Goal: Information Seeking & Learning: Find specific fact

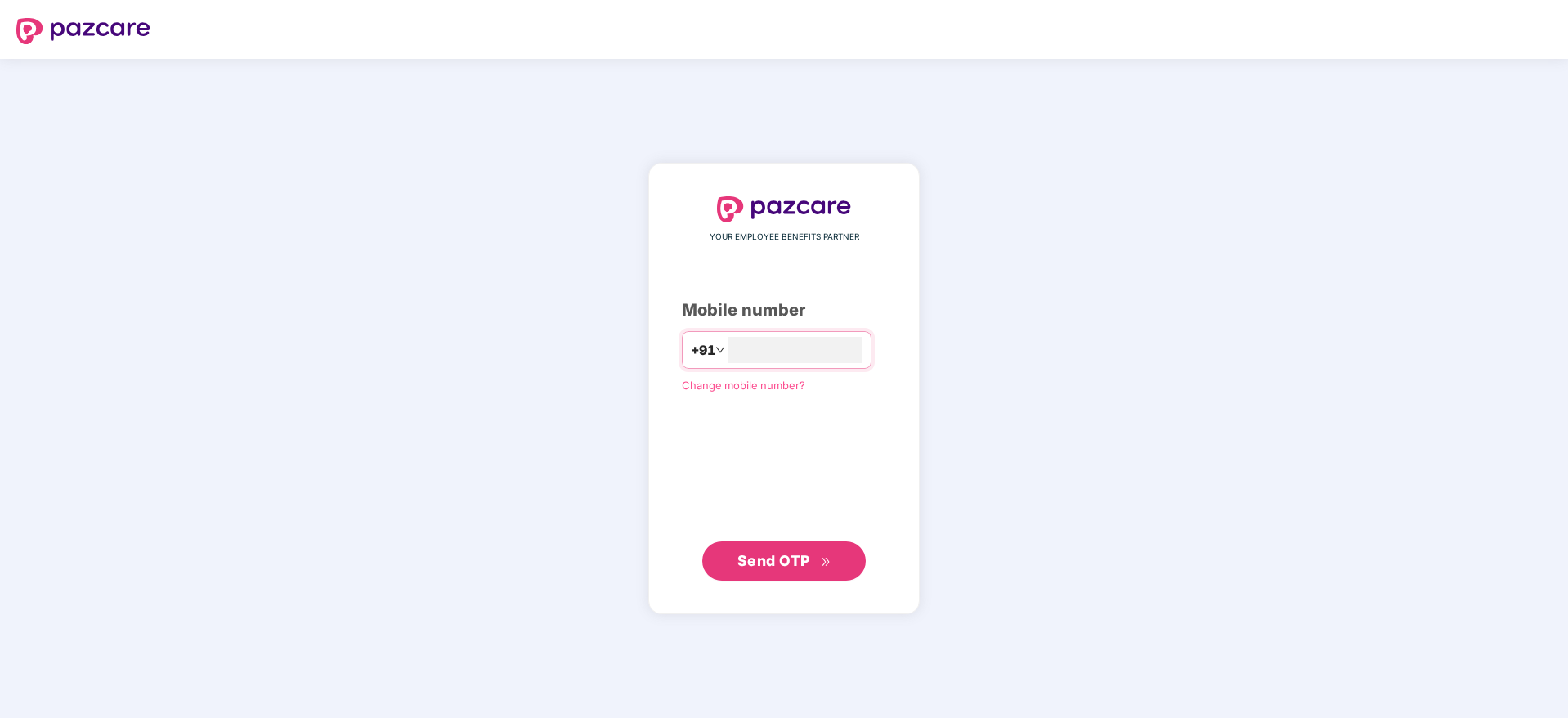
type input "**********"
click at [807, 553] on span "Send OTP" at bounding box center [773, 560] width 73 height 17
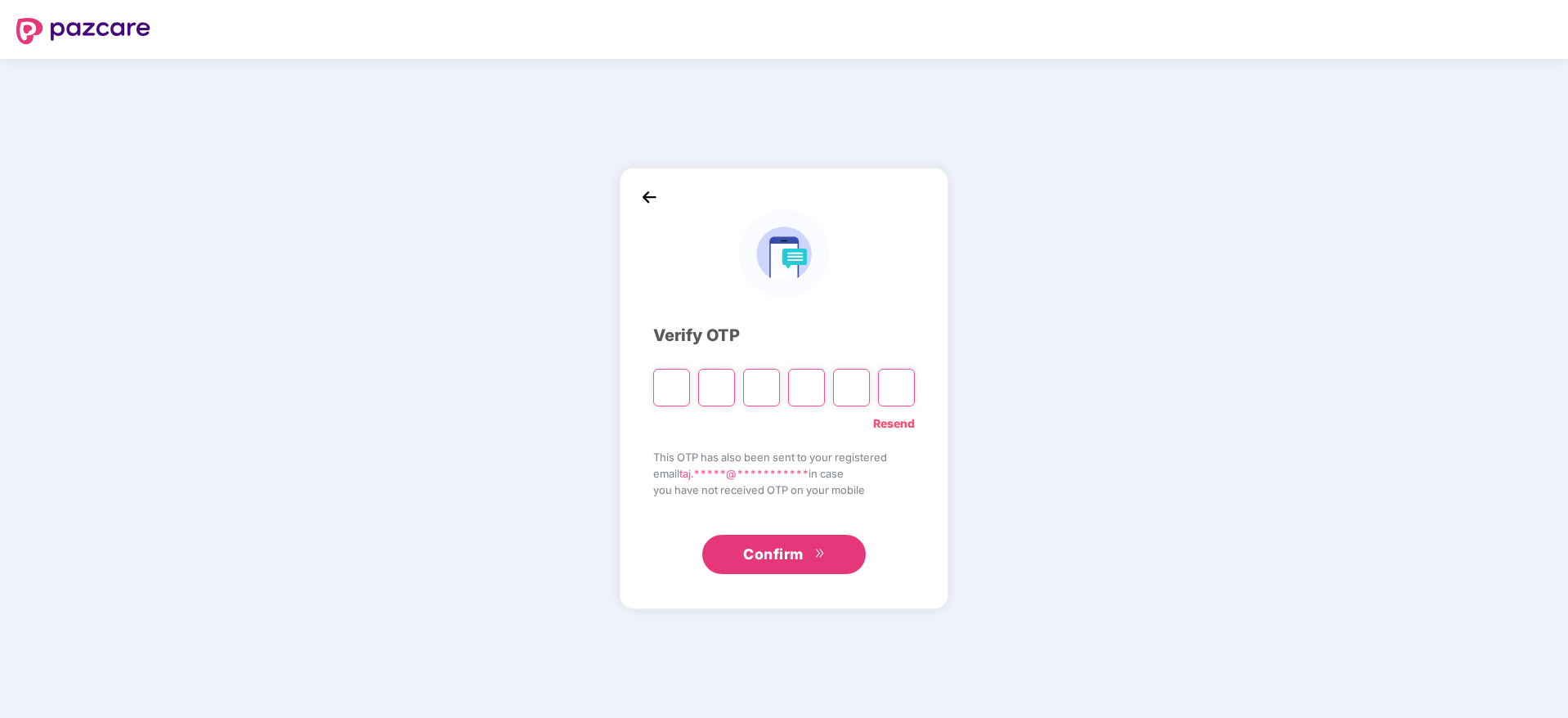
click at [671, 387] on input "Please enter verification code. Digit 1" at bounding box center [672, 388] width 37 height 38
type input "*"
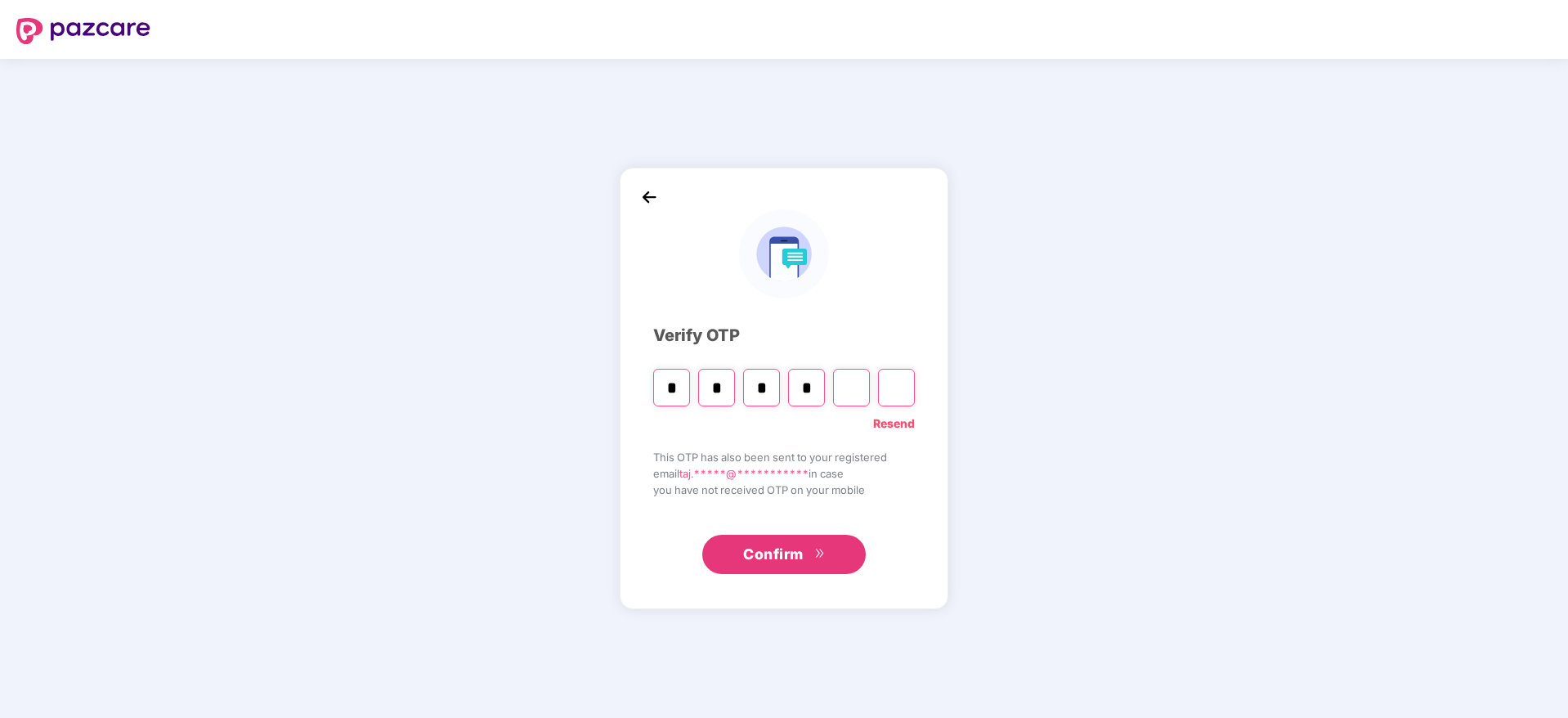
type input "*"
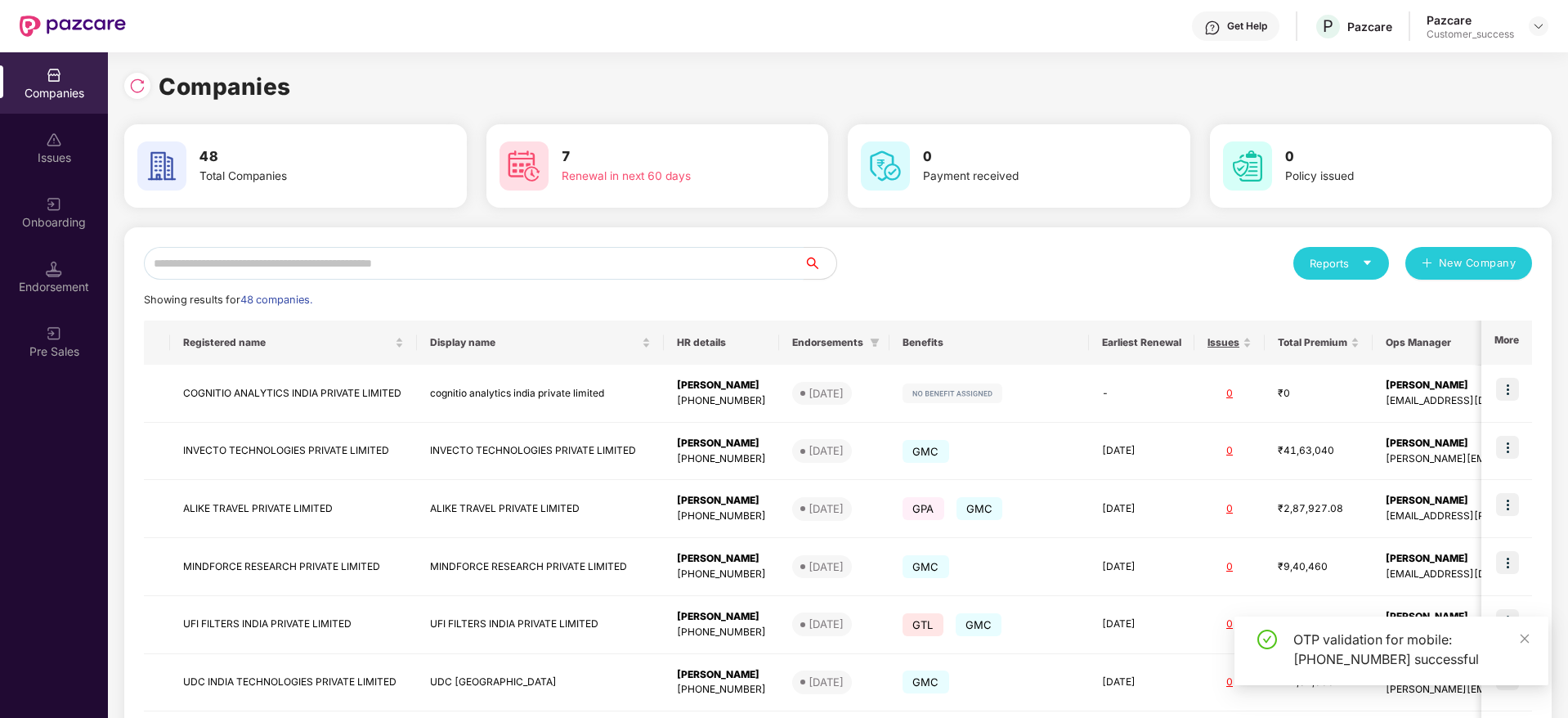
click at [310, 268] on input "text" at bounding box center [473, 263] width 660 height 32
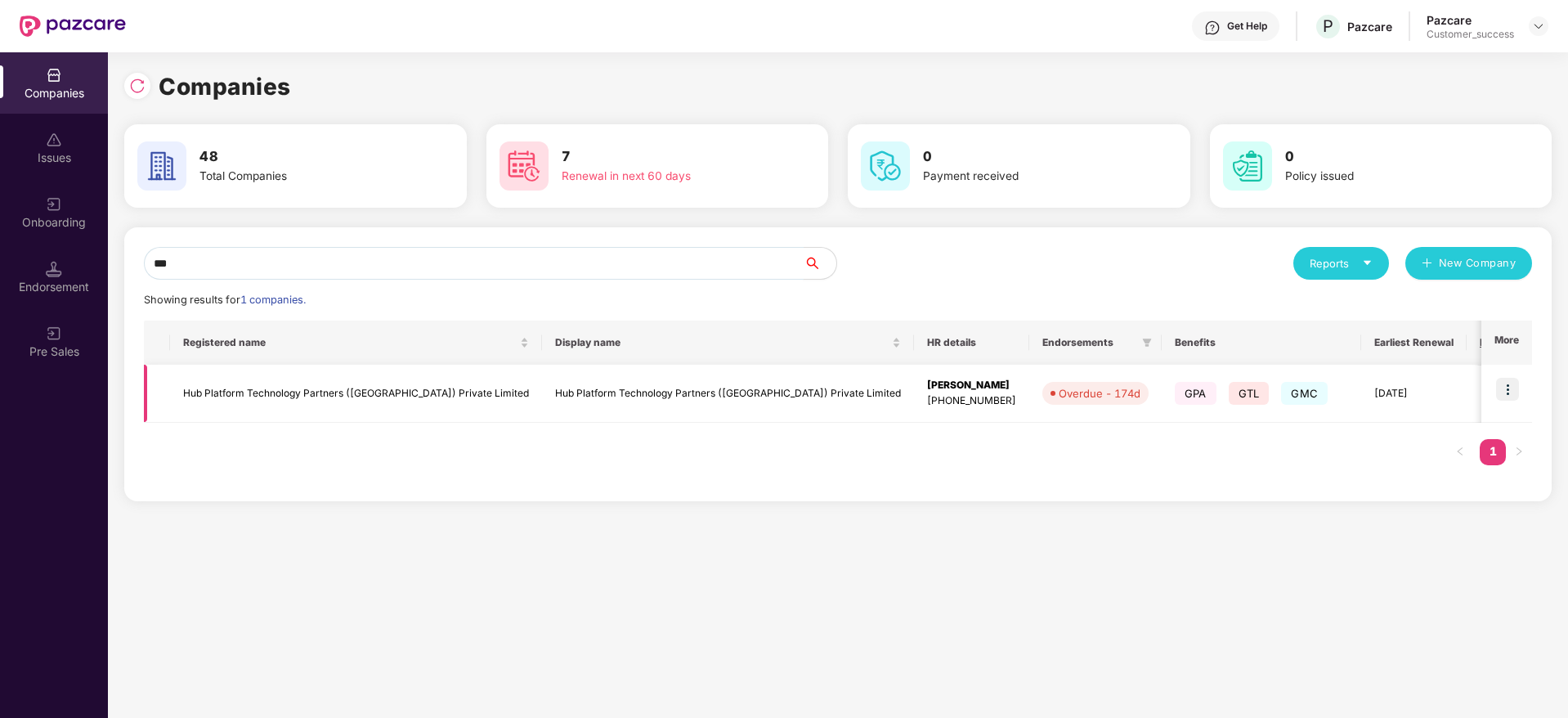
type input "***"
click at [324, 397] on td "Hub Platform Technology Partners ([GEOGRAPHIC_DATA]) Private Limited" at bounding box center [355, 394] width 372 height 58
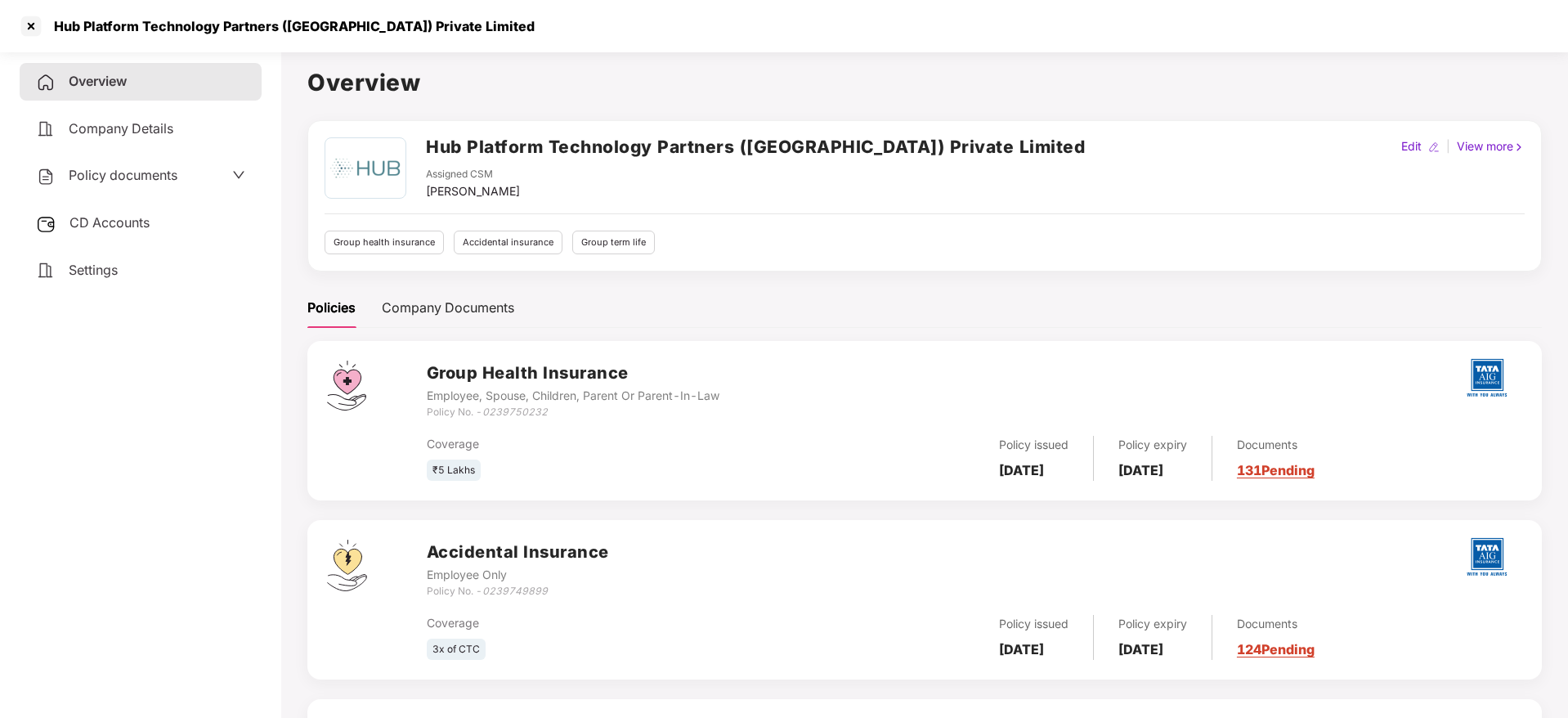
click at [958, 295] on div "Policies Company Documents" at bounding box center [925, 308] width 1235 height 40
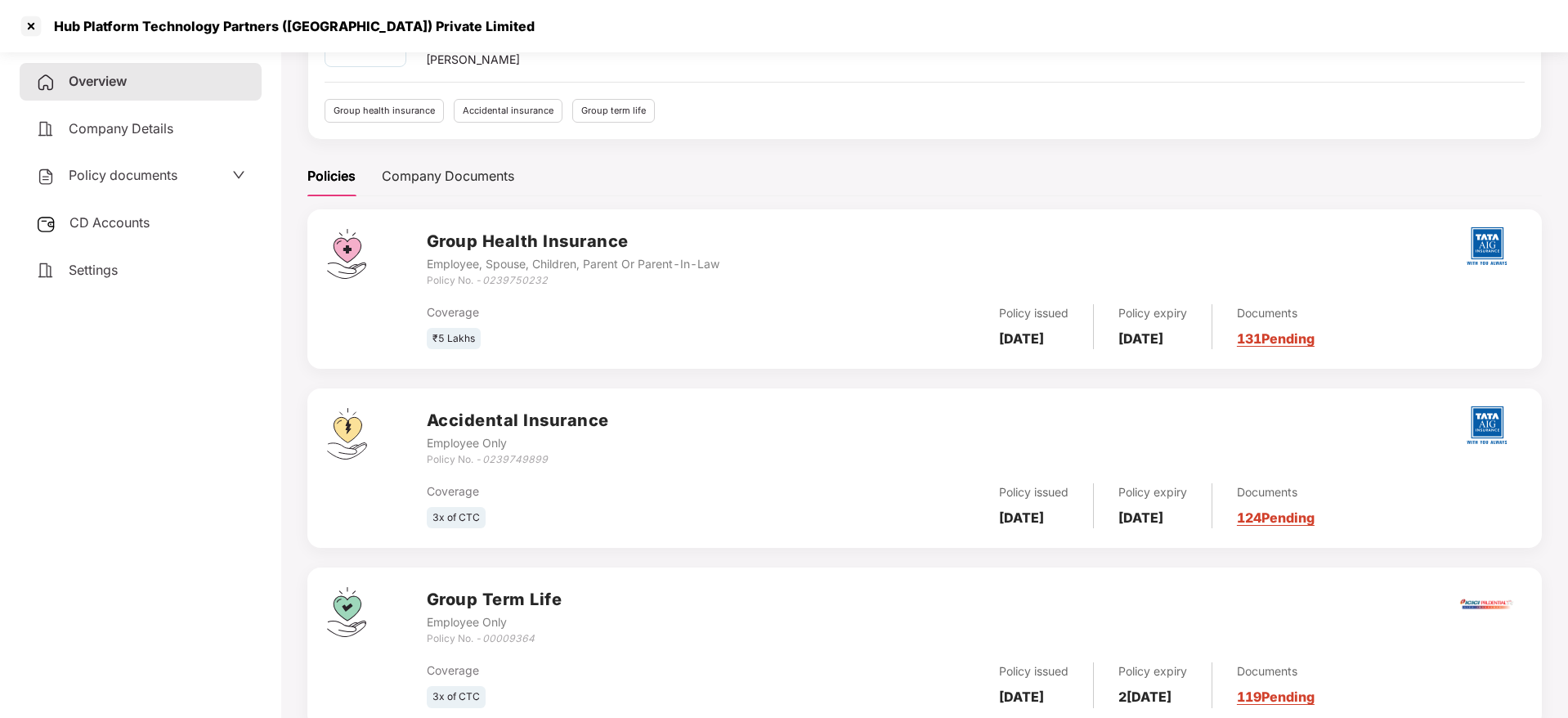
scroll to position [180, 0]
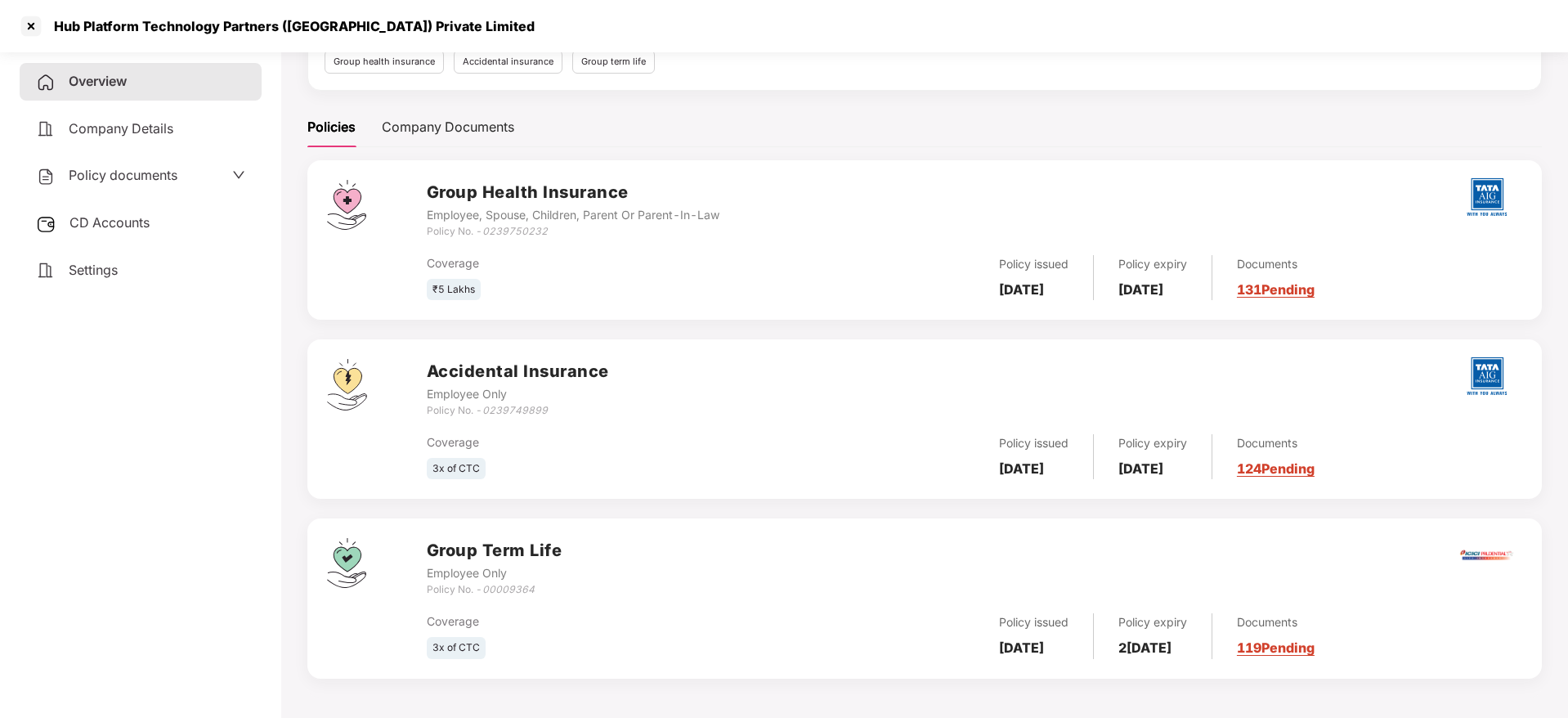
click at [1315, 470] on link "124 Pending" at bounding box center [1276, 468] width 78 height 16
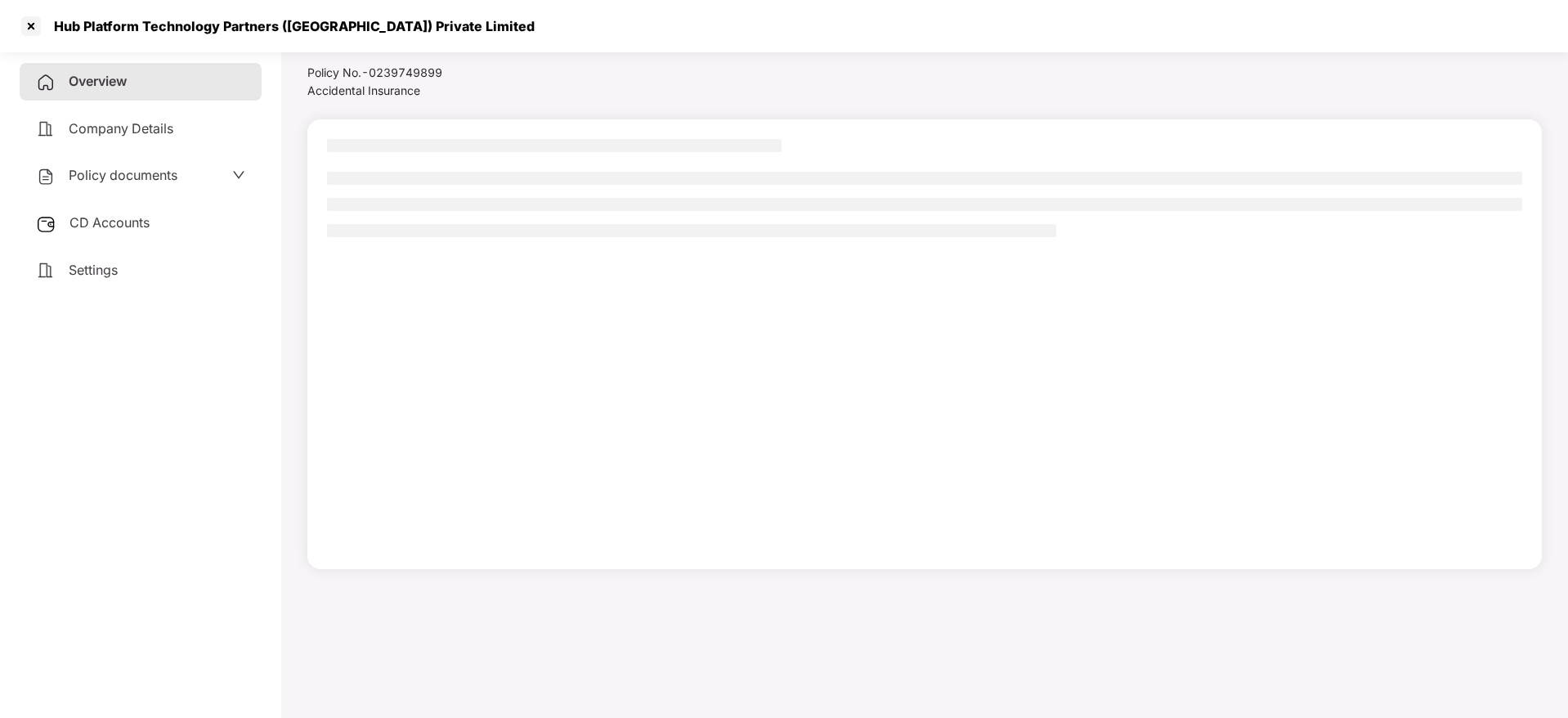
scroll to position [45, 0]
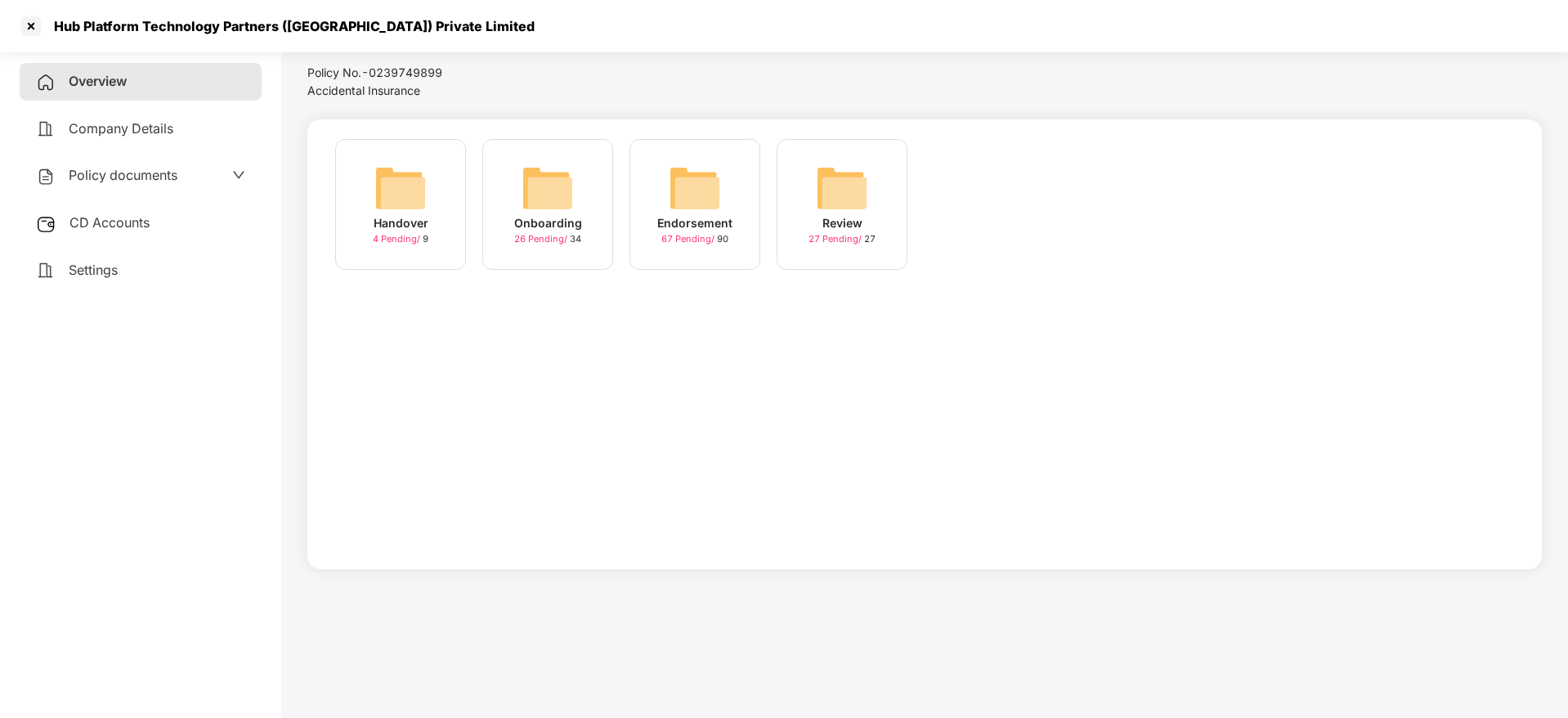
click at [689, 212] on img at bounding box center [695, 187] width 52 height 52
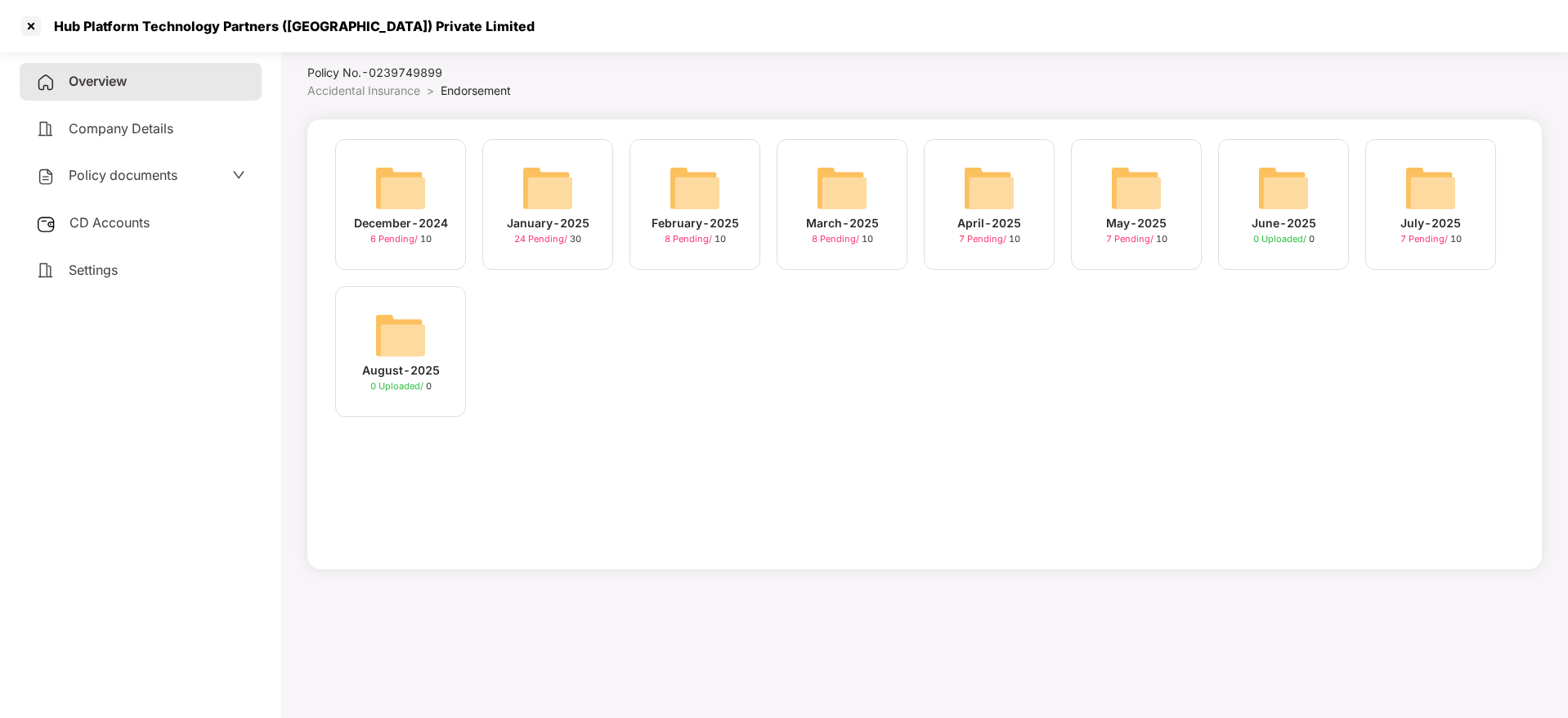
click at [410, 195] on img at bounding box center [400, 187] width 52 height 52
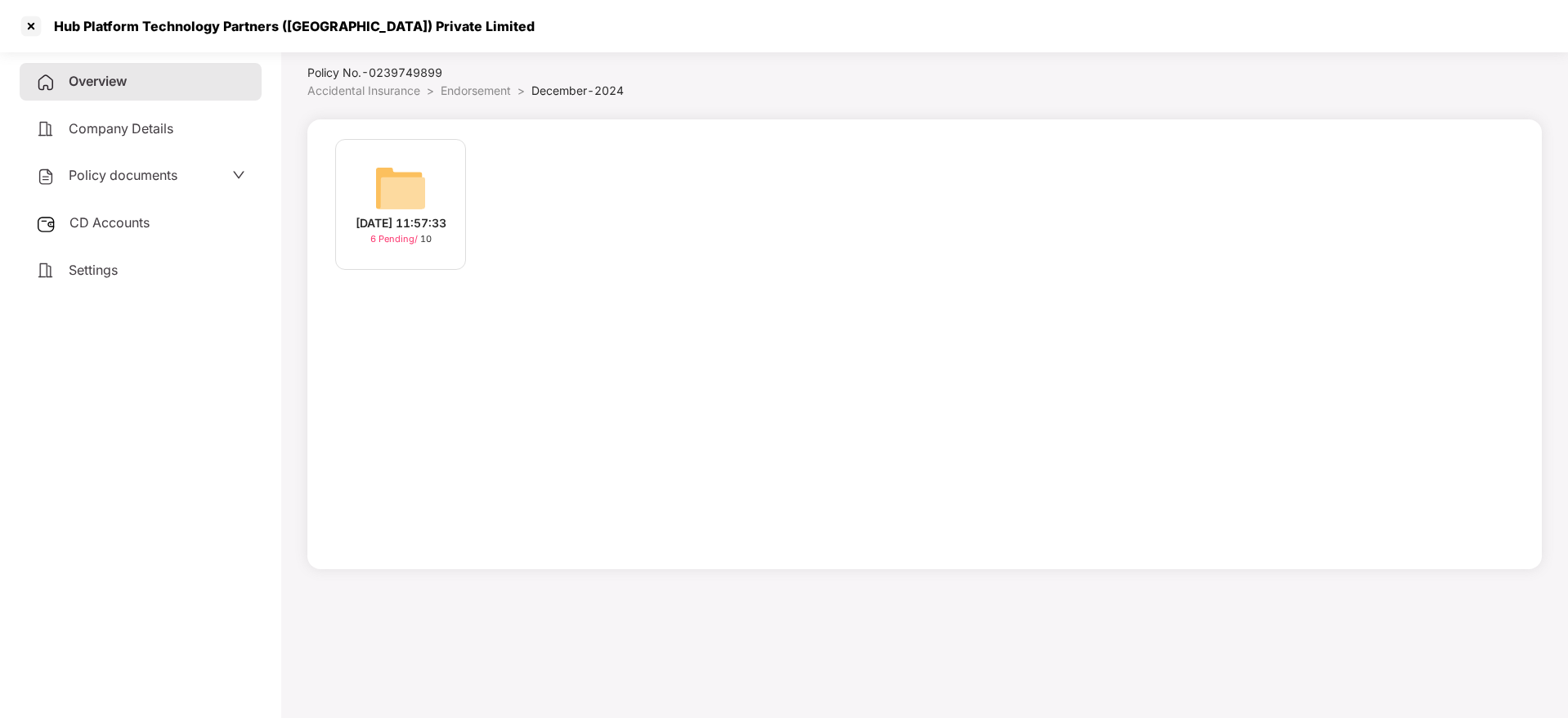
click at [406, 198] on img at bounding box center [400, 187] width 52 height 52
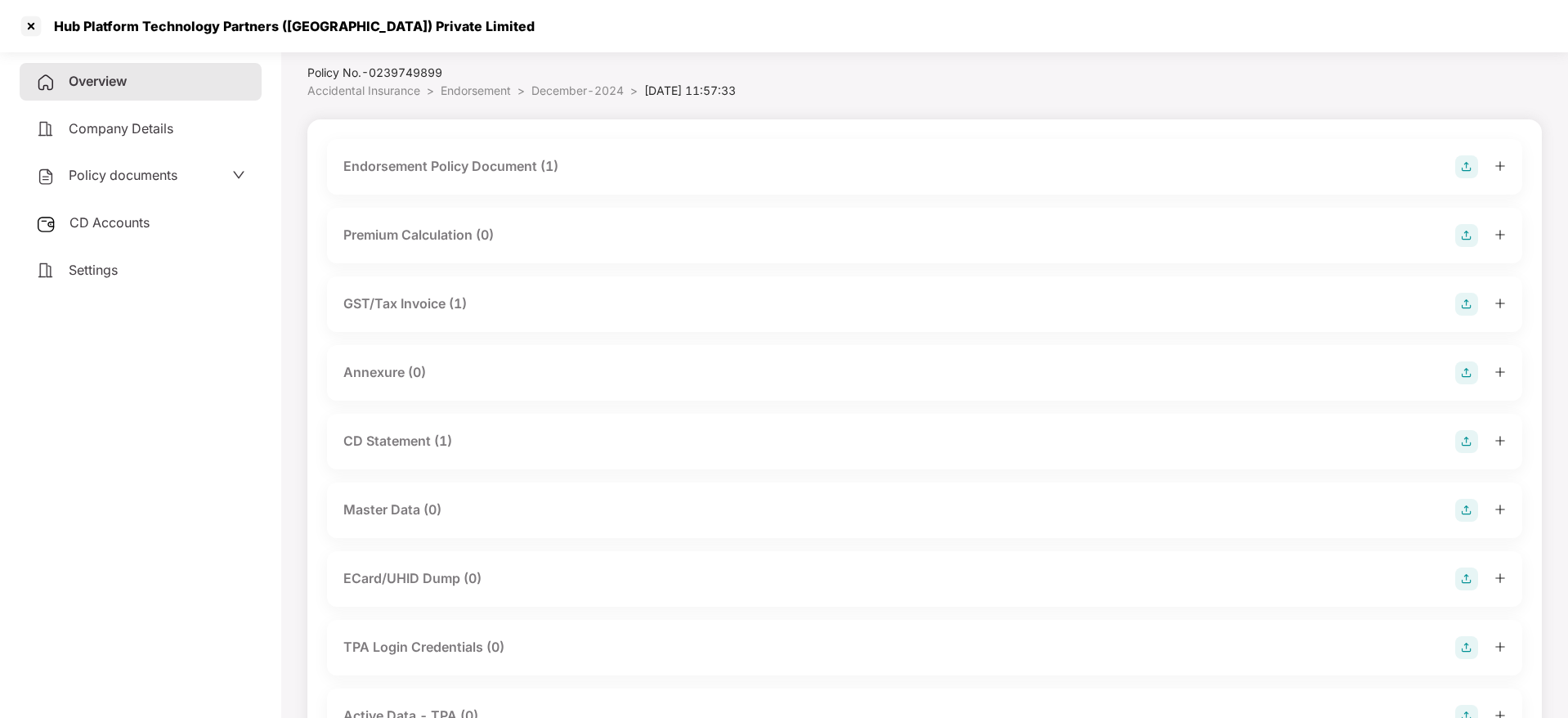
scroll to position [180, 0]
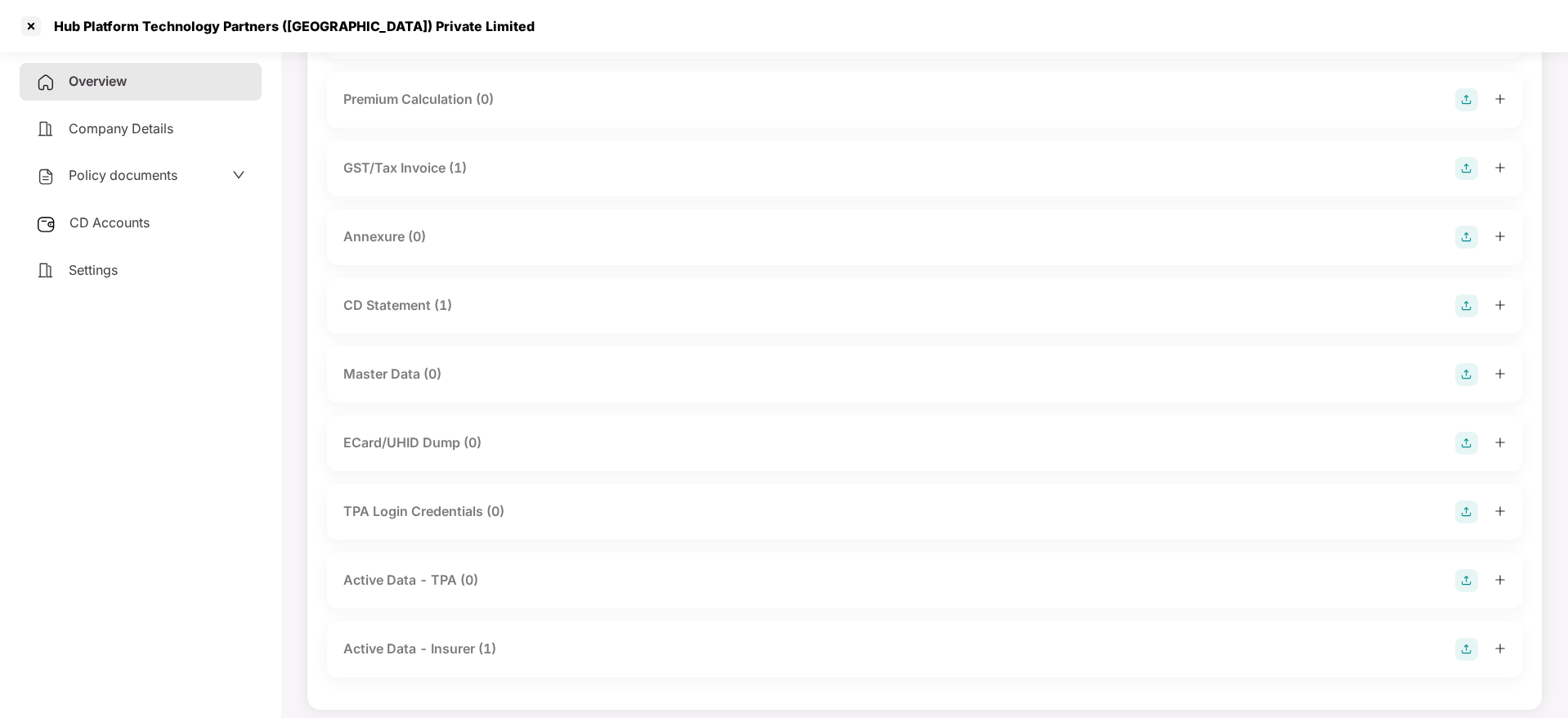
click at [433, 162] on div "GST/Tax Invoice (1)" at bounding box center [405, 168] width 124 height 21
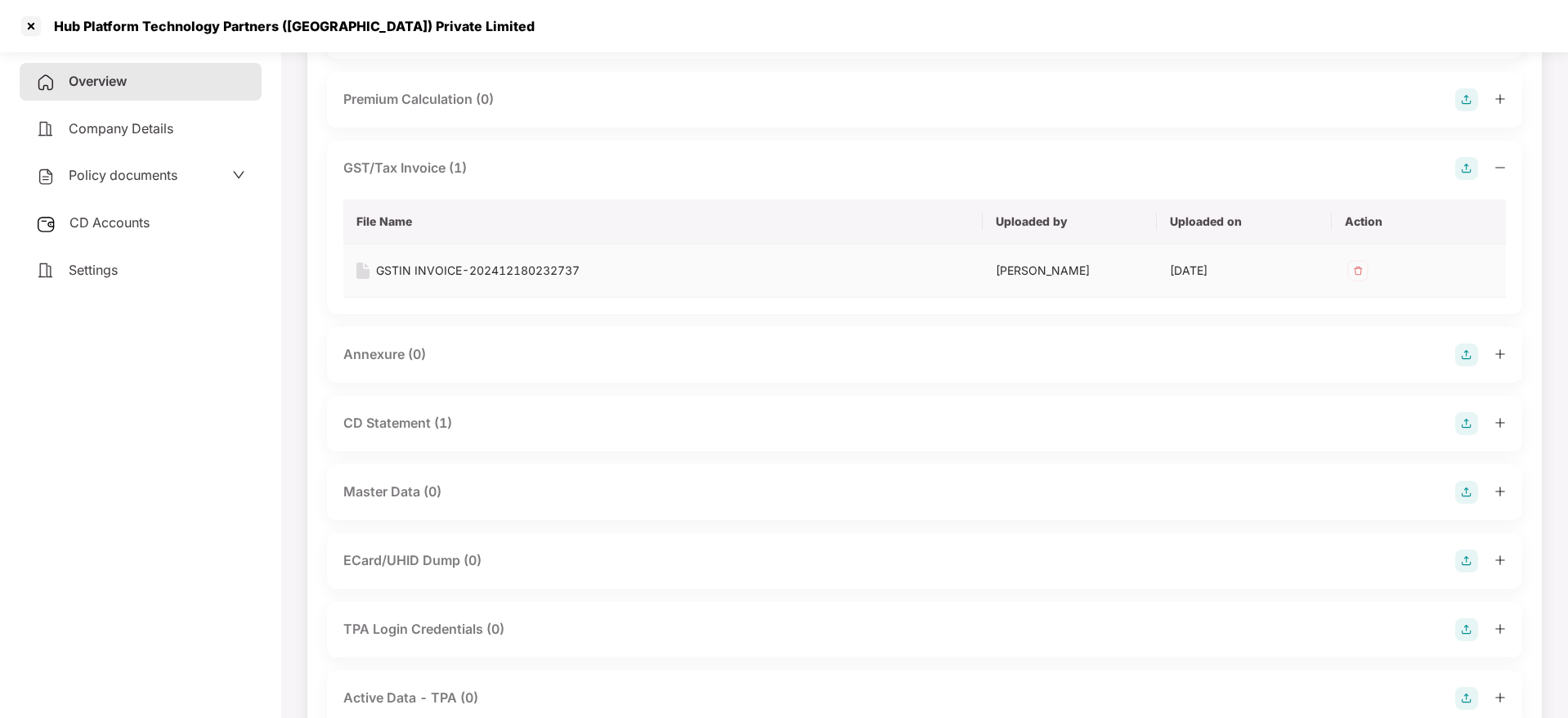
click at [467, 269] on div "GSTIN INVOICE-202412180232737" at bounding box center [478, 270] width 203 height 18
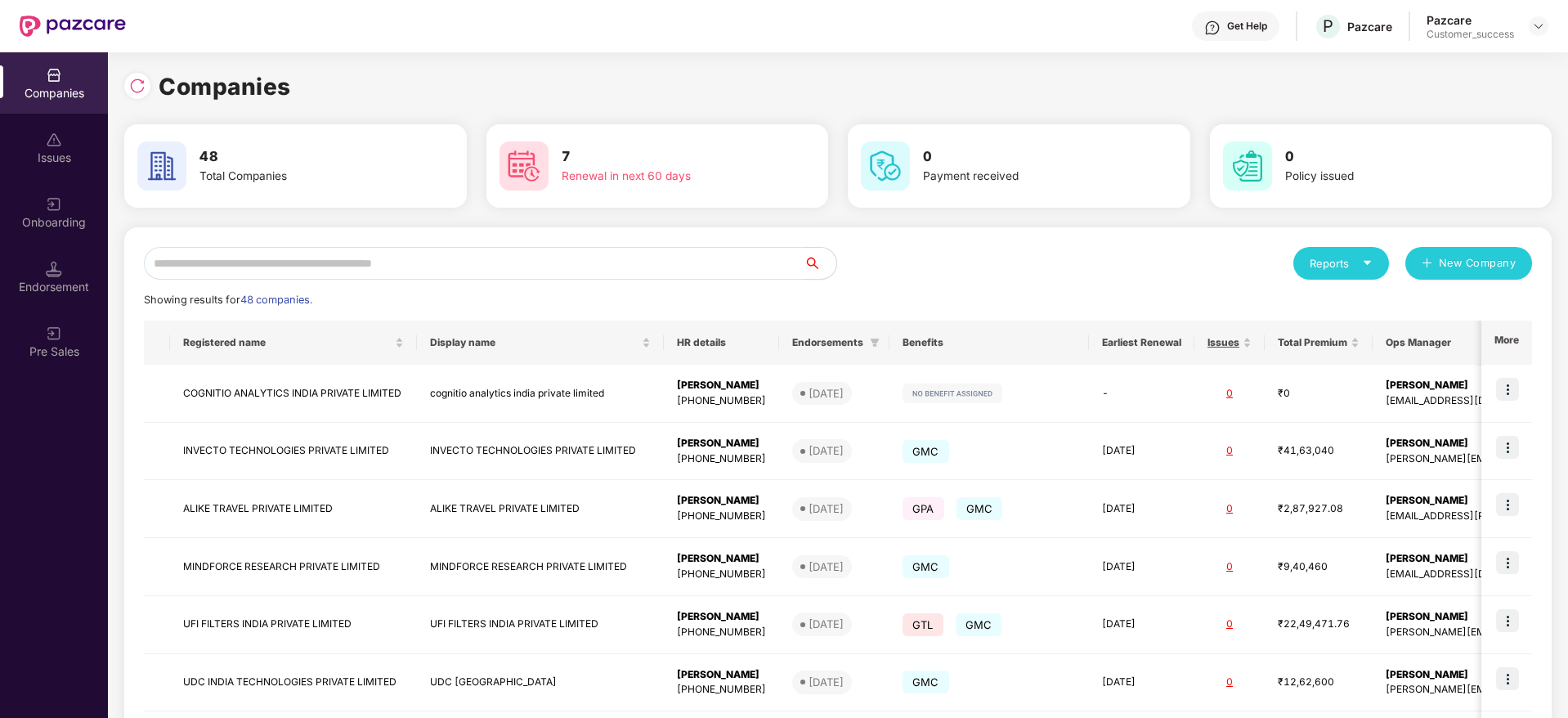
click at [561, 256] on input "text" at bounding box center [473, 263] width 660 height 32
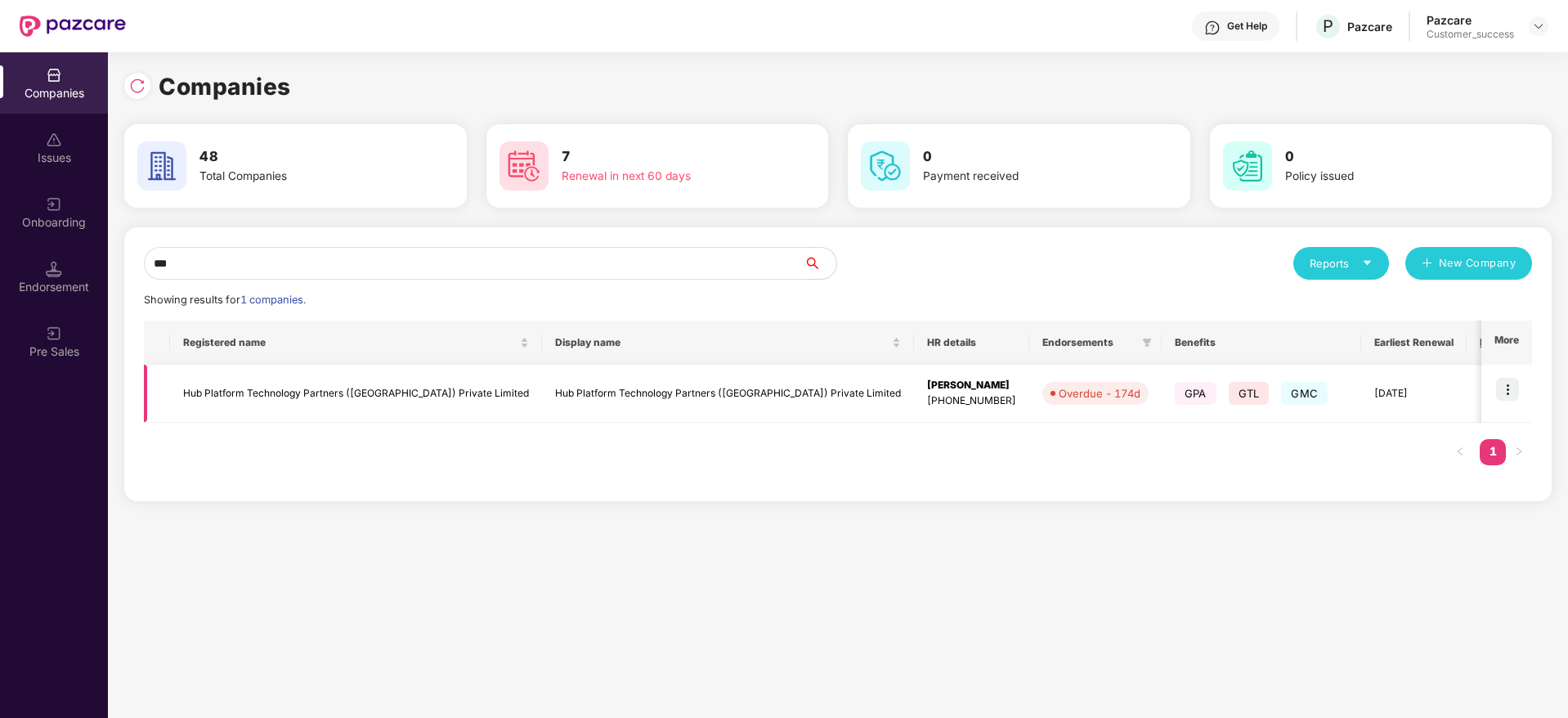
type input "***"
click at [383, 394] on td "Hub Platform Technology Partners ([GEOGRAPHIC_DATA]) Private Limited" at bounding box center [355, 394] width 372 height 58
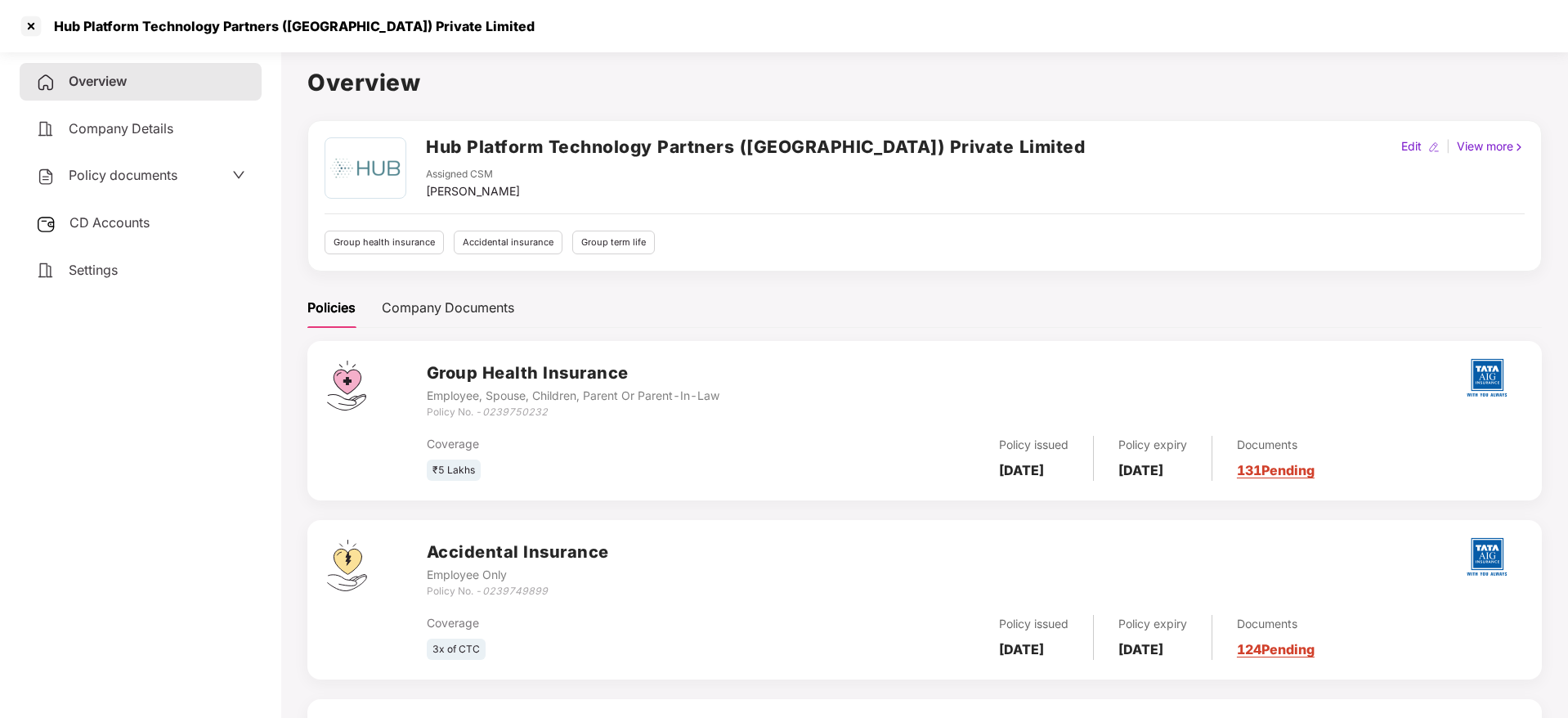
click at [1286, 467] on link "131 Pending" at bounding box center [1276, 470] width 78 height 16
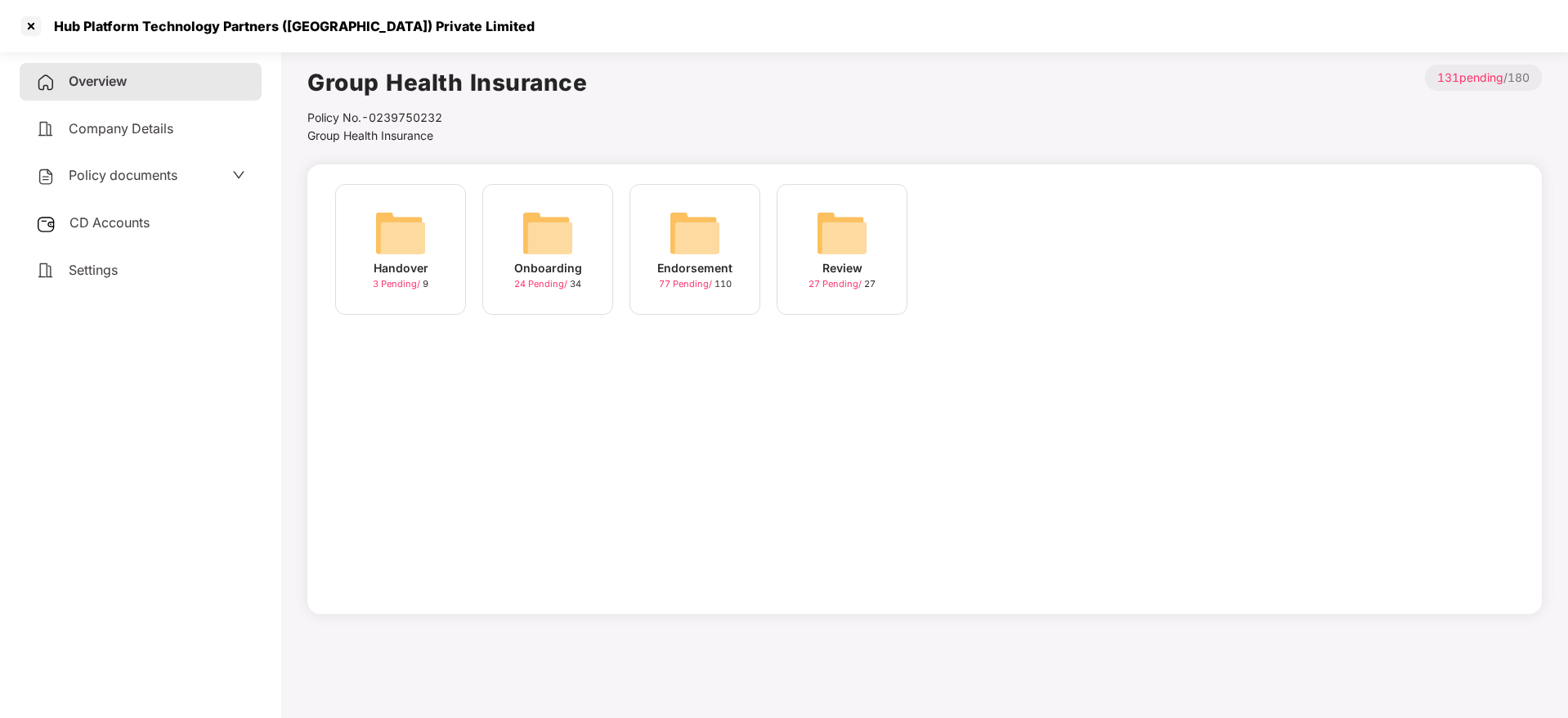
click at [690, 238] on img at bounding box center [695, 232] width 52 height 52
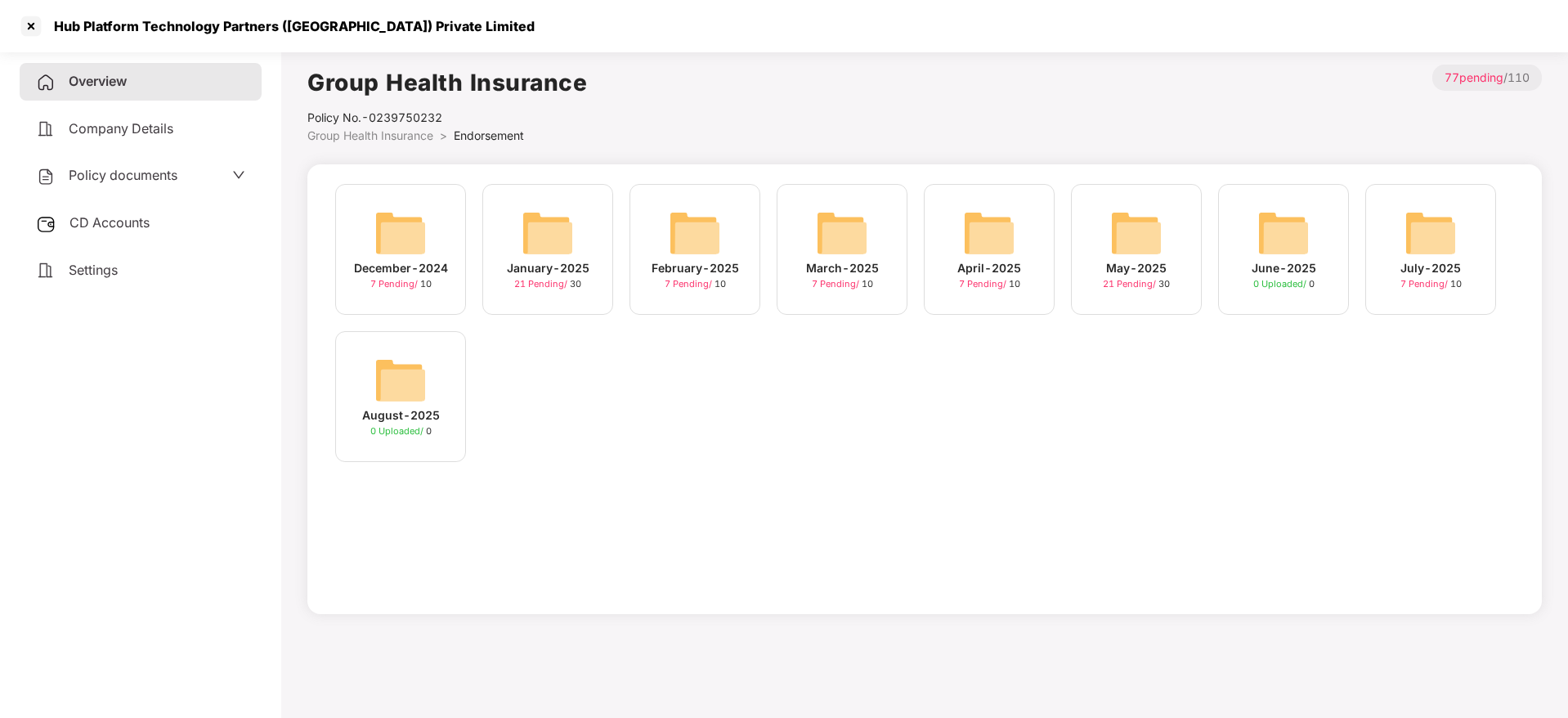
click at [549, 237] on img at bounding box center [548, 232] width 52 height 52
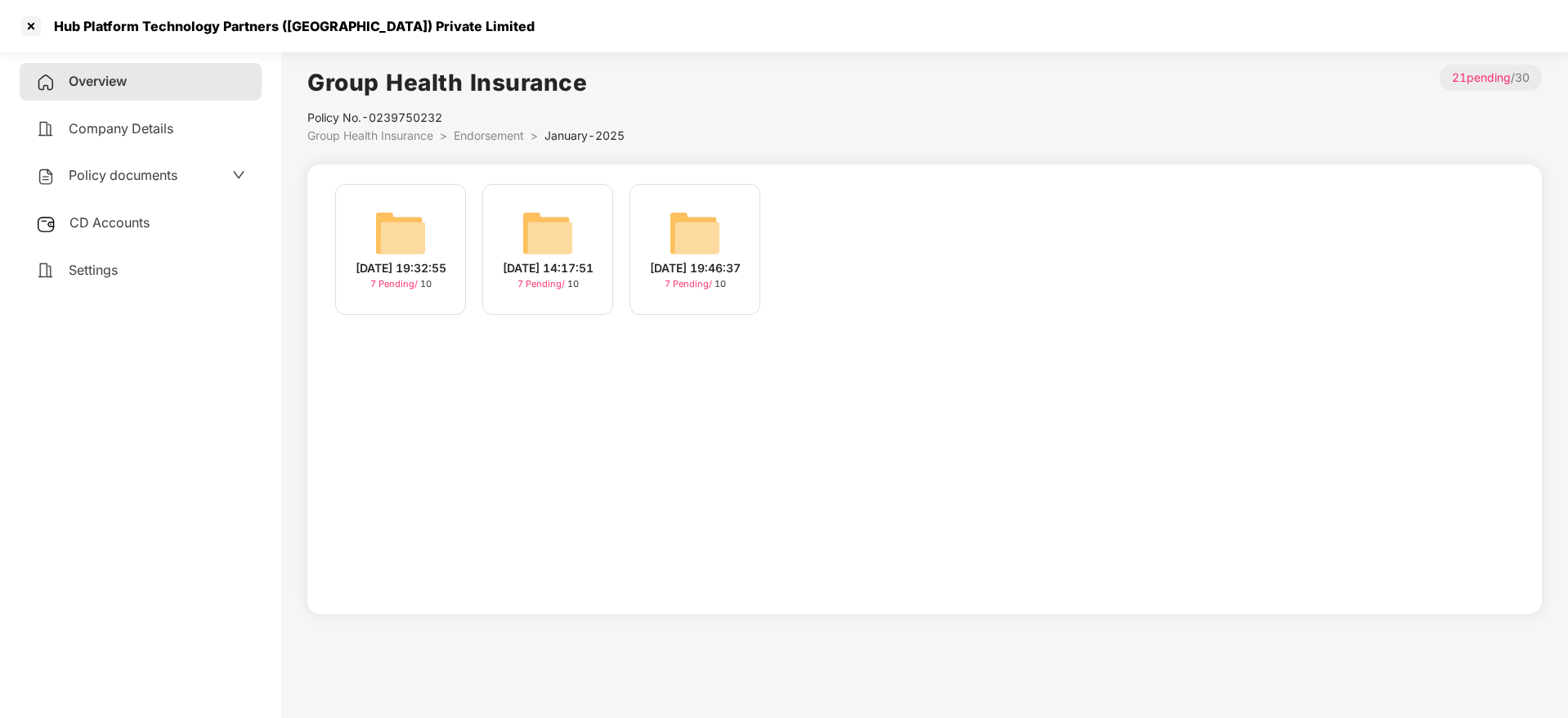
click at [383, 236] on img at bounding box center [400, 232] width 52 height 52
click at [551, 236] on img at bounding box center [548, 232] width 52 height 52
click at [676, 233] on img at bounding box center [695, 232] width 52 height 52
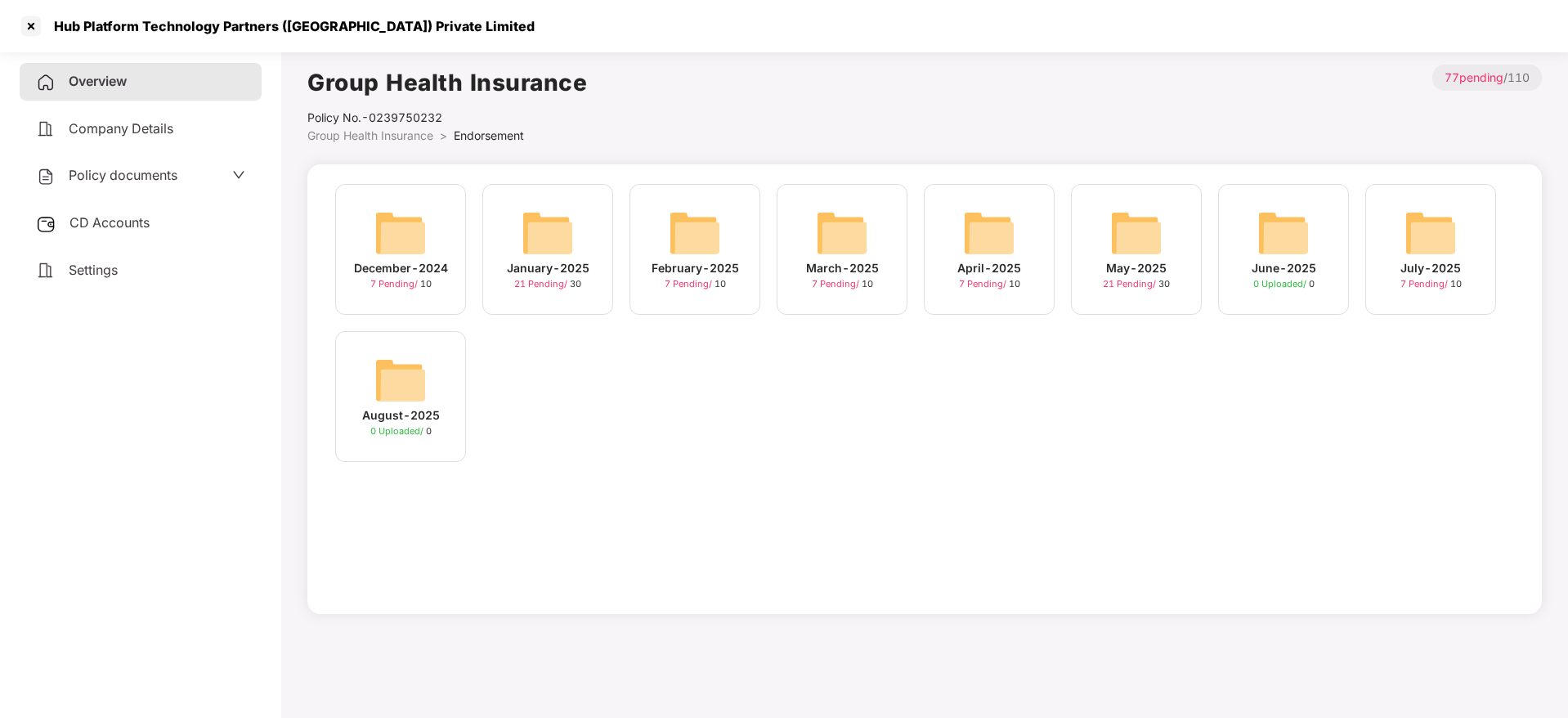
click at [829, 248] on img at bounding box center [842, 232] width 52 height 52
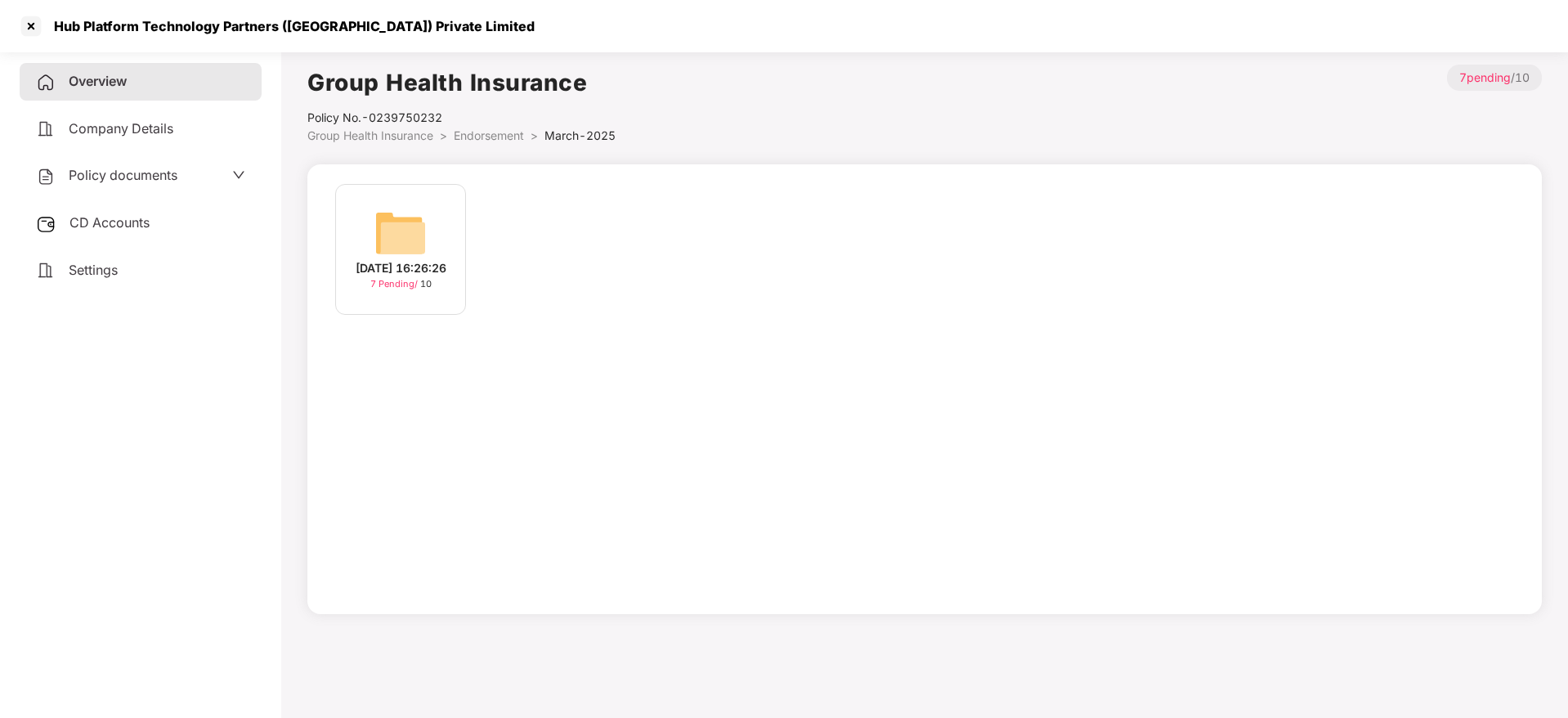
click at [419, 240] on img at bounding box center [400, 232] width 52 height 52
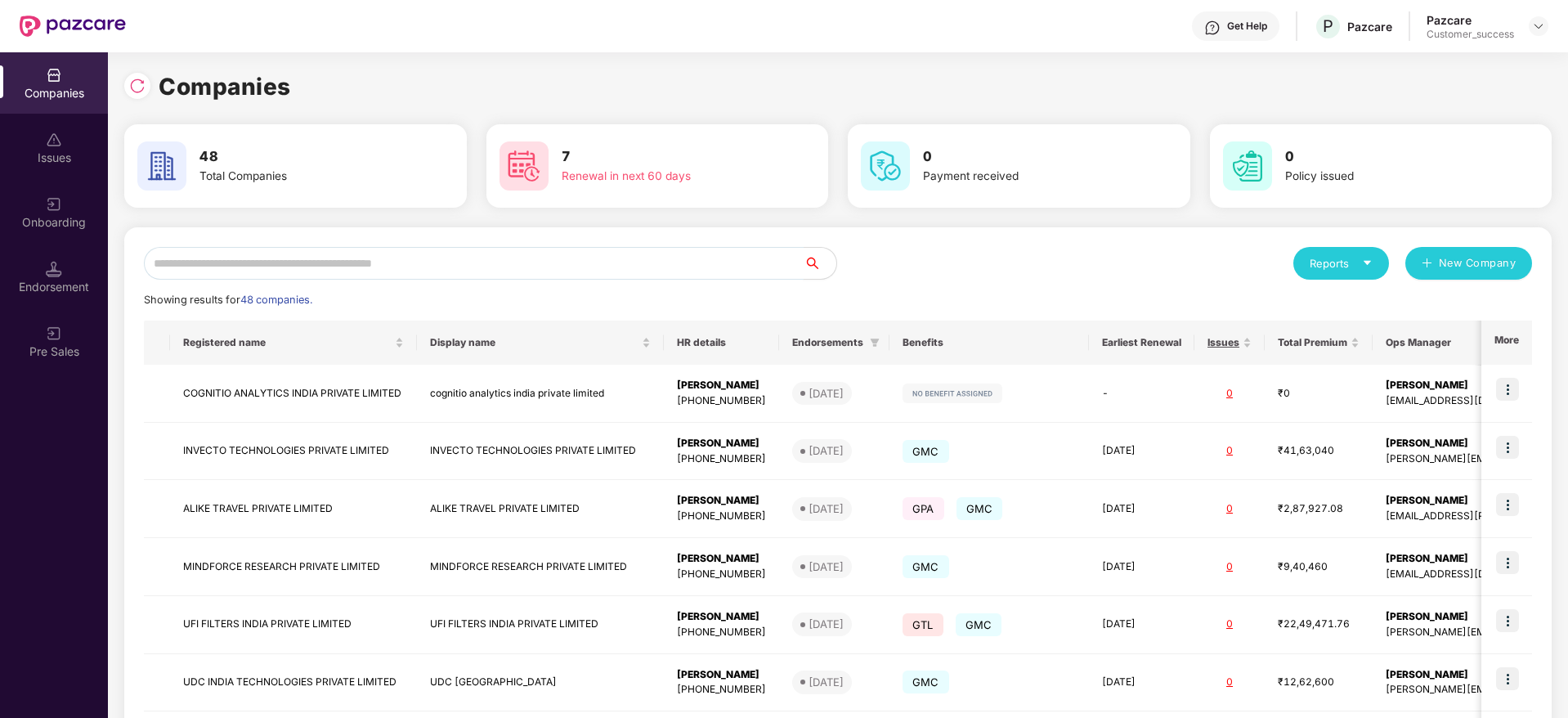
click at [460, 261] on input "text" at bounding box center [473, 263] width 660 height 32
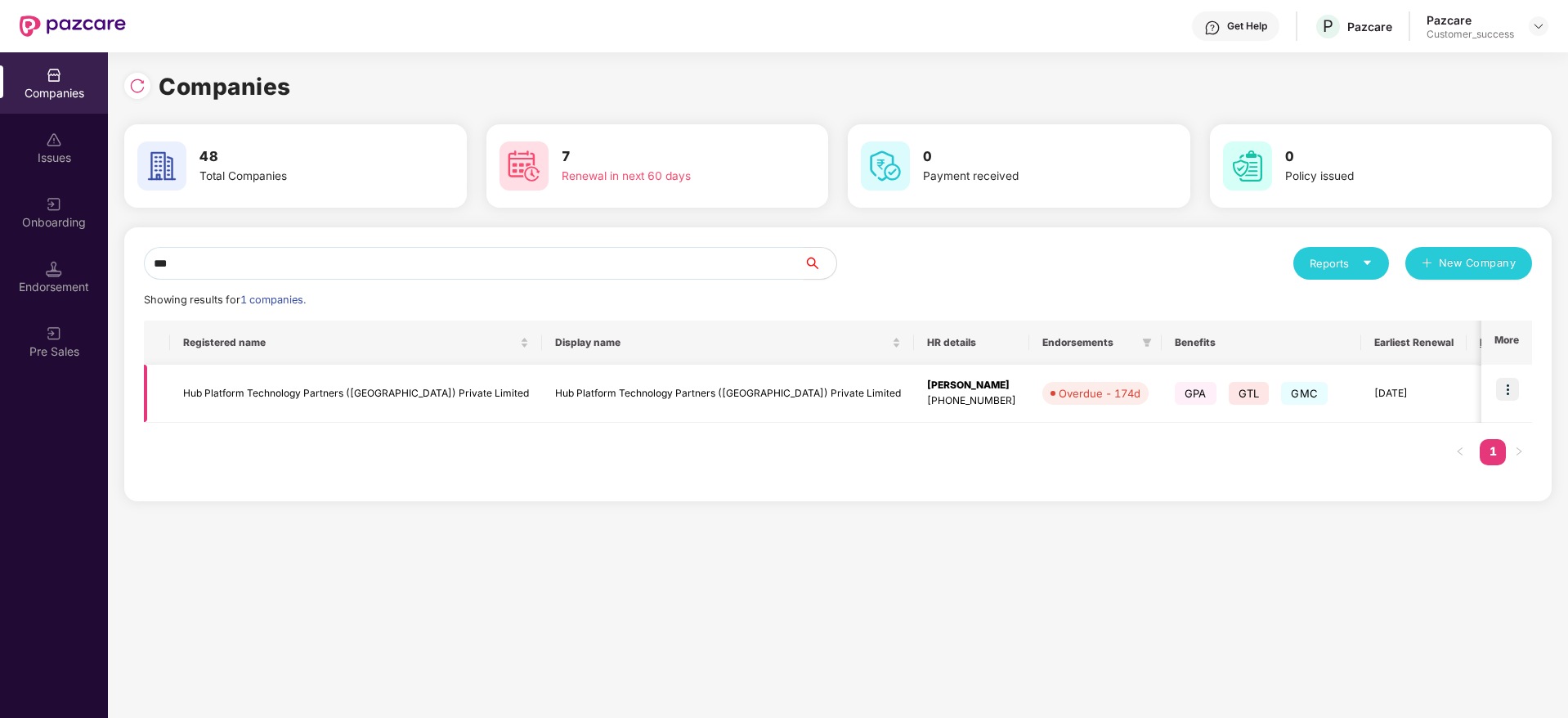
type input "***"
click at [391, 390] on td "Hub Platform Technology Partners ([GEOGRAPHIC_DATA]) Private Limited" at bounding box center [355, 394] width 372 height 58
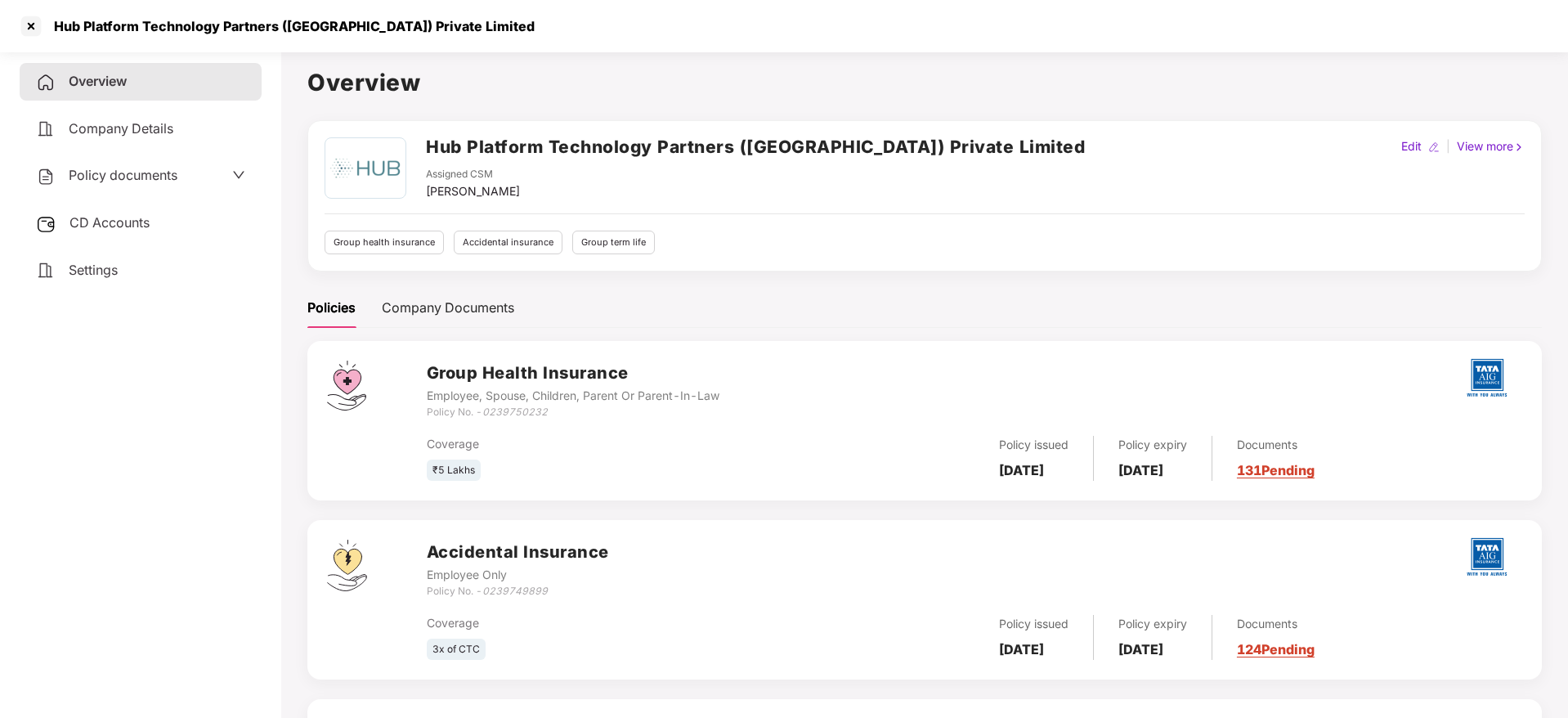
click at [1149, 314] on div "Policies Company Documents" at bounding box center [925, 308] width 1235 height 40
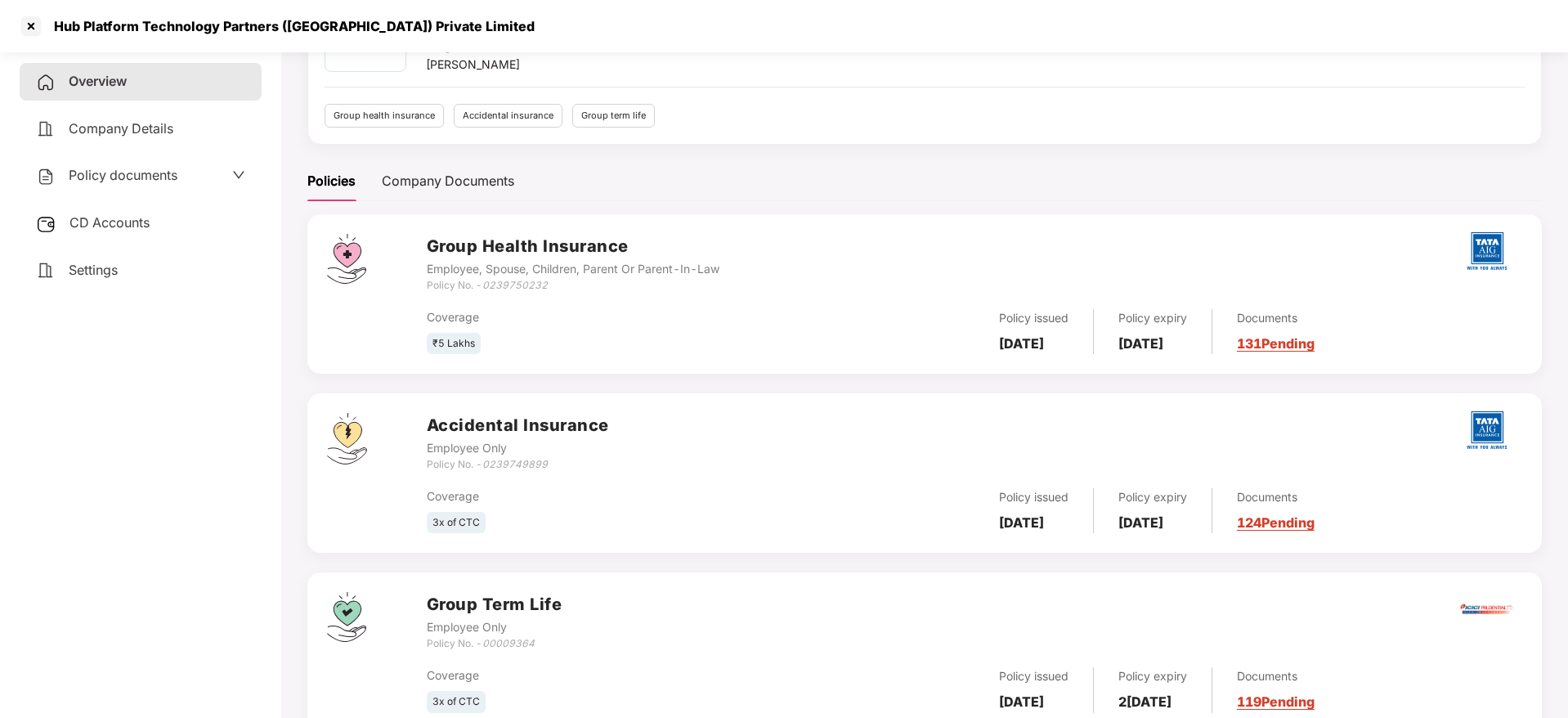
scroll to position [180, 0]
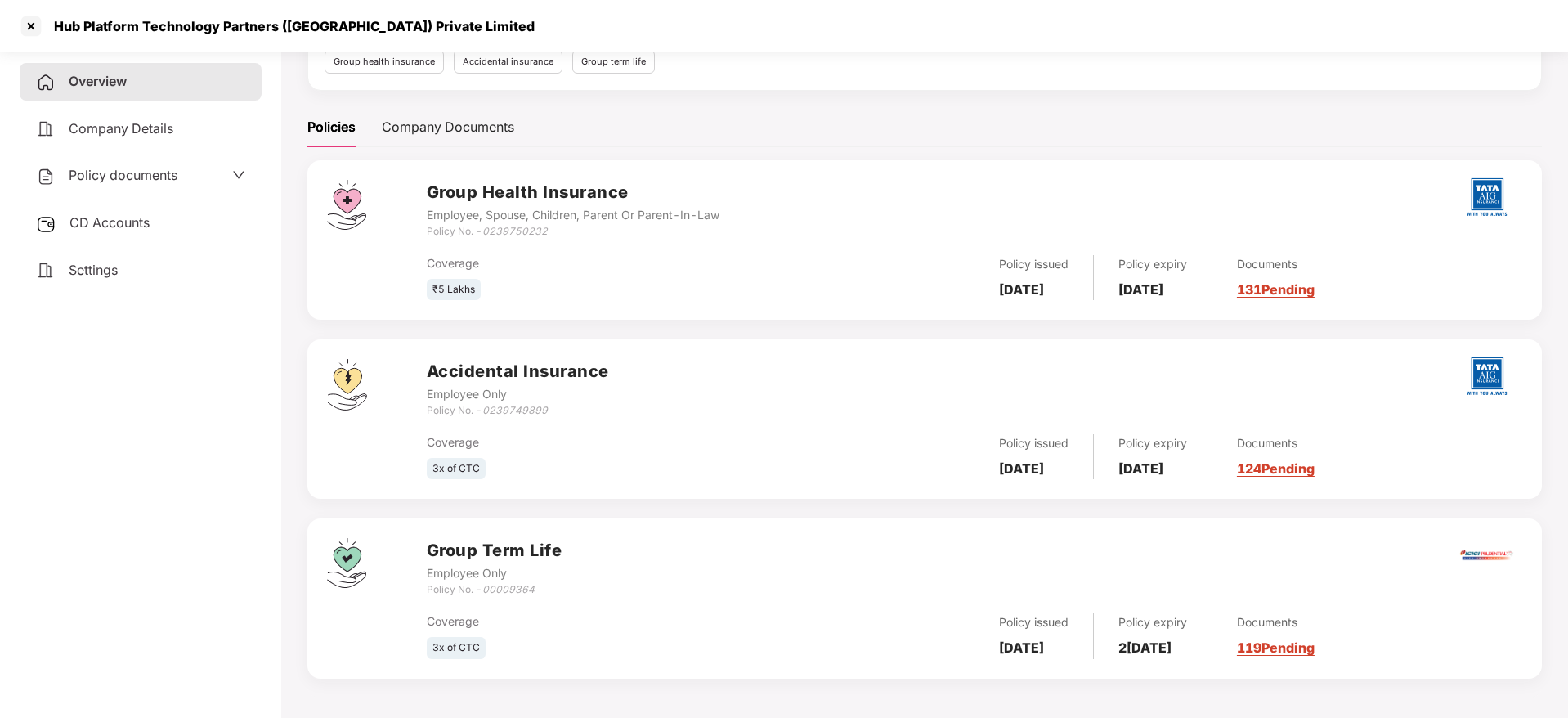
click at [1315, 469] on link "124 Pending" at bounding box center [1276, 468] width 78 height 16
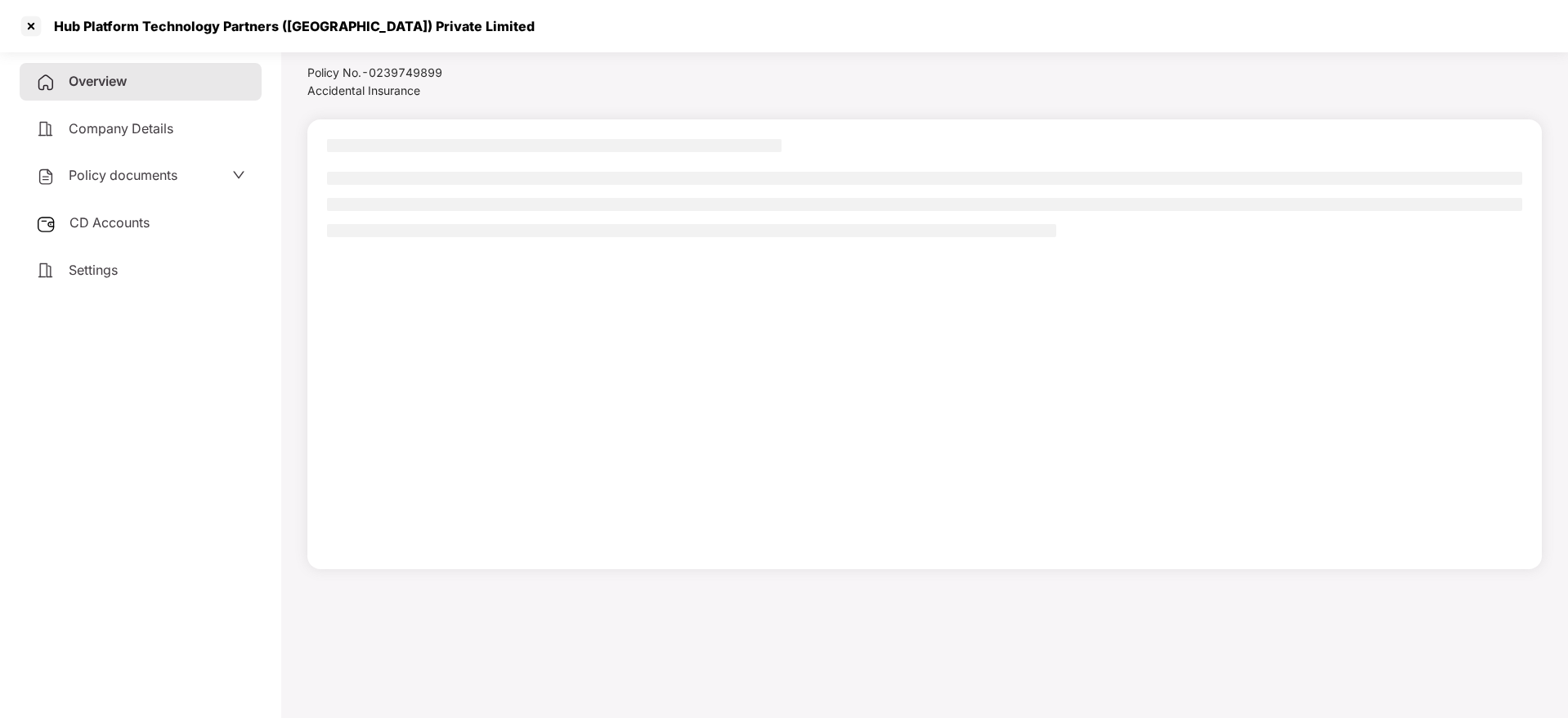
scroll to position [45, 0]
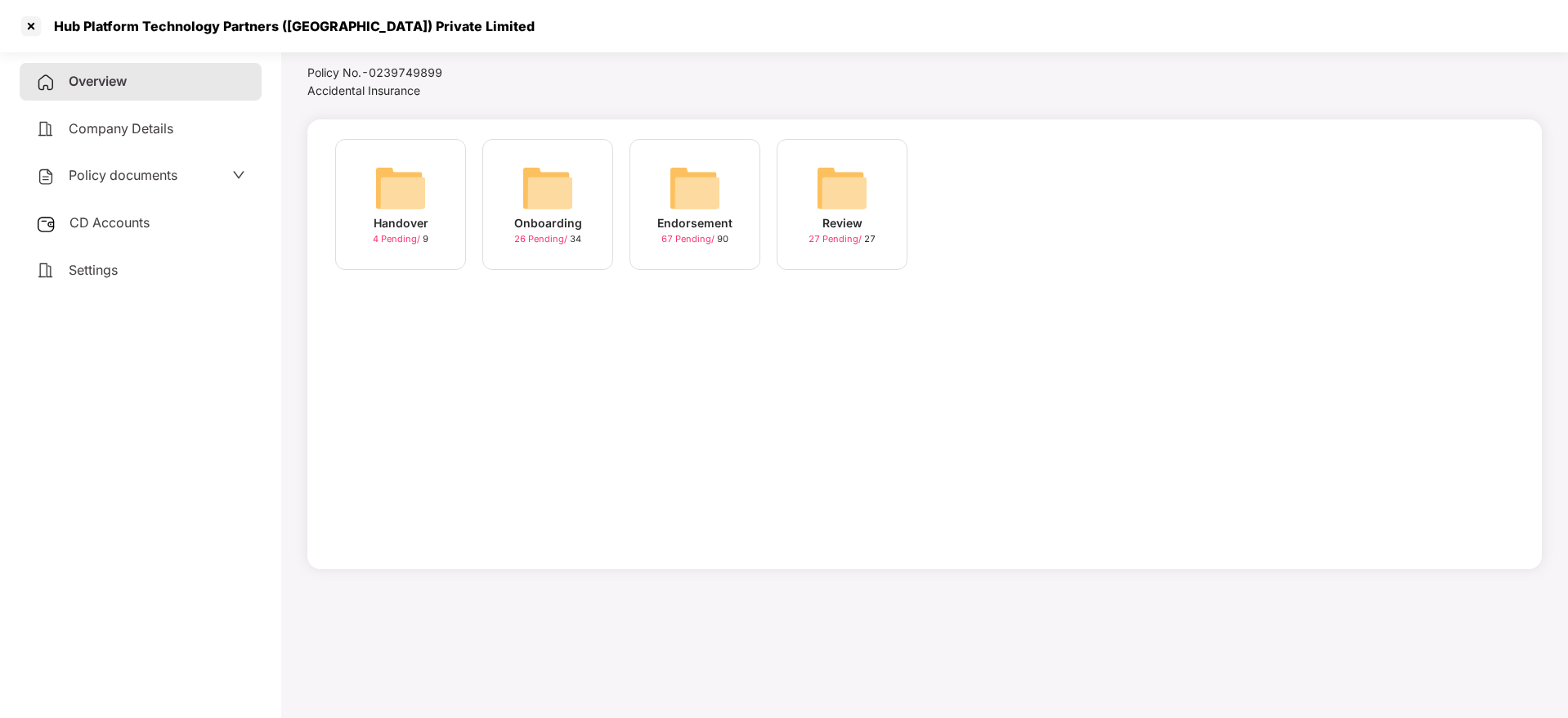
click at [680, 199] on img at bounding box center [695, 187] width 52 height 52
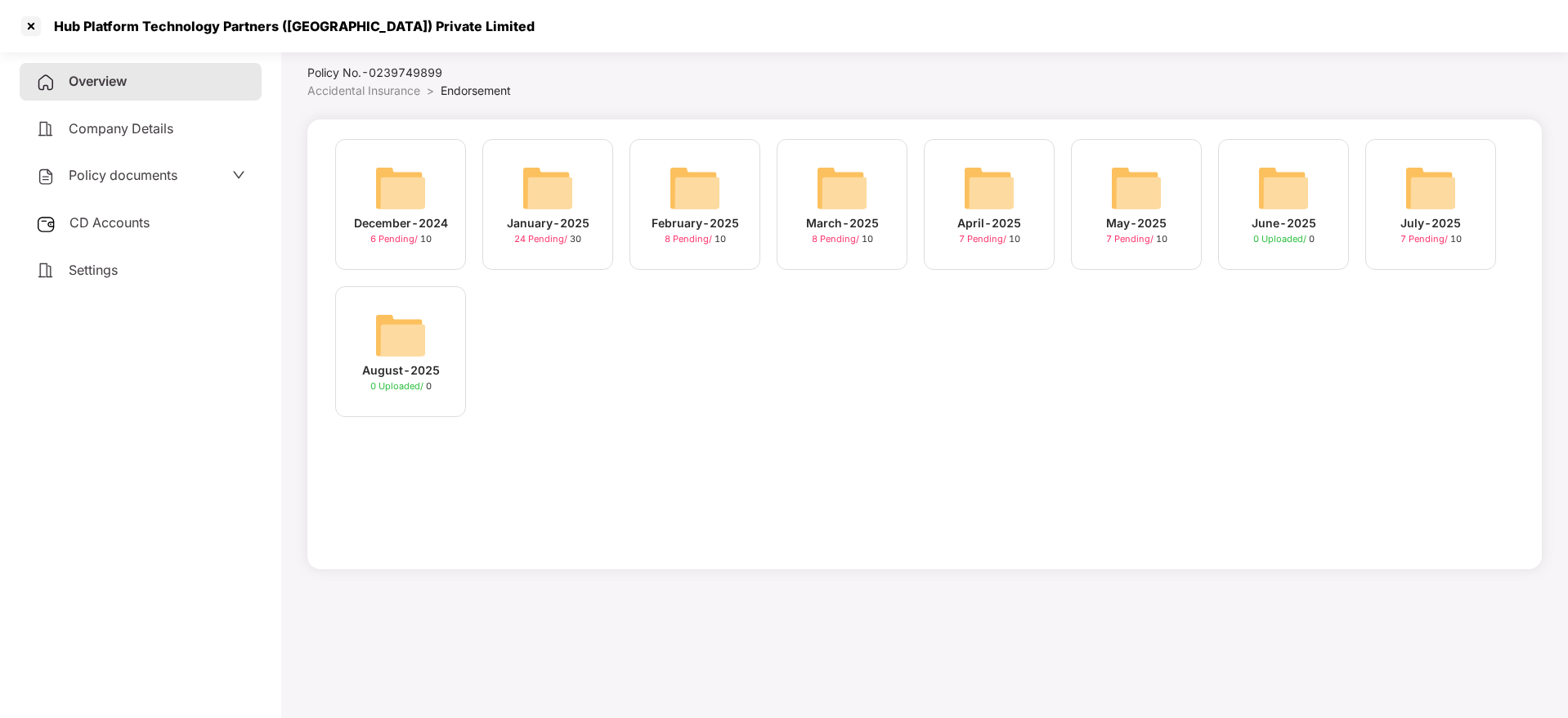
click at [382, 195] on img at bounding box center [400, 187] width 52 height 52
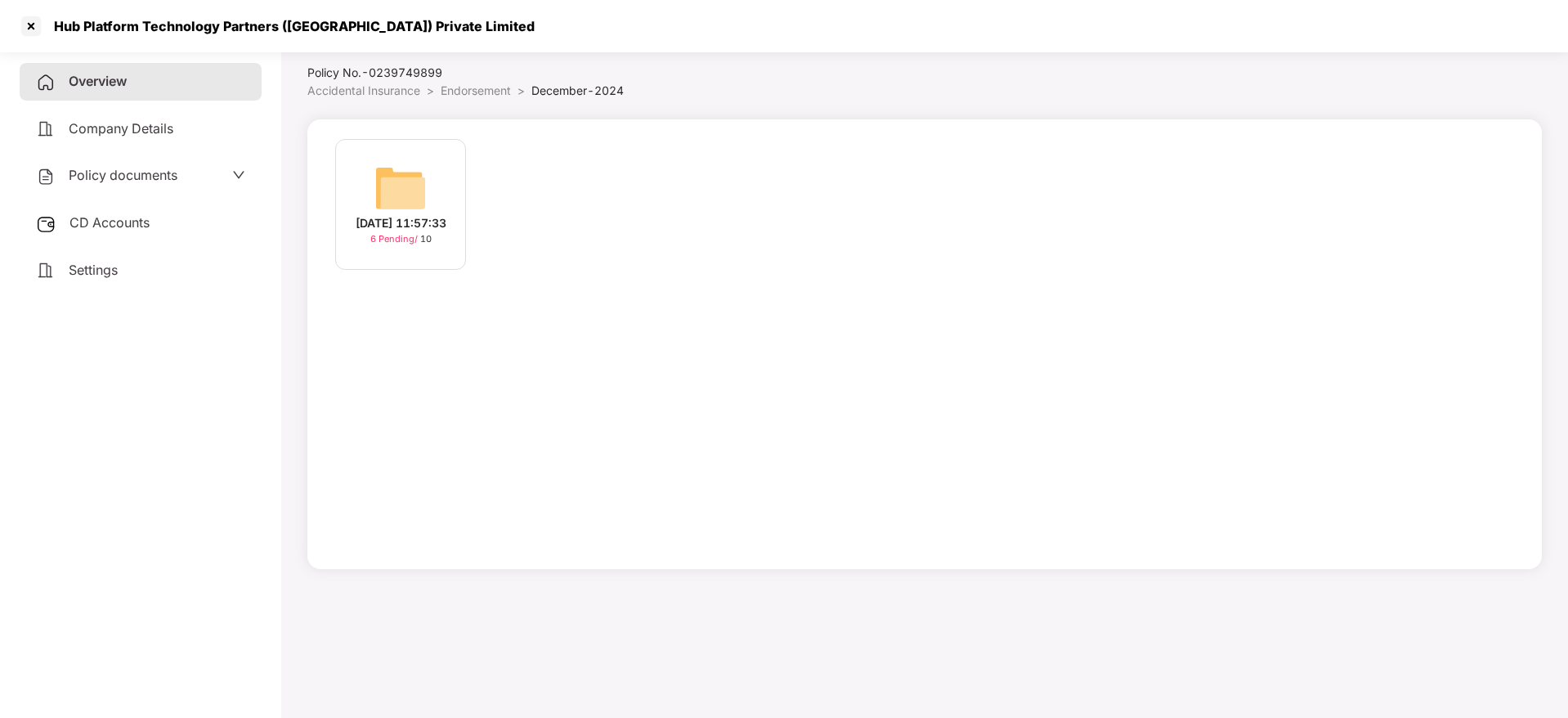
click at [403, 180] on img at bounding box center [400, 187] width 52 height 52
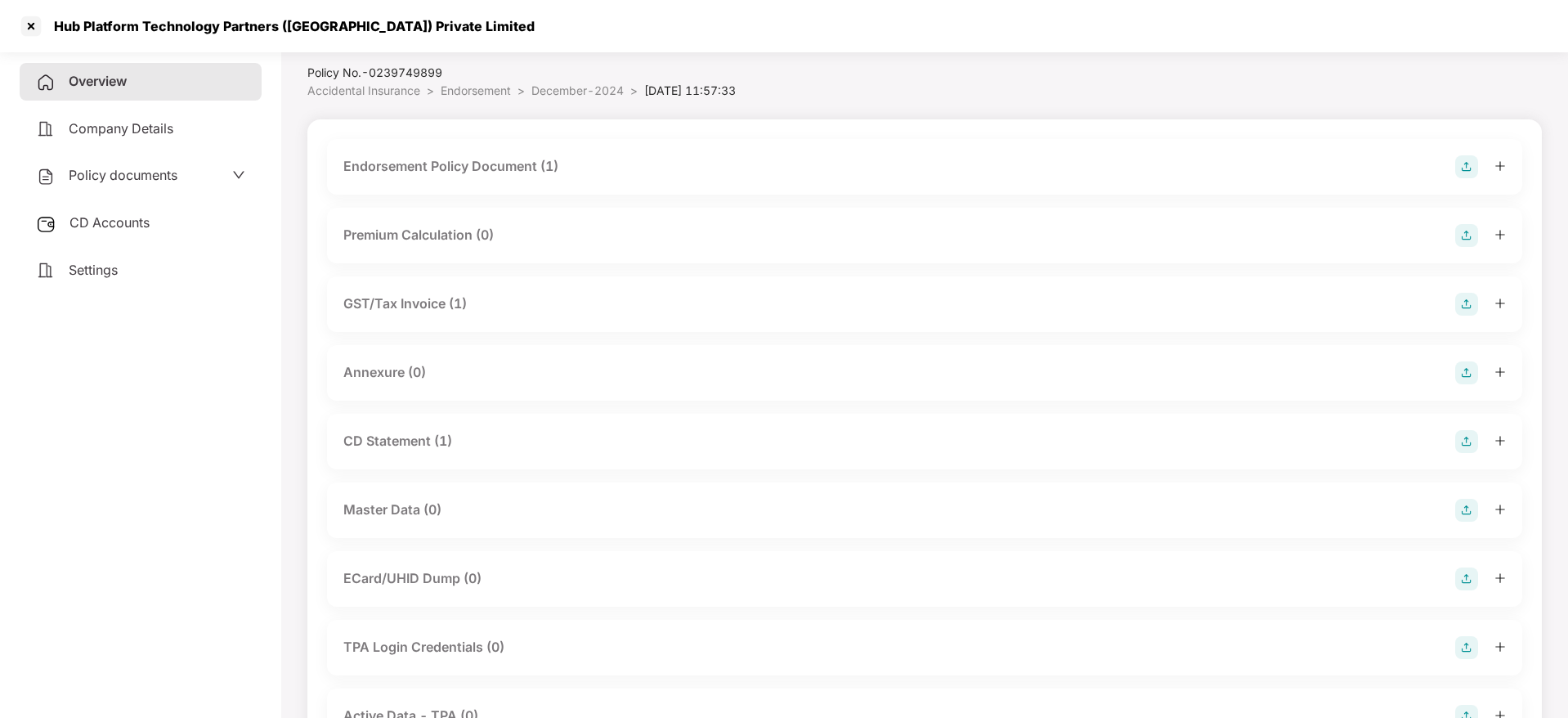
scroll to position [180, 0]
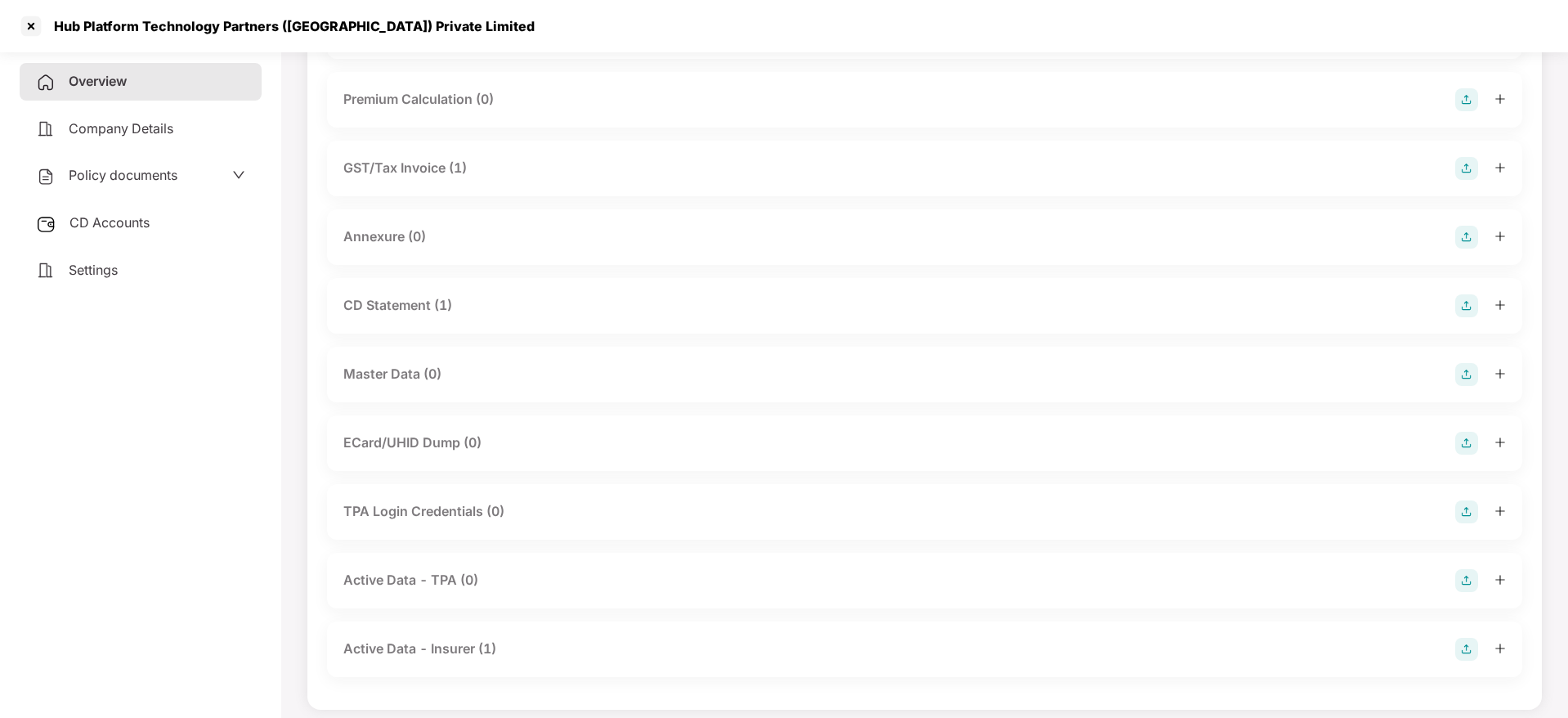
click at [400, 174] on div "GST/Tax Invoice (1)" at bounding box center [405, 168] width 124 height 21
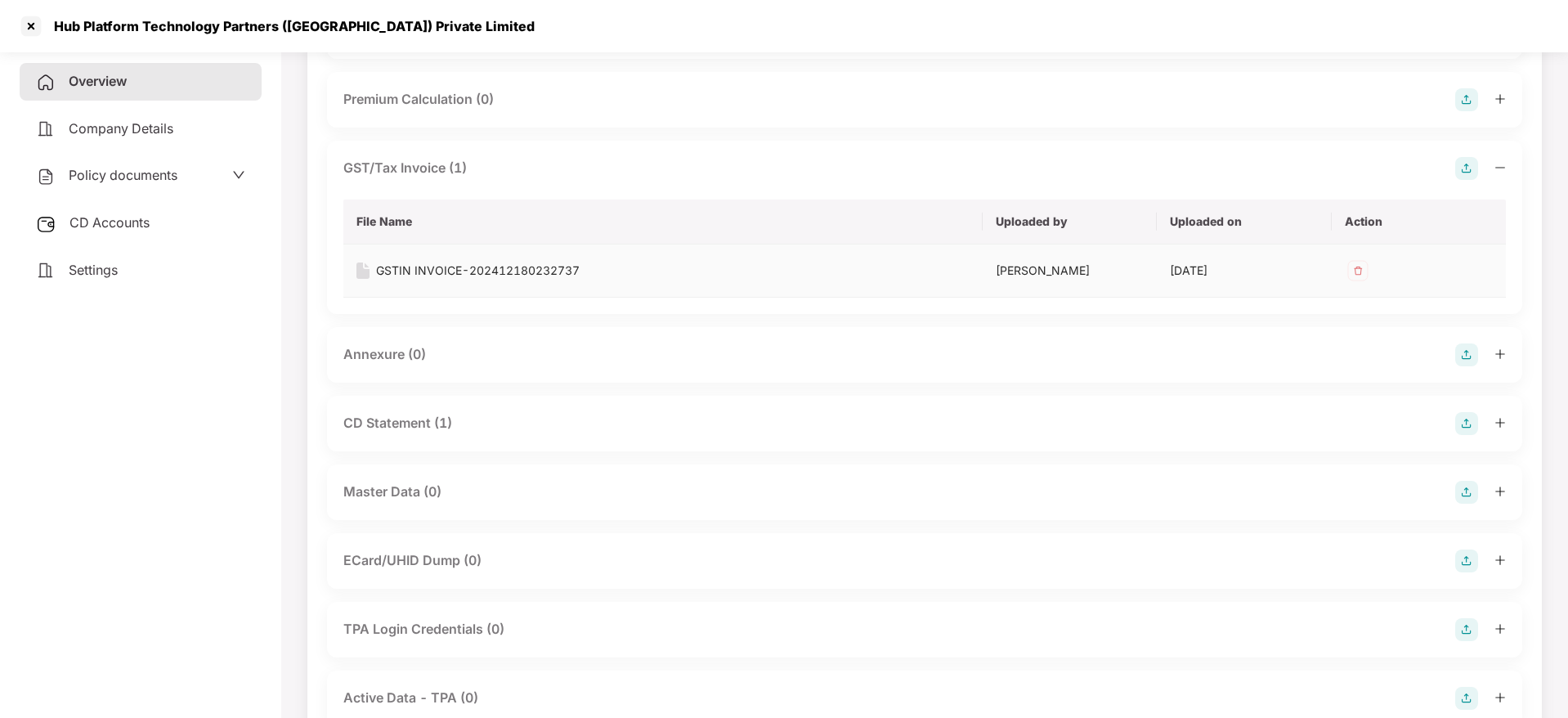
click at [428, 270] on div "GSTIN INVOICE-202412180232737" at bounding box center [478, 270] width 203 height 18
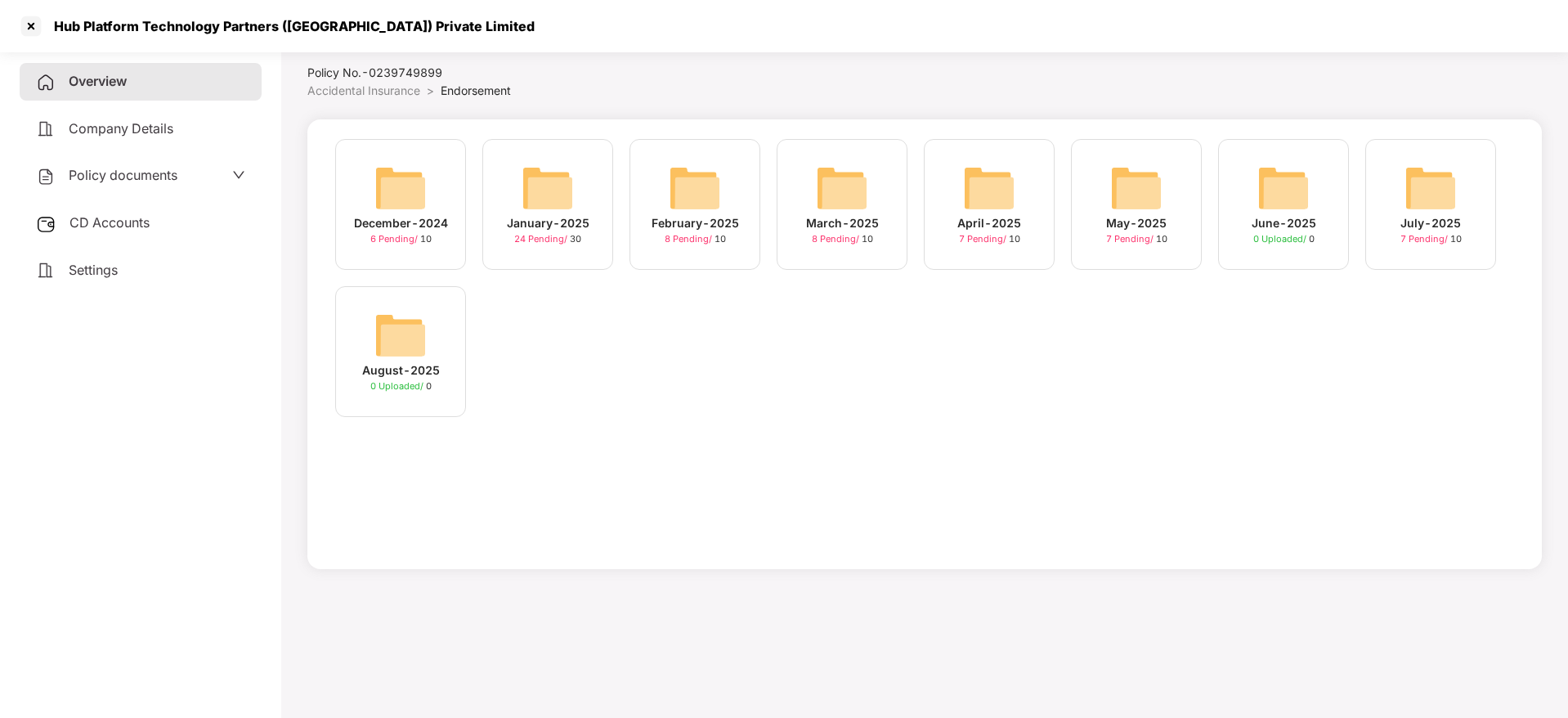
click at [543, 186] on img at bounding box center [548, 187] width 52 height 52
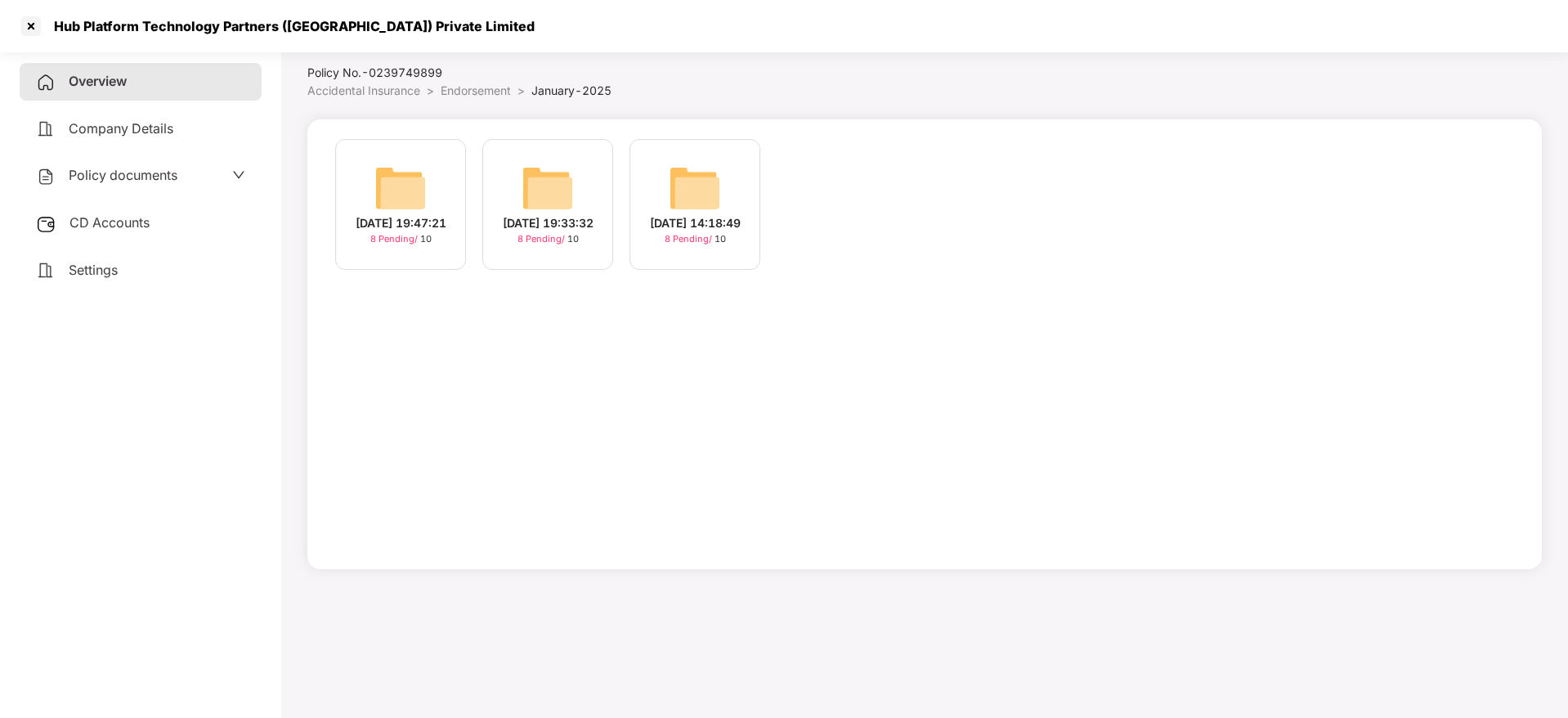
click at [385, 183] on img at bounding box center [400, 187] width 52 height 52
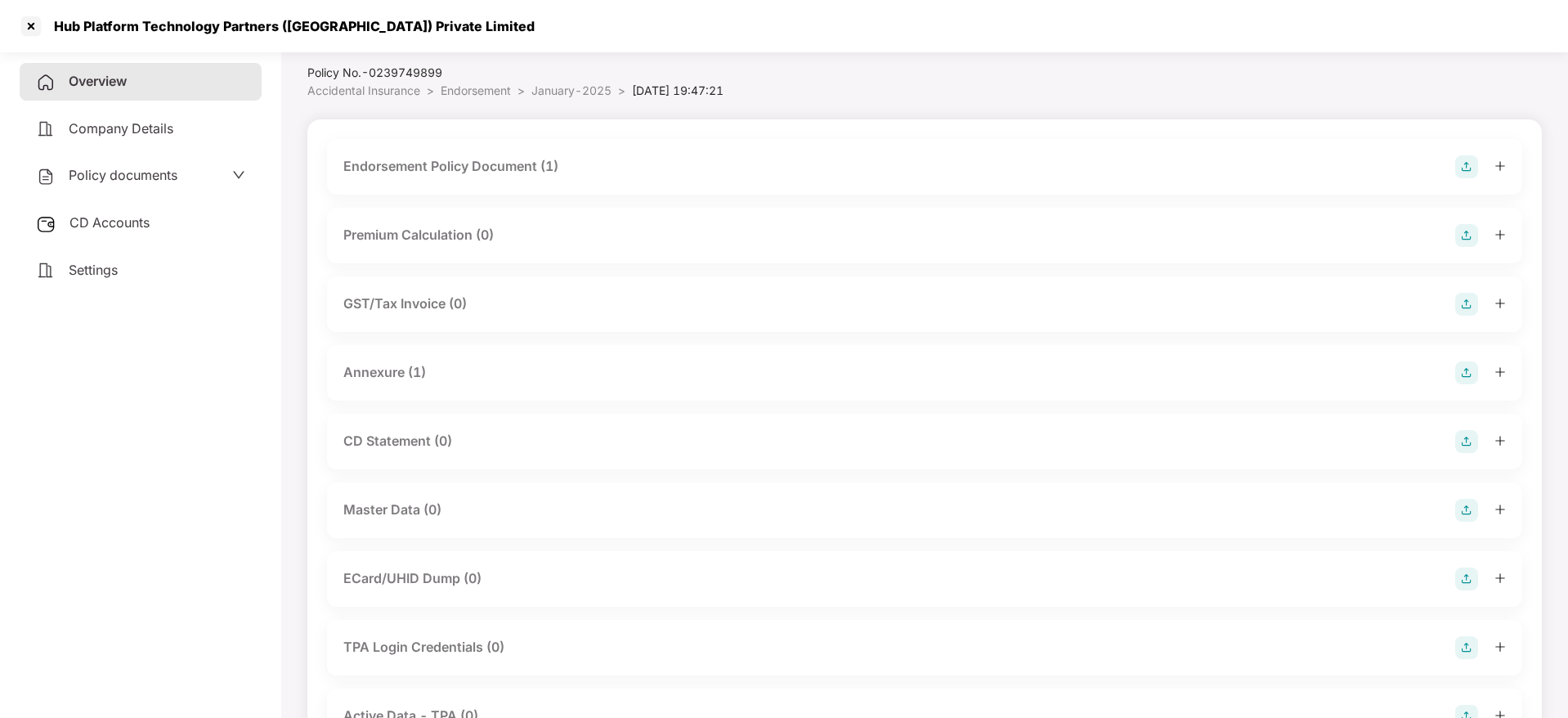
scroll to position [180, 0]
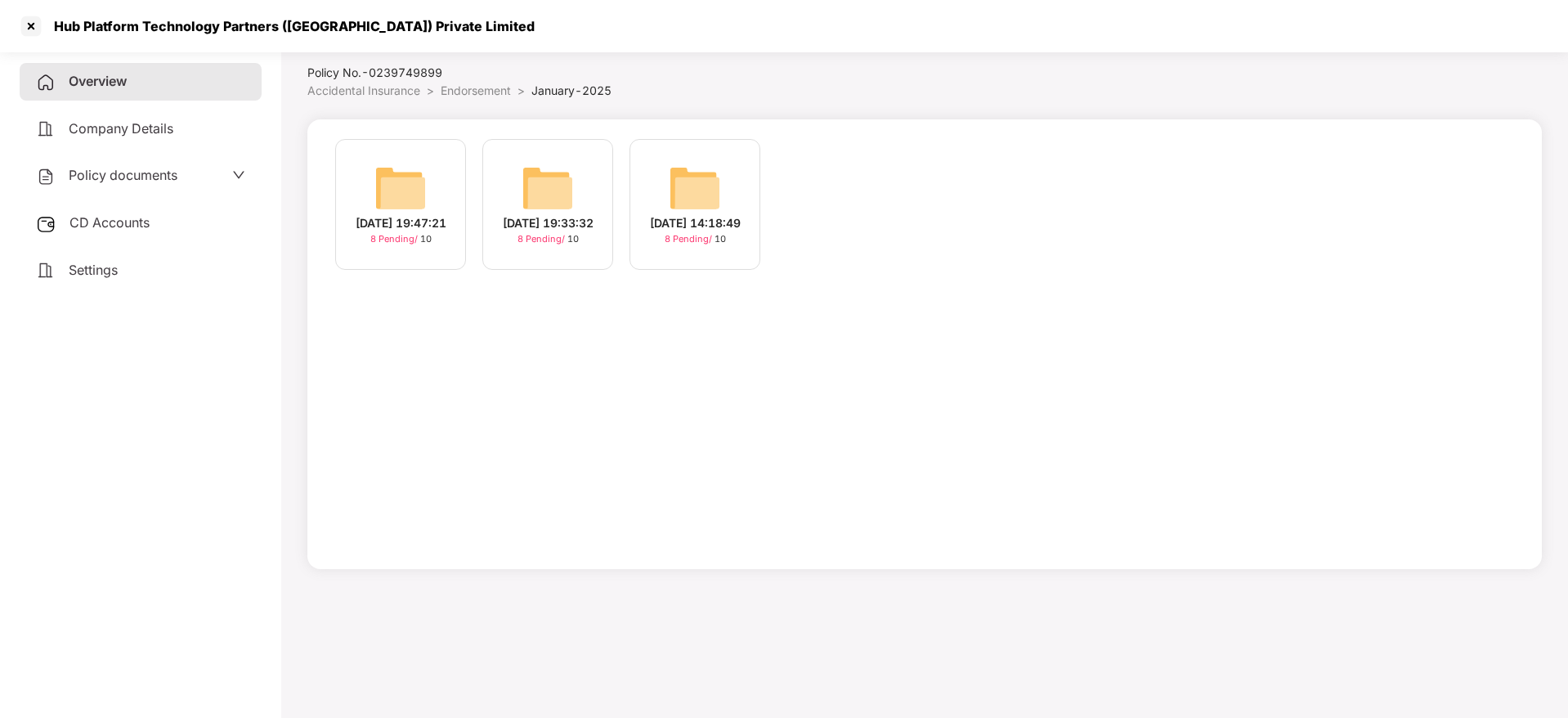
scroll to position [45, 0]
click at [574, 191] on div "[DATE] 19:33:32 8 Pending / 10" at bounding box center [548, 204] width 131 height 131
click at [695, 201] on img at bounding box center [695, 187] width 52 height 52
click at [678, 189] on img at bounding box center [695, 187] width 52 height 52
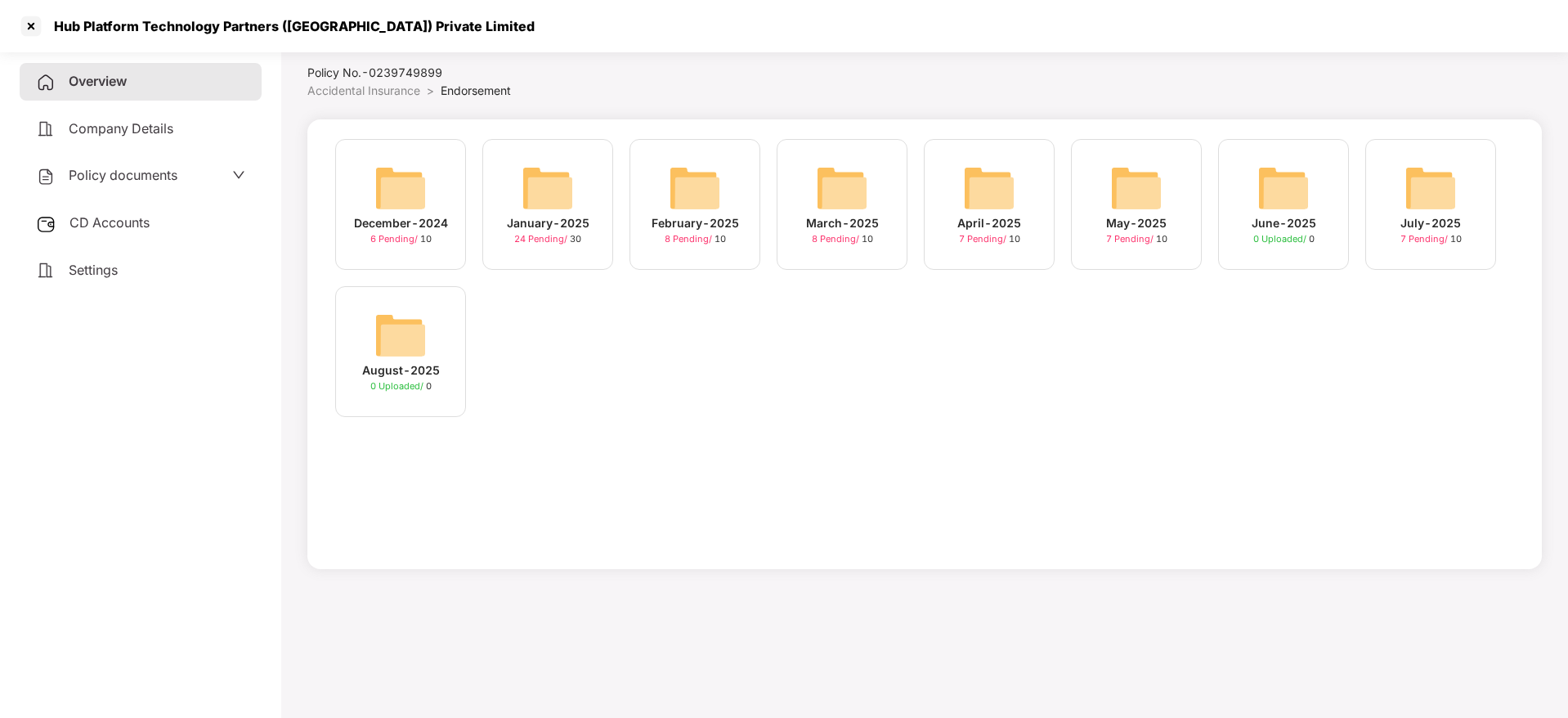
click at [557, 209] on img at bounding box center [548, 187] width 52 height 52
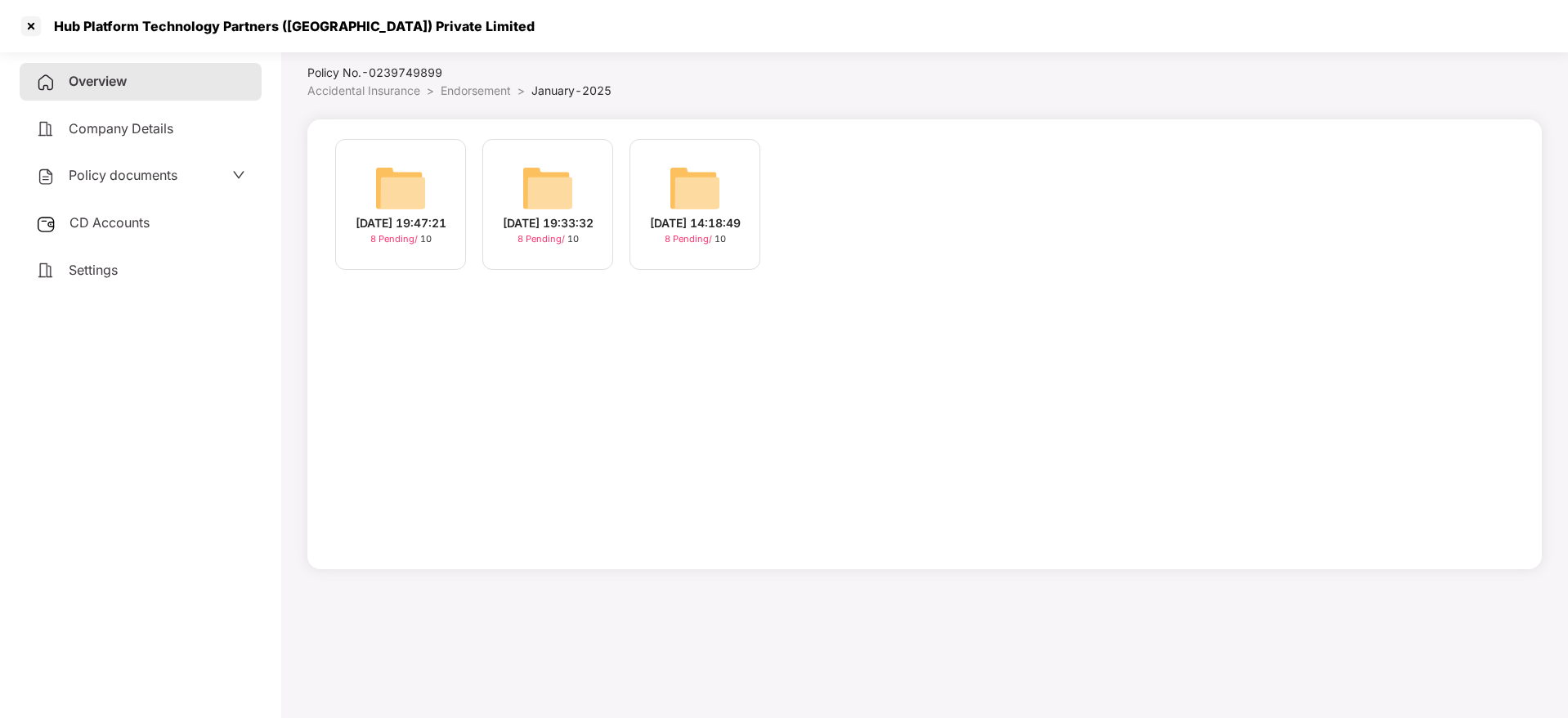
click at [393, 180] on img at bounding box center [400, 187] width 52 height 52
click at [681, 203] on img at bounding box center [695, 187] width 52 height 52
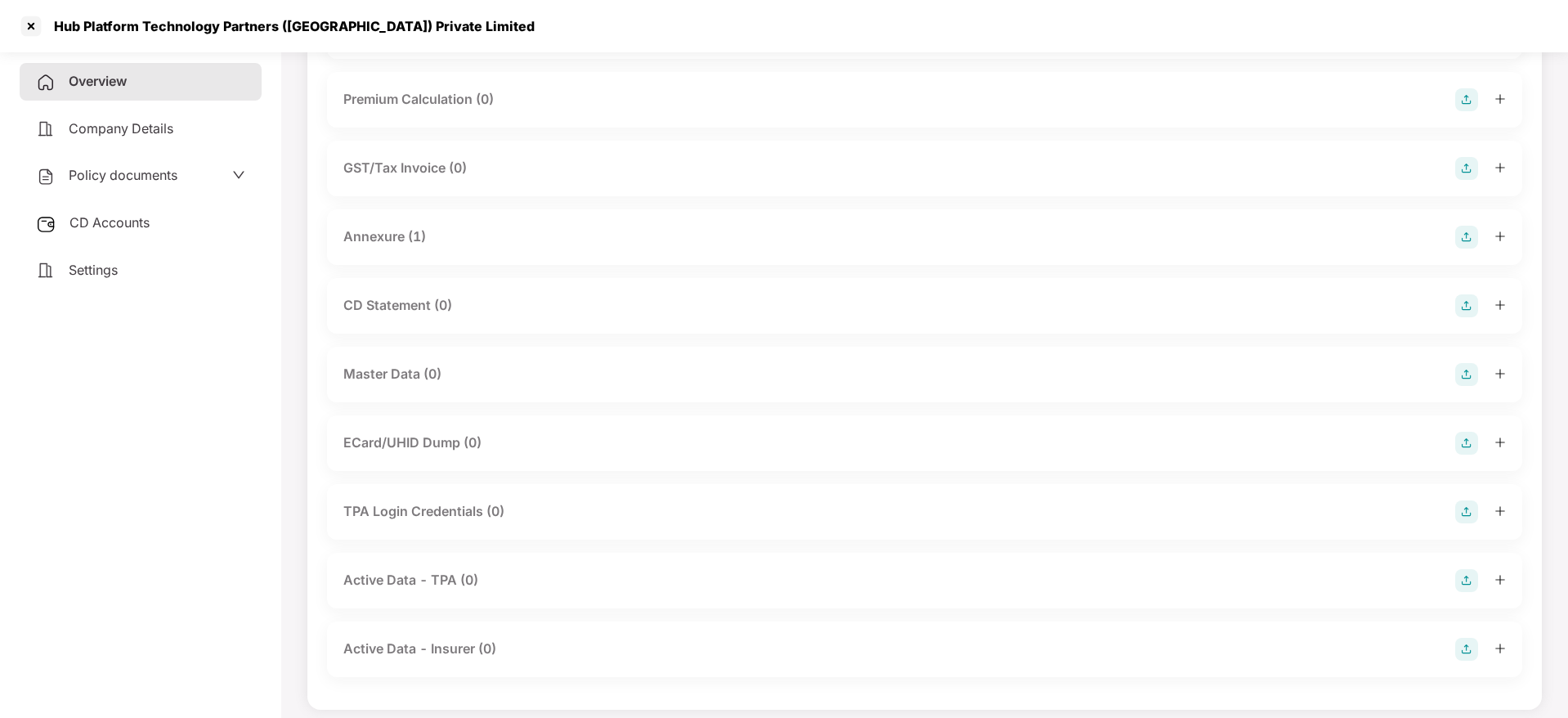
click at [654, 178] on div "GST/Tax Invoice (0)" at bounding box center [925, 168] width 1163 height 23
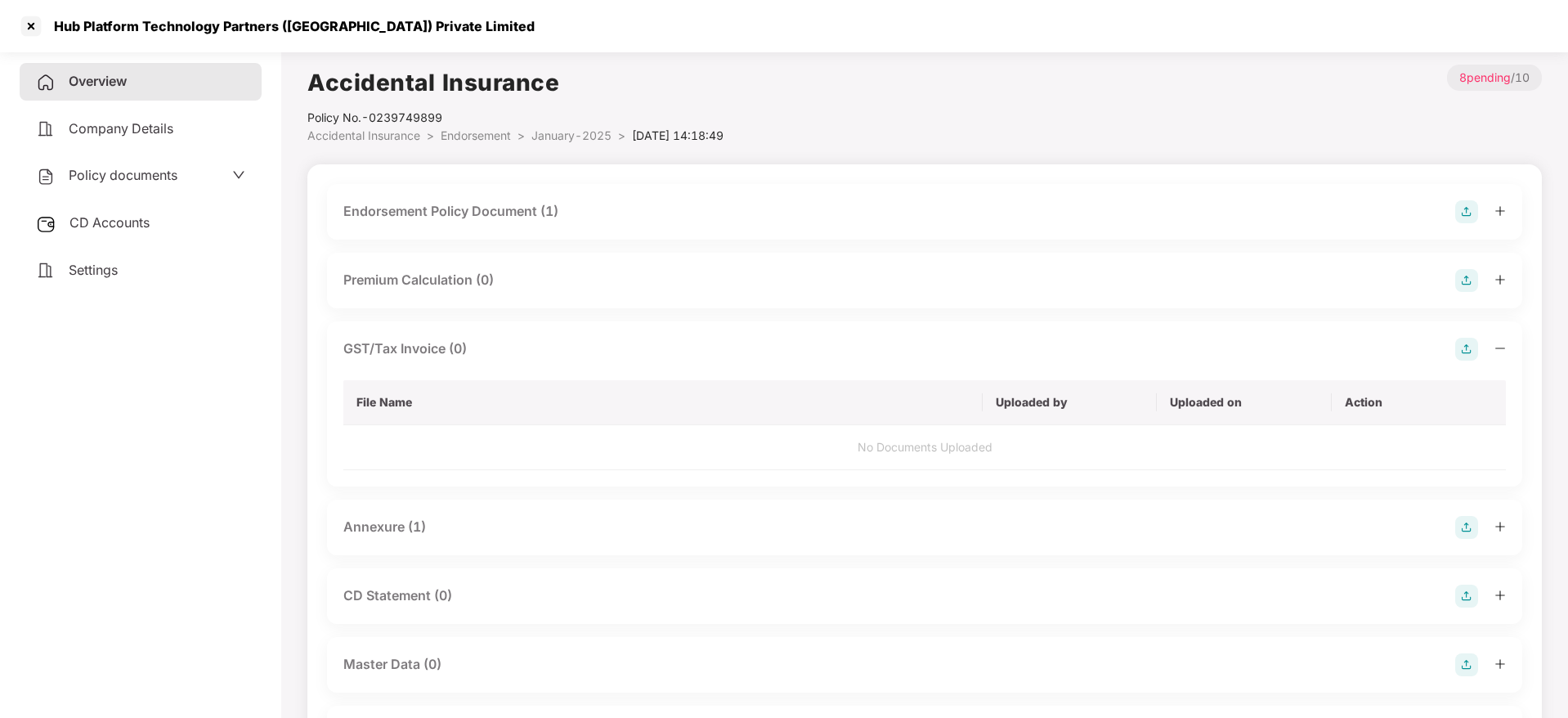
scroll to position [45, 0]
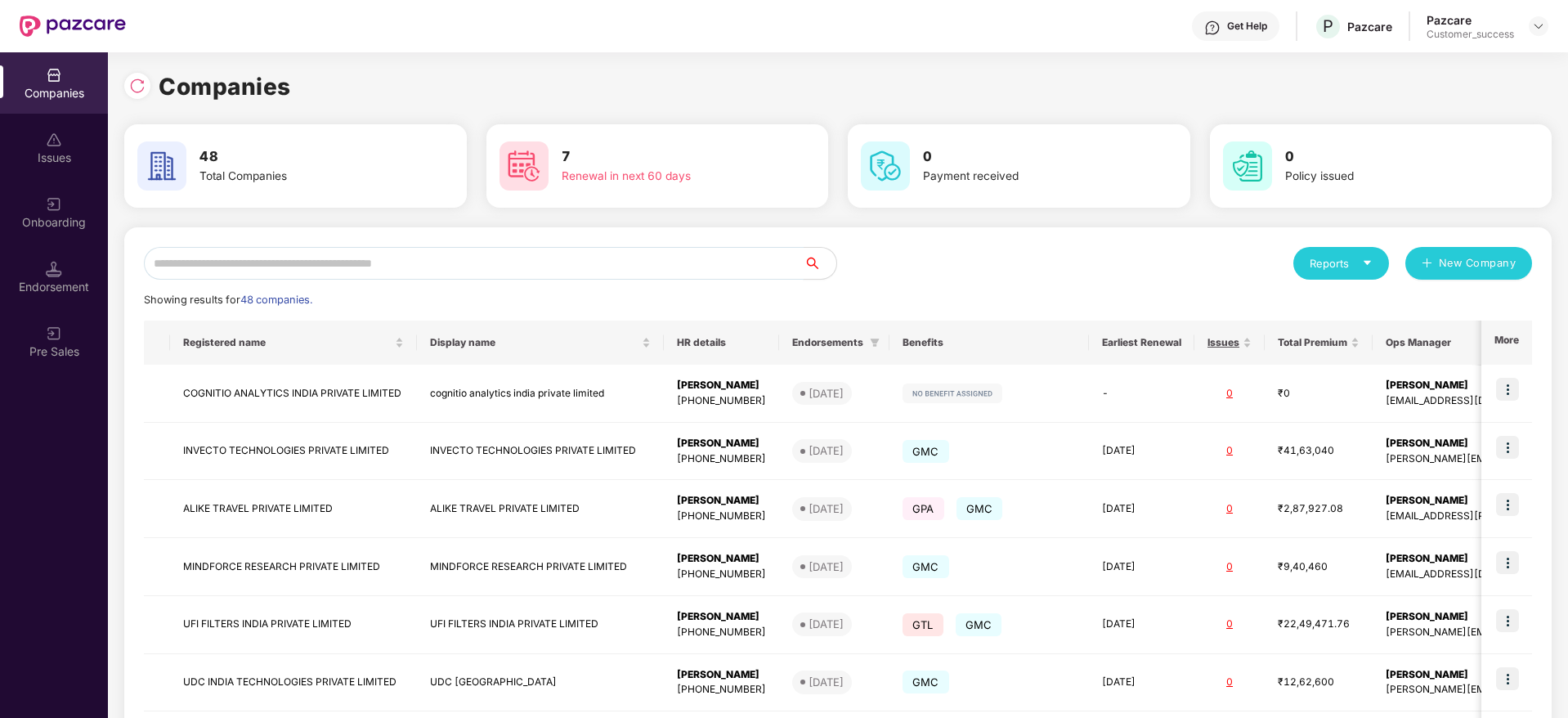
click at [302, 255] on input "text" at bounding box center [473, 263] width 660 height 32
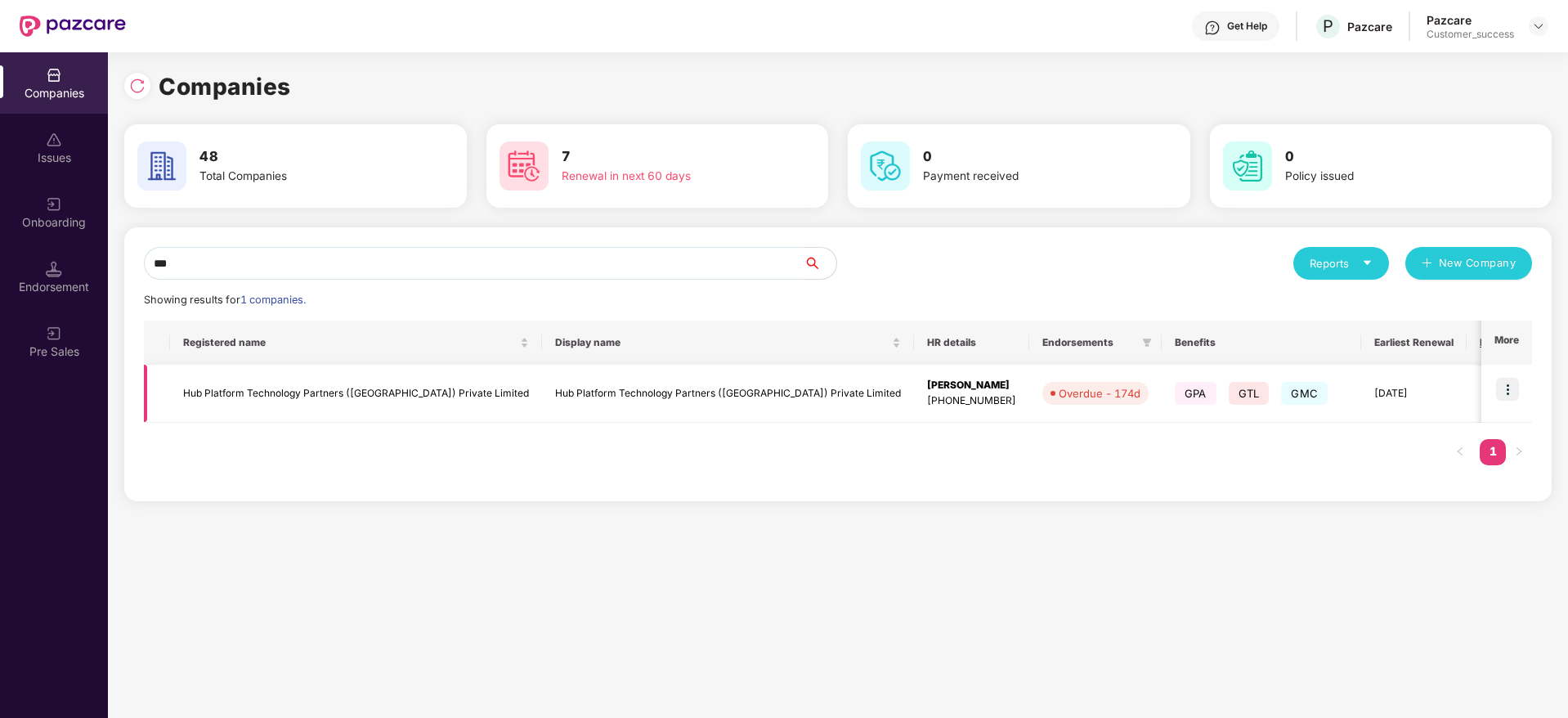
type input "***"
click at [347, 406] on td "Hub Platform Technology Partners ([GEOGRAPHIC_DATA]) Private Limited" at bounding box center [355, 394] width 372 height 58
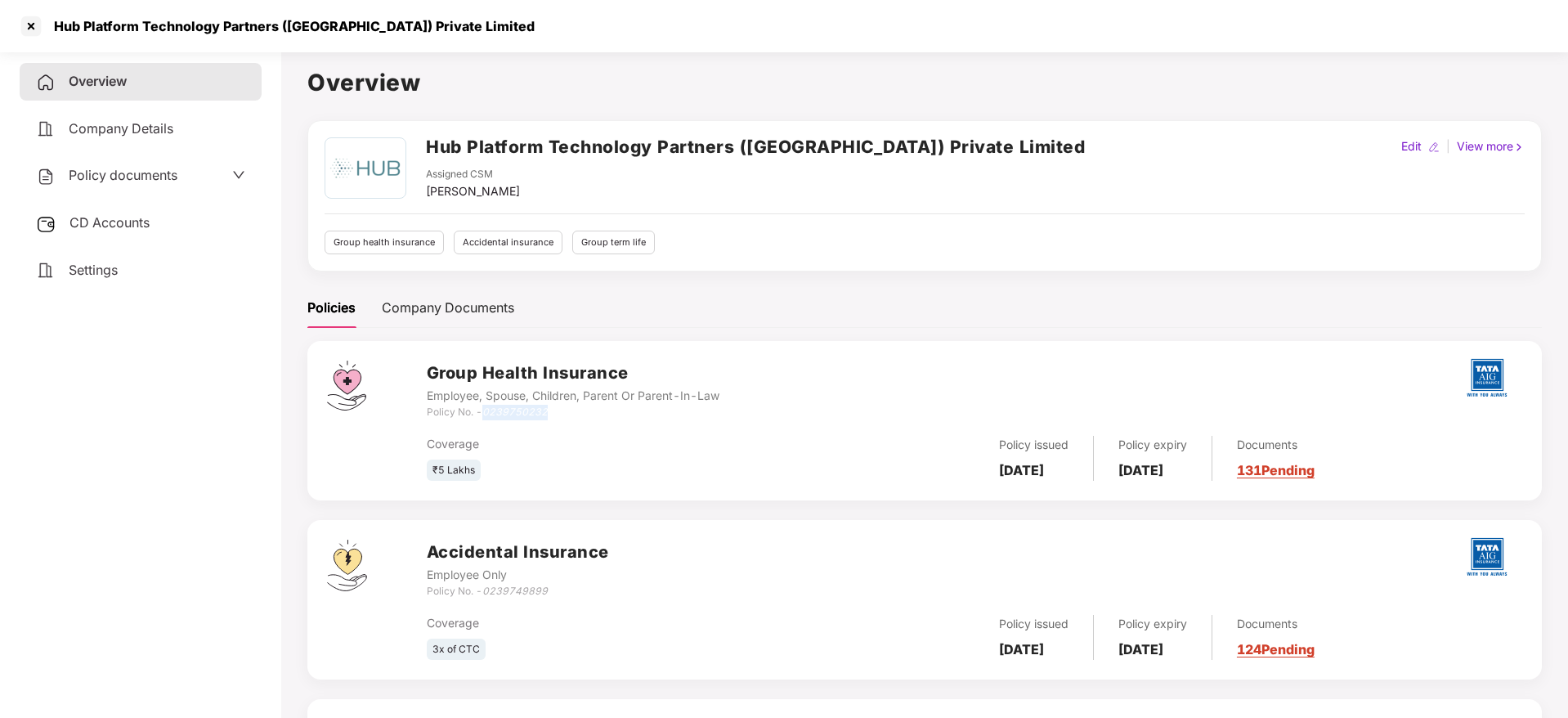
drag, startPoint x: 559, startPoint y: 415, endPoint x: 485, endPoint y: 411, distance: 74.1
click at [485, 411] on div "Policy No. - 0239750232" at bounding box center [573, 413] width 293 height 15
copy icon "0239750232"
click at [37, 21] on div at bounding box center [31, 26] width 26 height 26
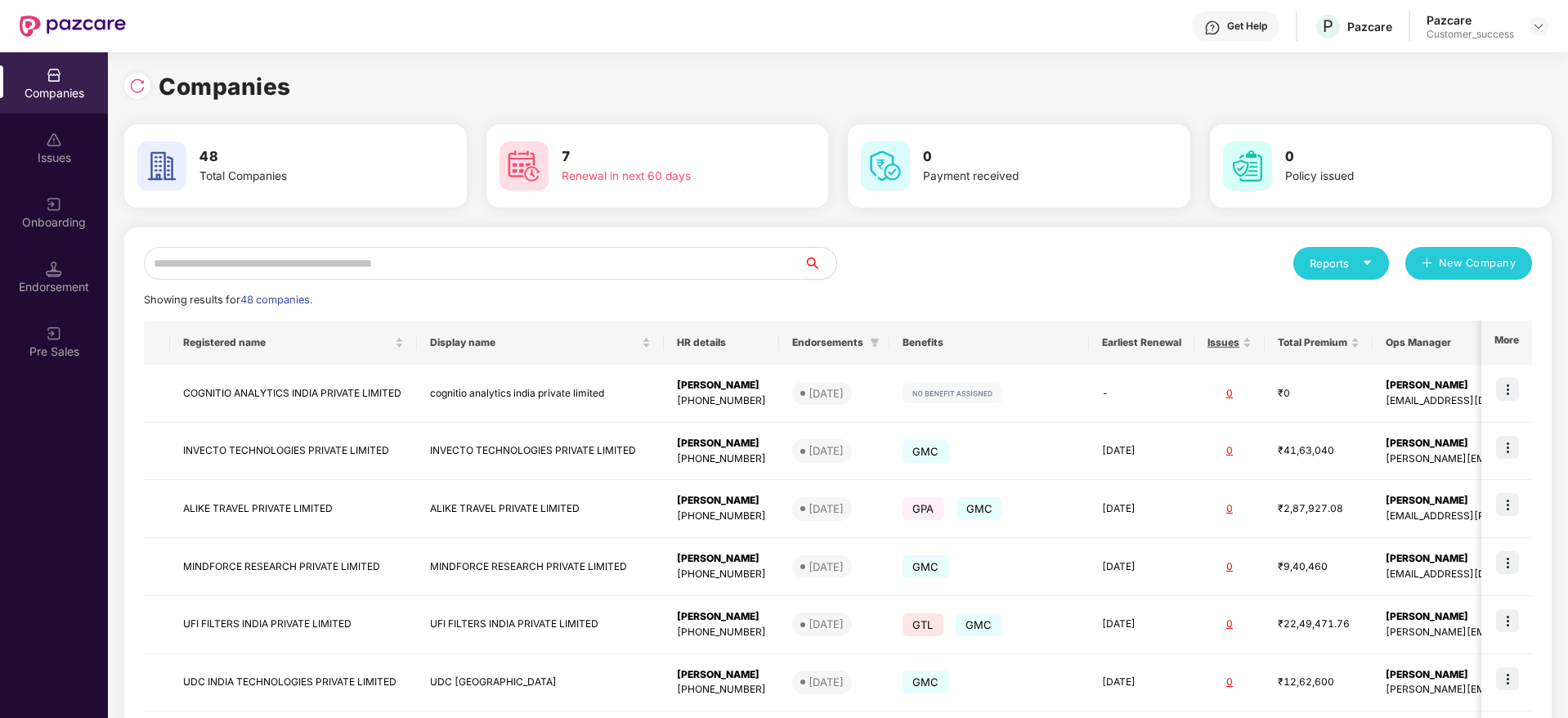
click at [295, 267] on input "text" at bounding box center [473, 263] width 660 height 32
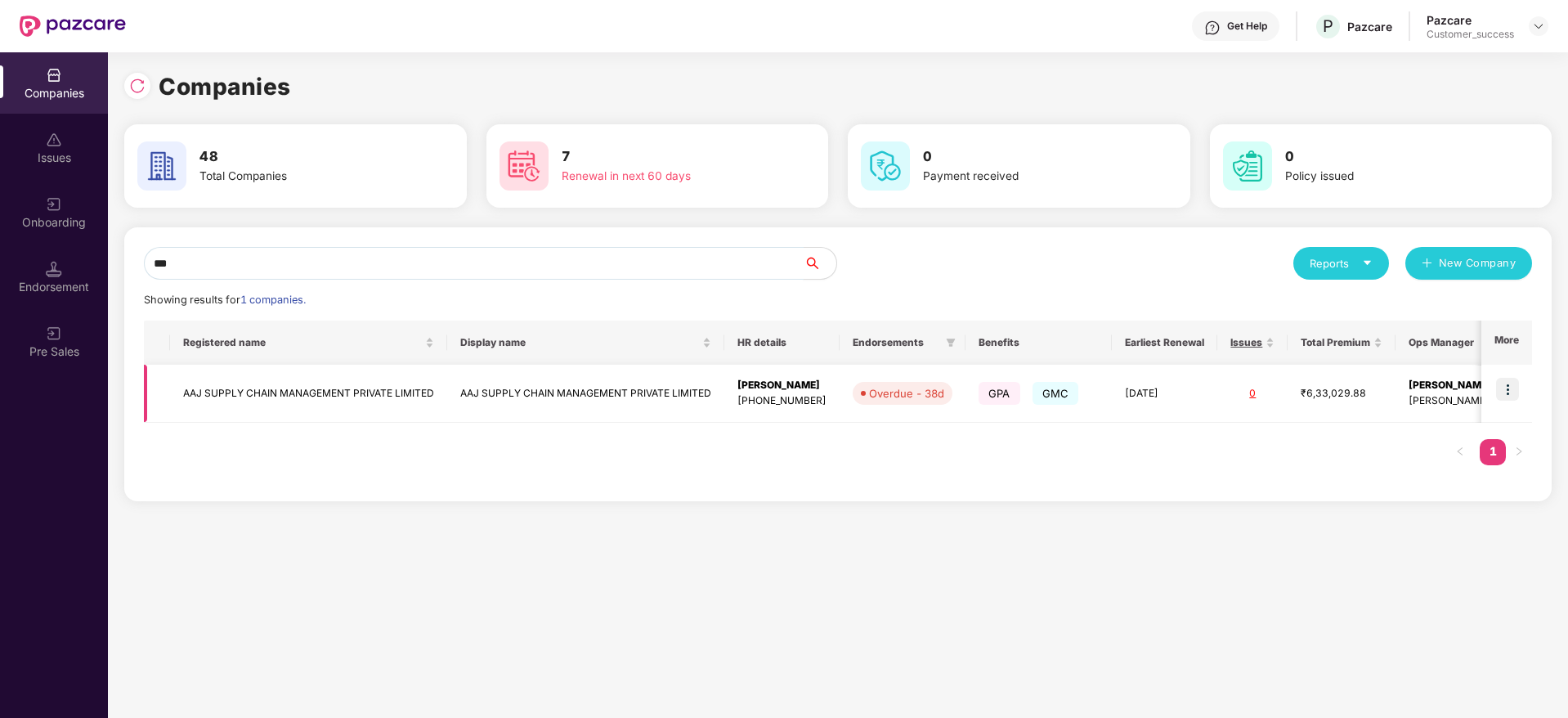
type input "***"
click at [1506, 384] on img at bounding box center [1507, 389] width 23 height 23
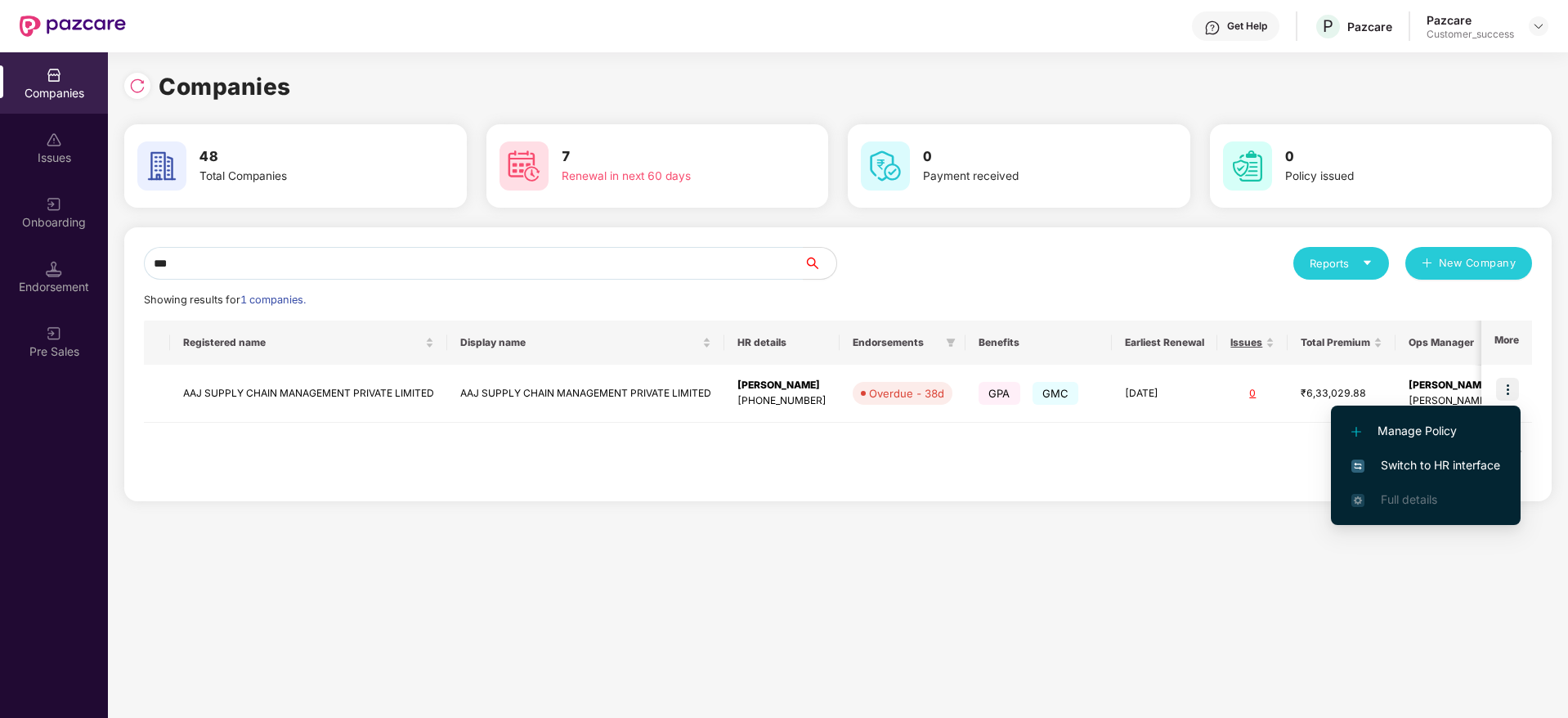
click at [1423, 468] on span "Switch to HR interface" at bounding box center [1426, 465] width 149 height 18
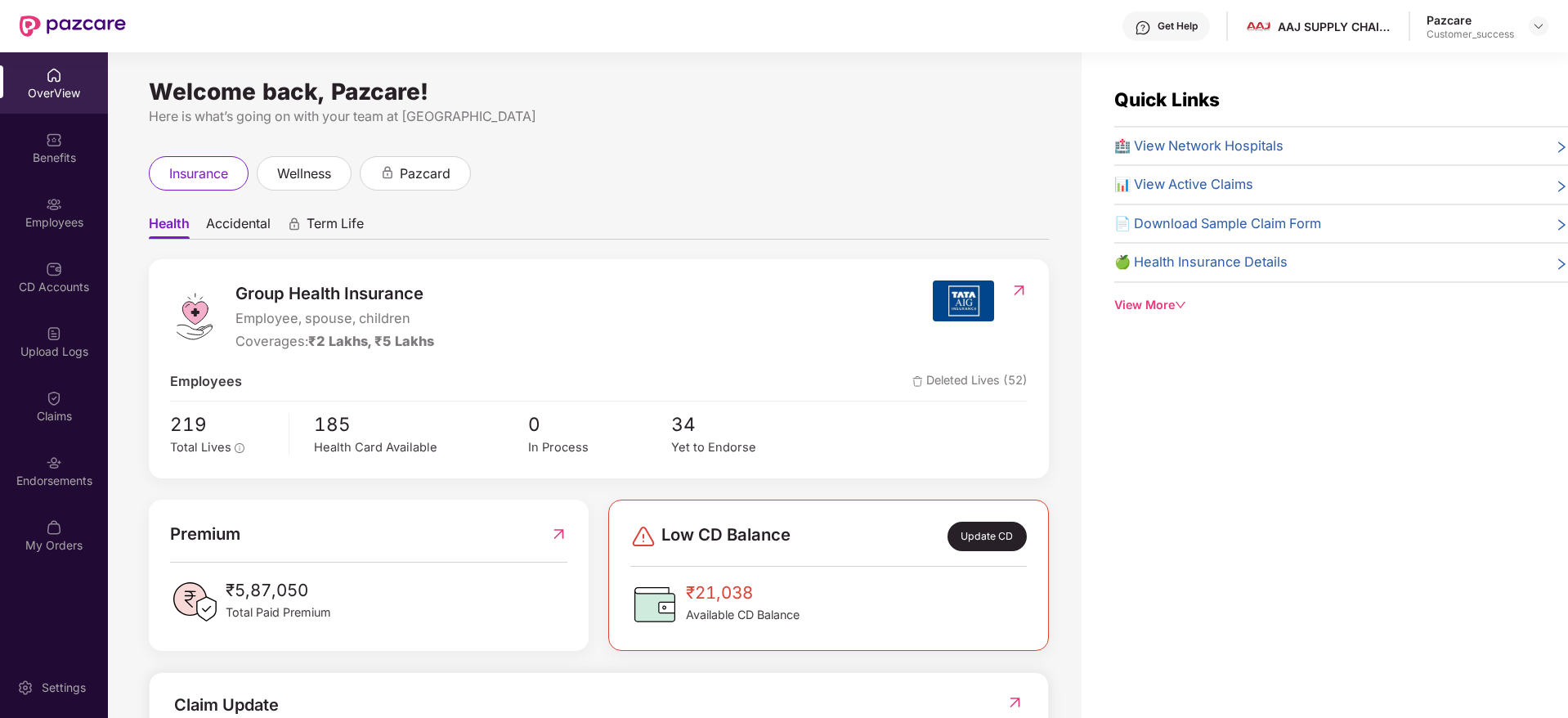
click at [50, 212] on img at bounding box center [54, 204] width 16 height 16
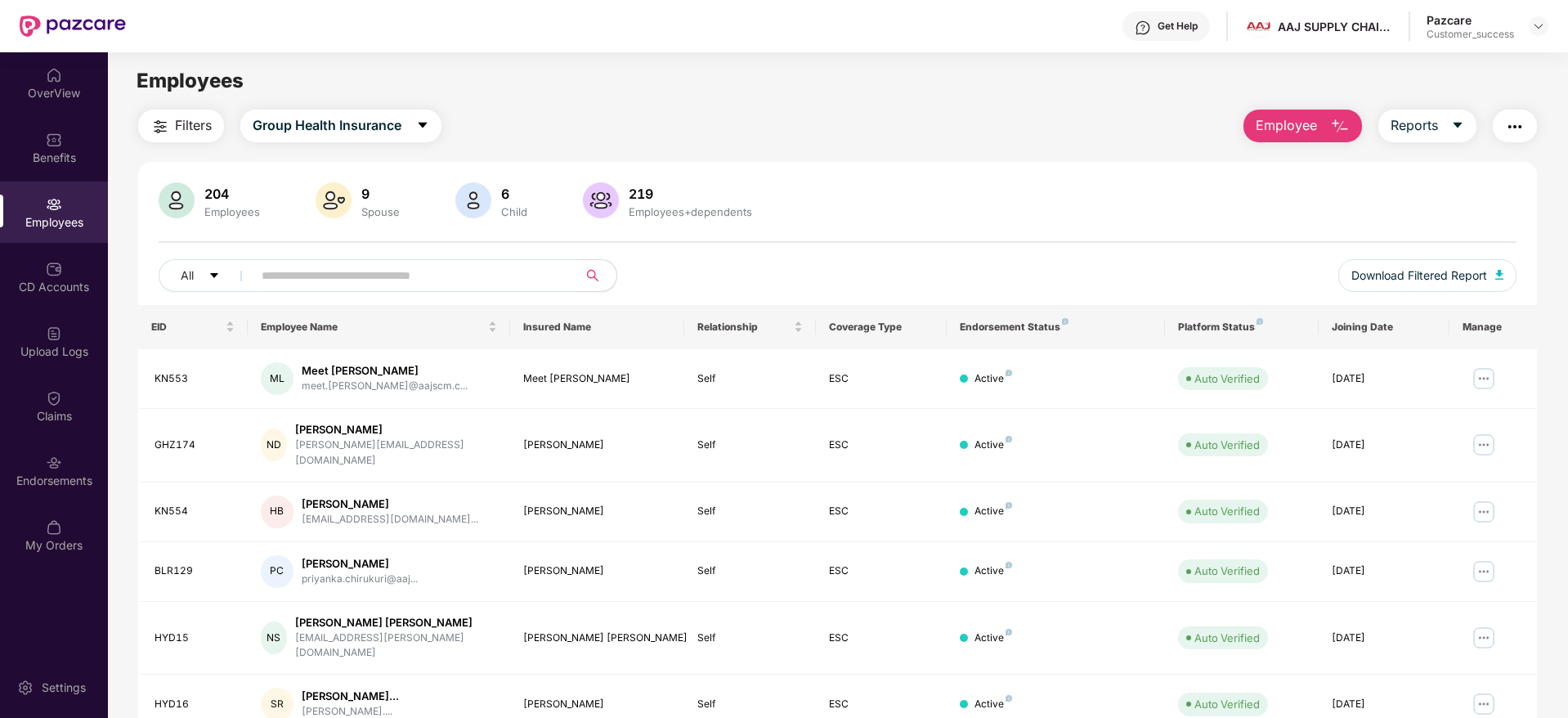
click at [348, 277] on input "text" at bounding box center [408, 275] width 294 height 25
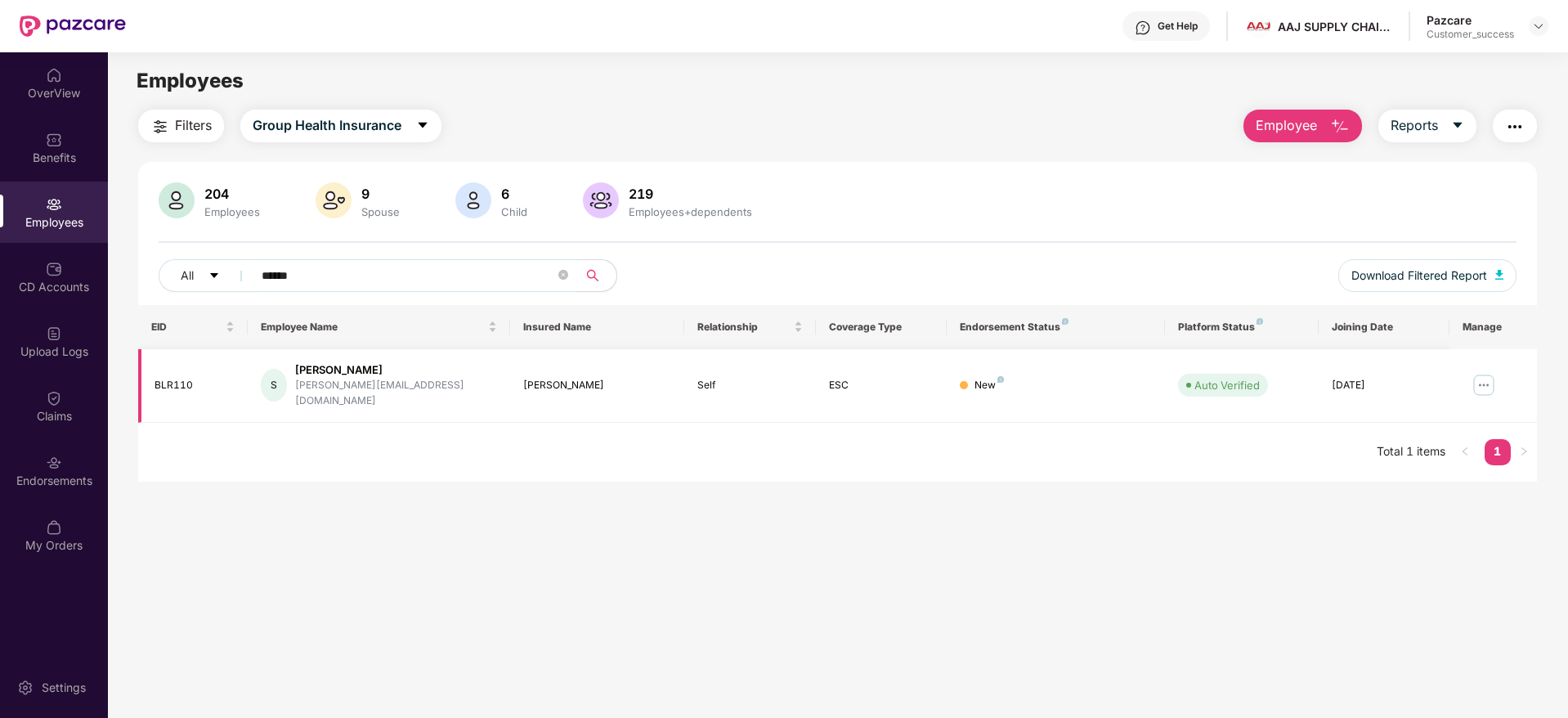
type input "******"
click at [1483, 372] on img at bounding box center [1484, 385] width 26 height 26
click at [1115, 532] on main "Employees Filters Group Health Insurance Employee Reports 204 Employees 9 Spous…" at bounding box center [837, 411] width 1459 height 718
click at [565, 275] on icon "close-circle" at bounding box center [563, 274] width 9 height 9
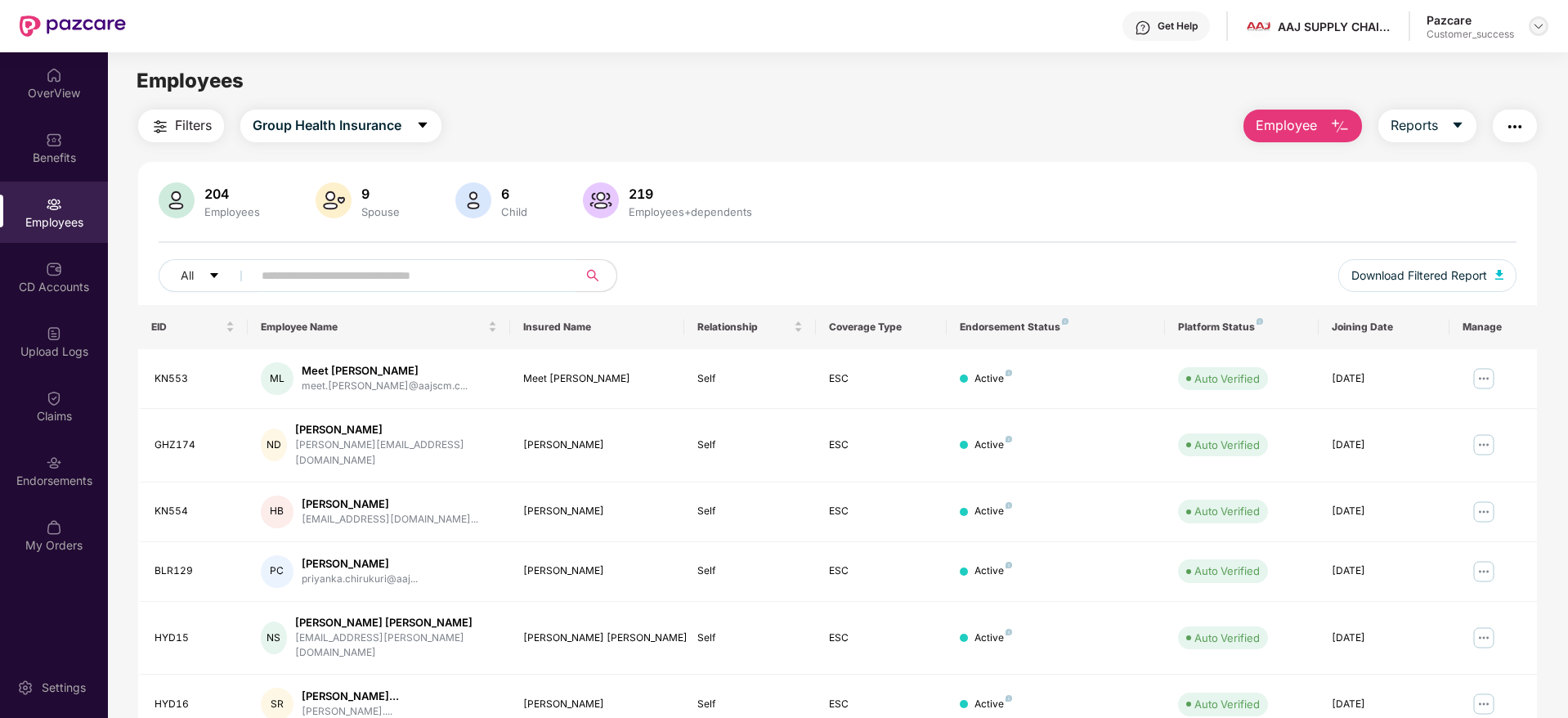
click at [1536, 26] on img at bounding box center [1538, 26] width 13 height 13
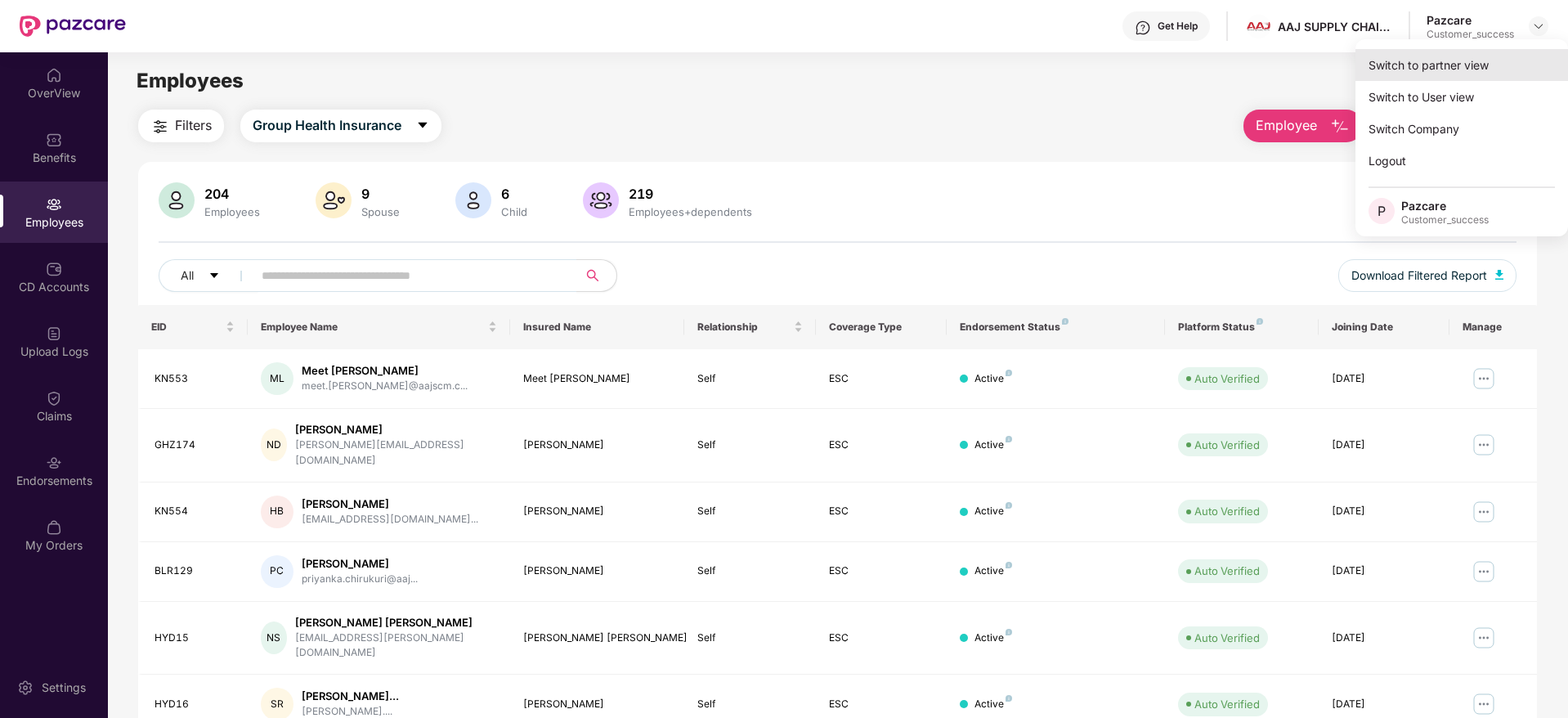
click at [1427, 70] on div "Switch to partner view" at bounding box center [1462, 64] width 213 height 32
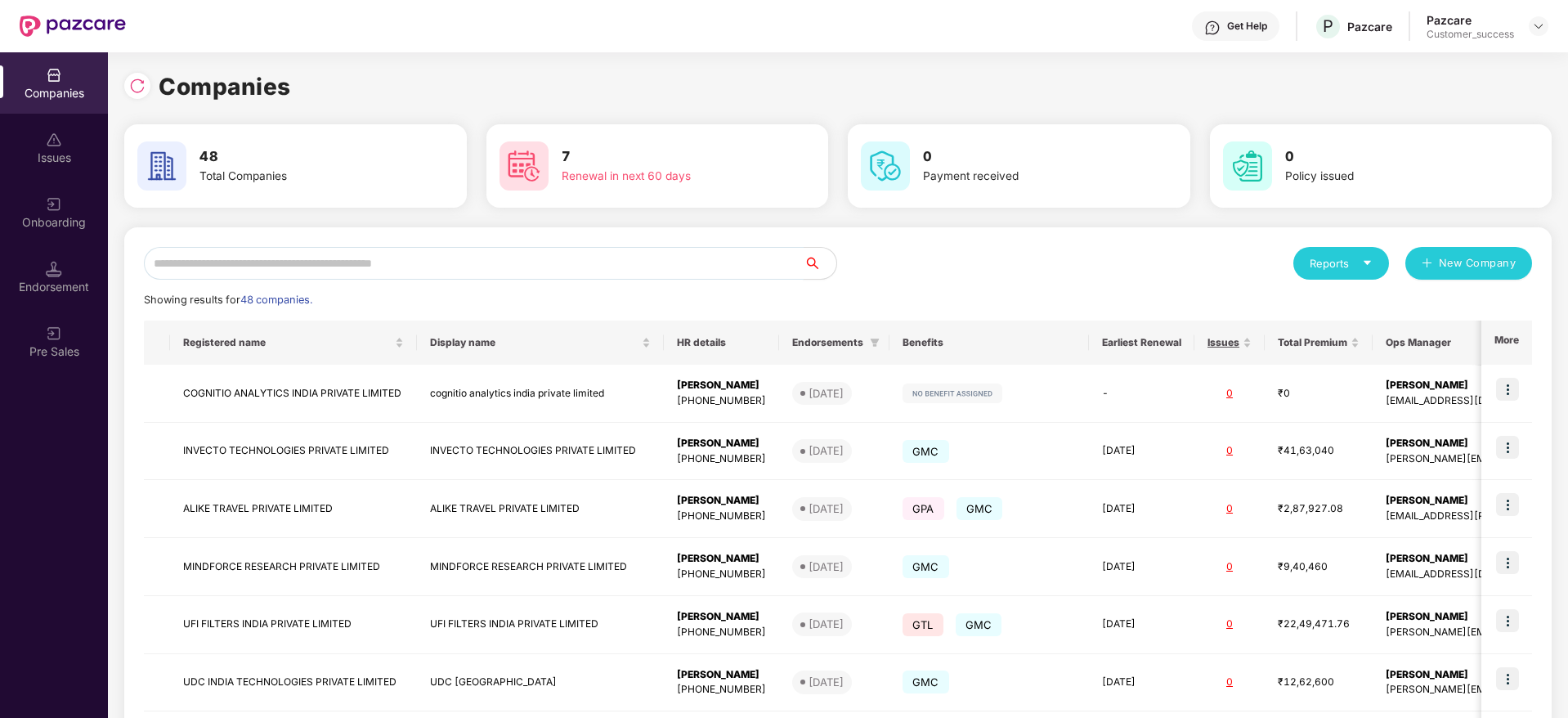
click at [373, 268] on input "text" at bounding box center [473, 263] width 660 height 32
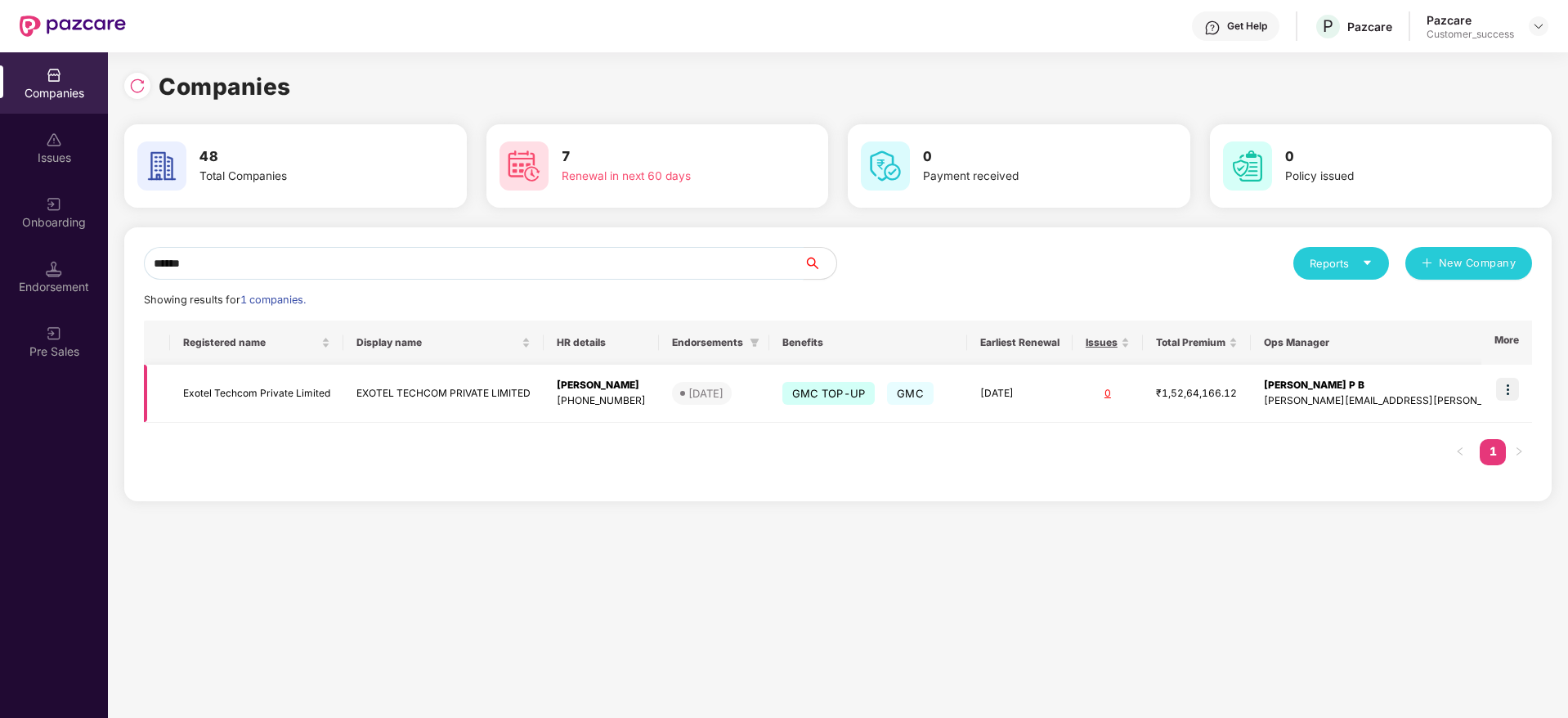
type input "******"
click at [1505, 397] on img at bounding box center [1507, 389] width 23 height 23
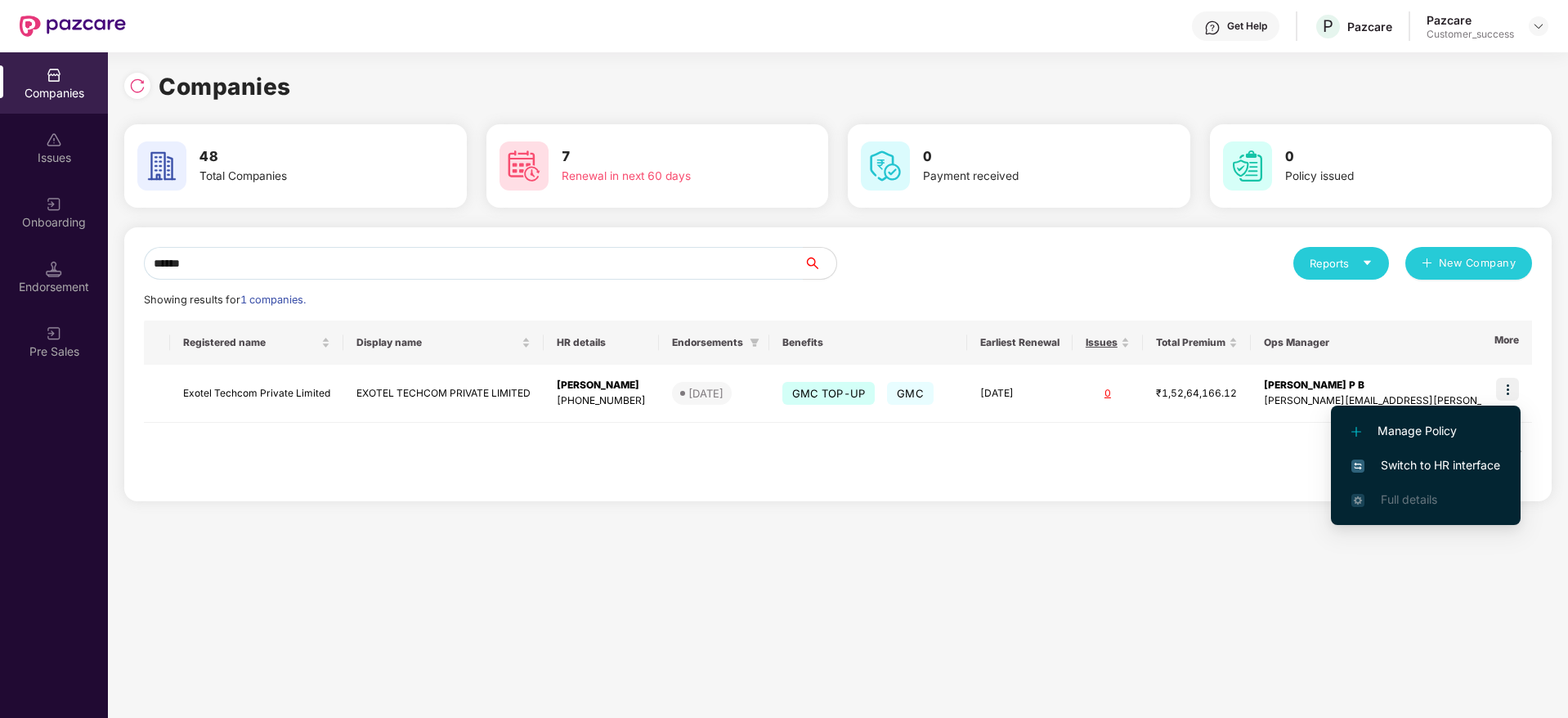
click at [1422, 455] on li "Switch to HR interface" at bounding box center [1426, 465] width 190 height 34
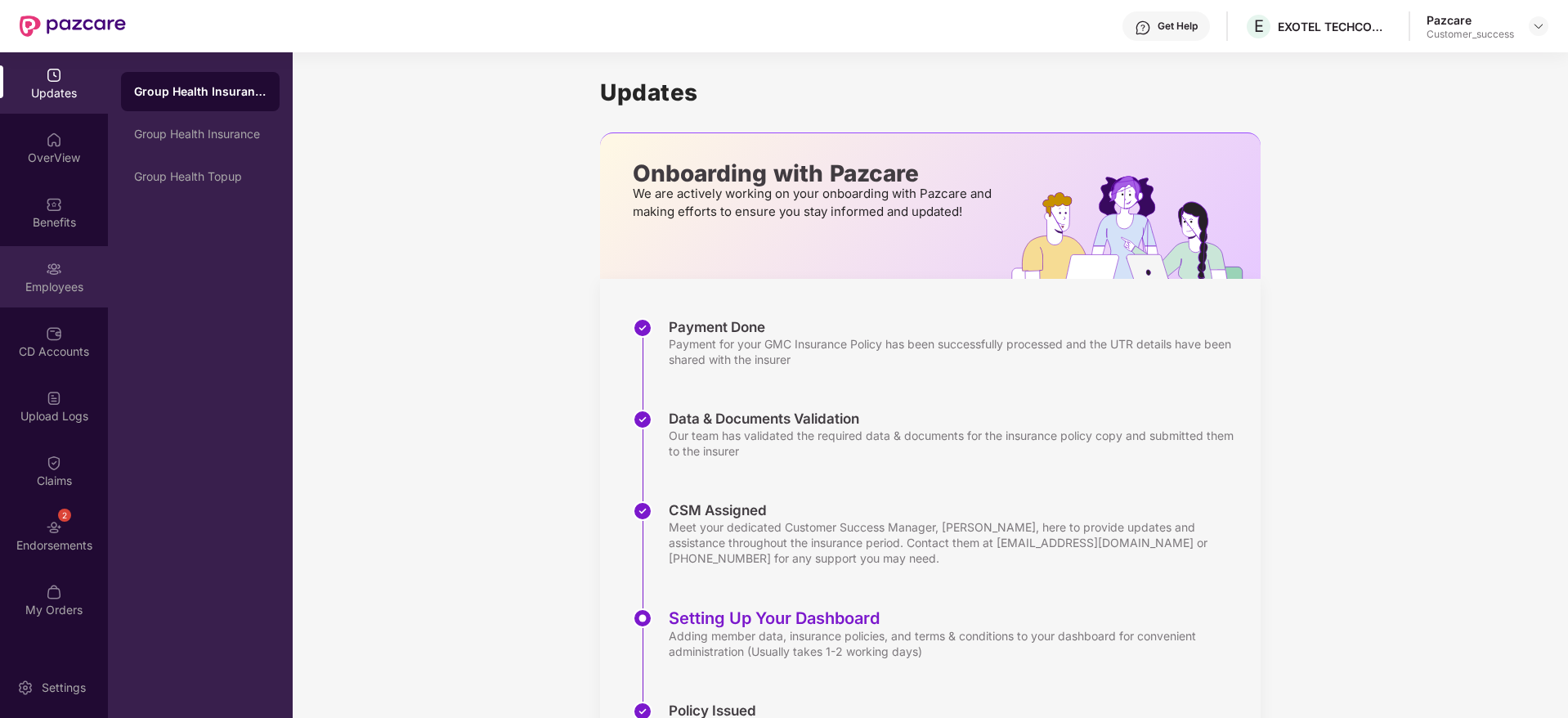
click at [48, 254] on div "Employees" at bounding box center [54, 277] width 108 height 62
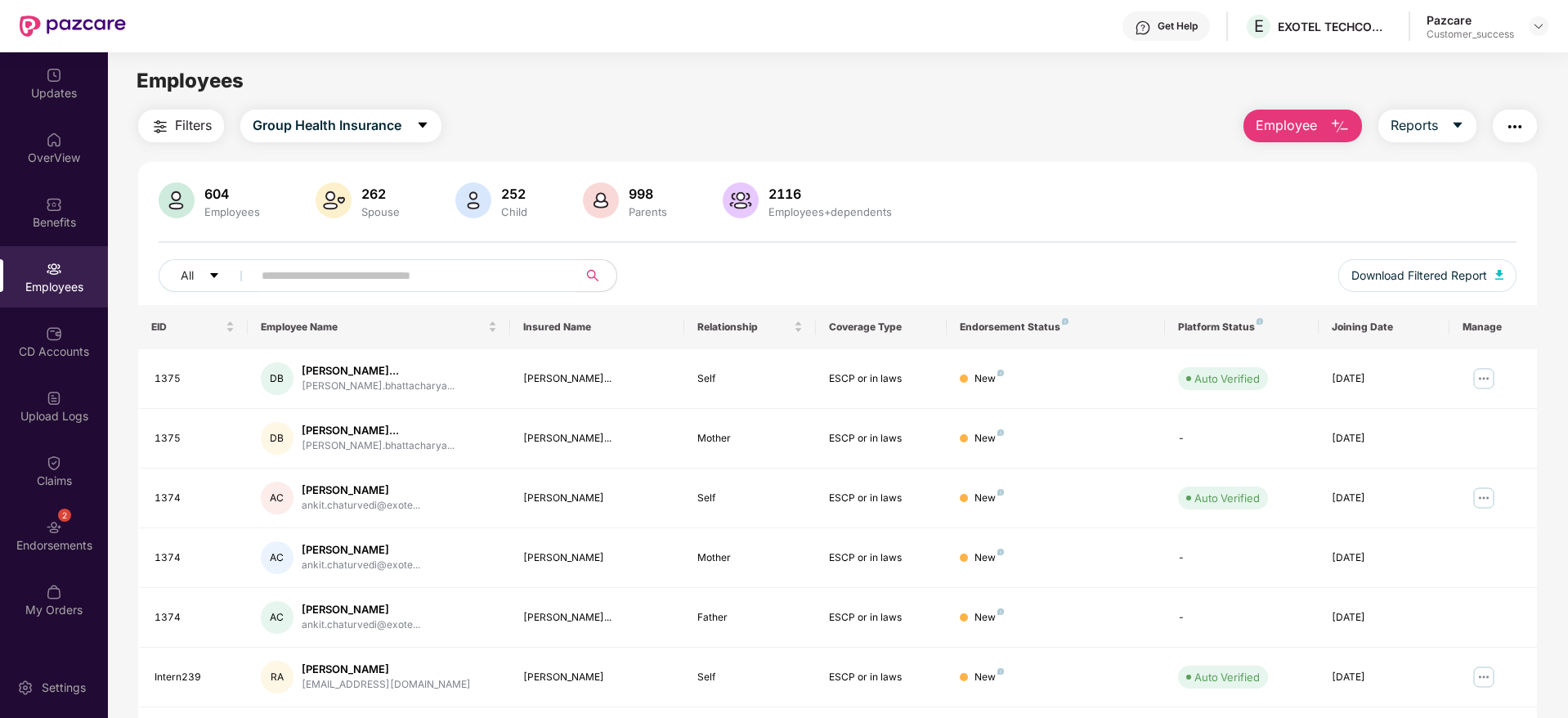
click at [424, 272] on input "text" at bounding box center [408, 275] width 294 height 25
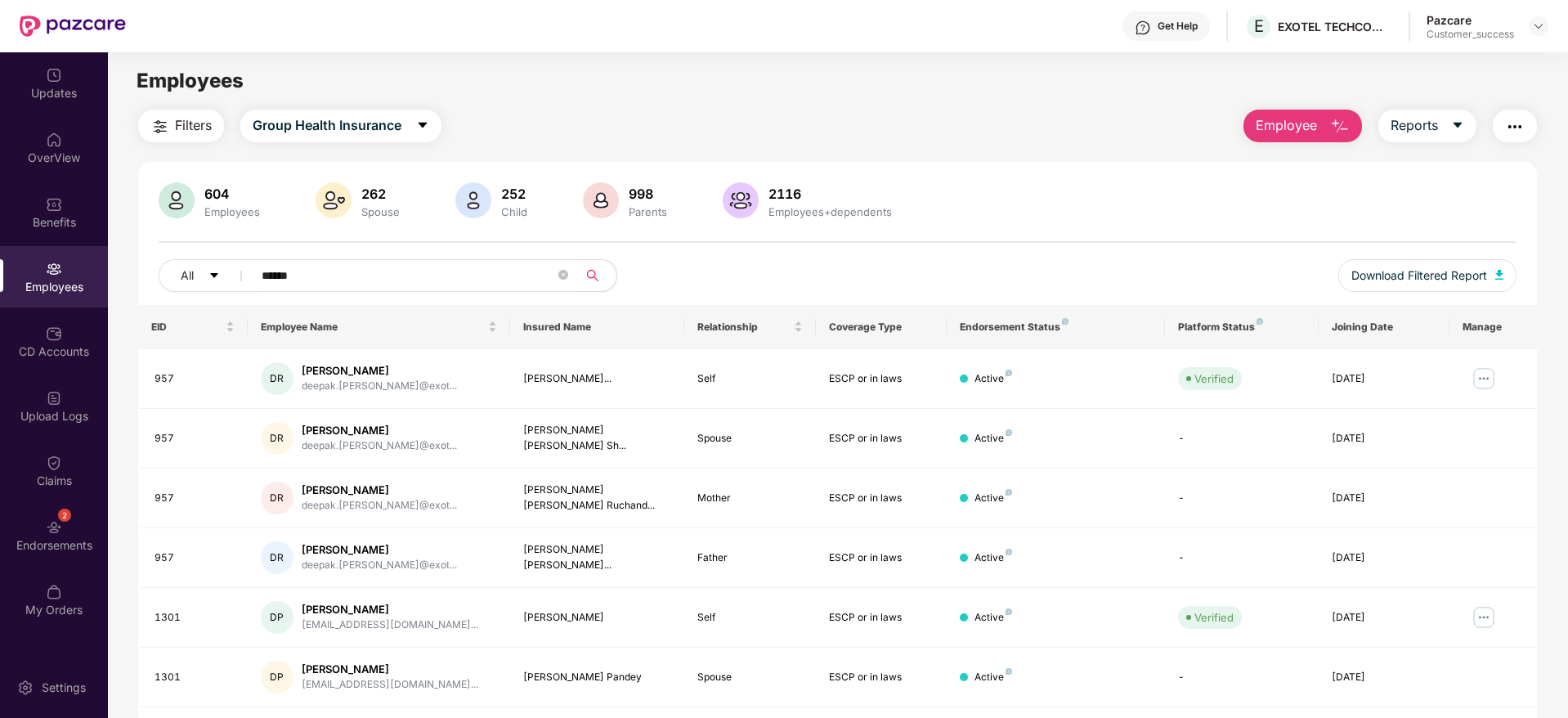
click at [1098, 201] on div "604 Employees 262 Spouse 252 Child 998 Parents 2116 Employees+dependents" at bounding box center [838, 202] width 1359 height 39
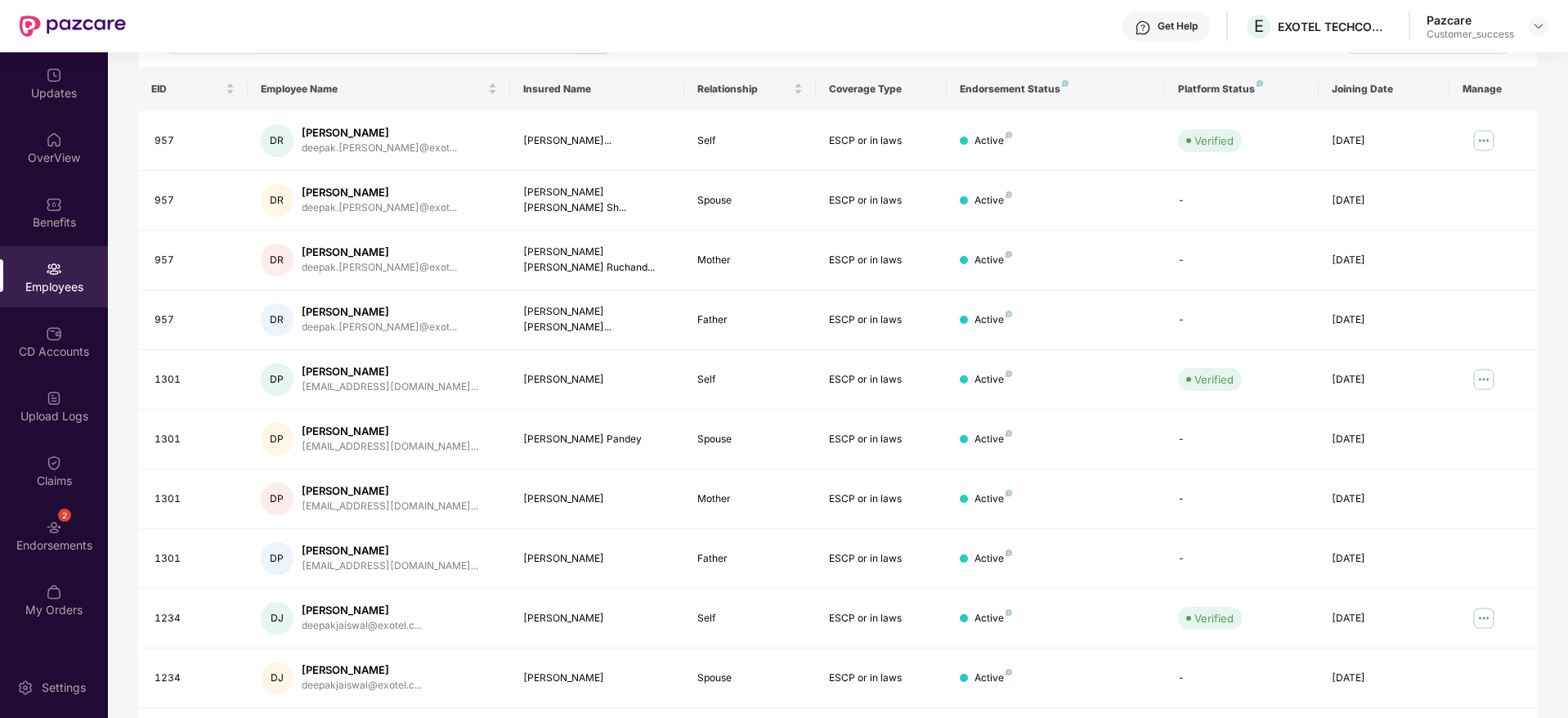
scroll to position [91, 0]
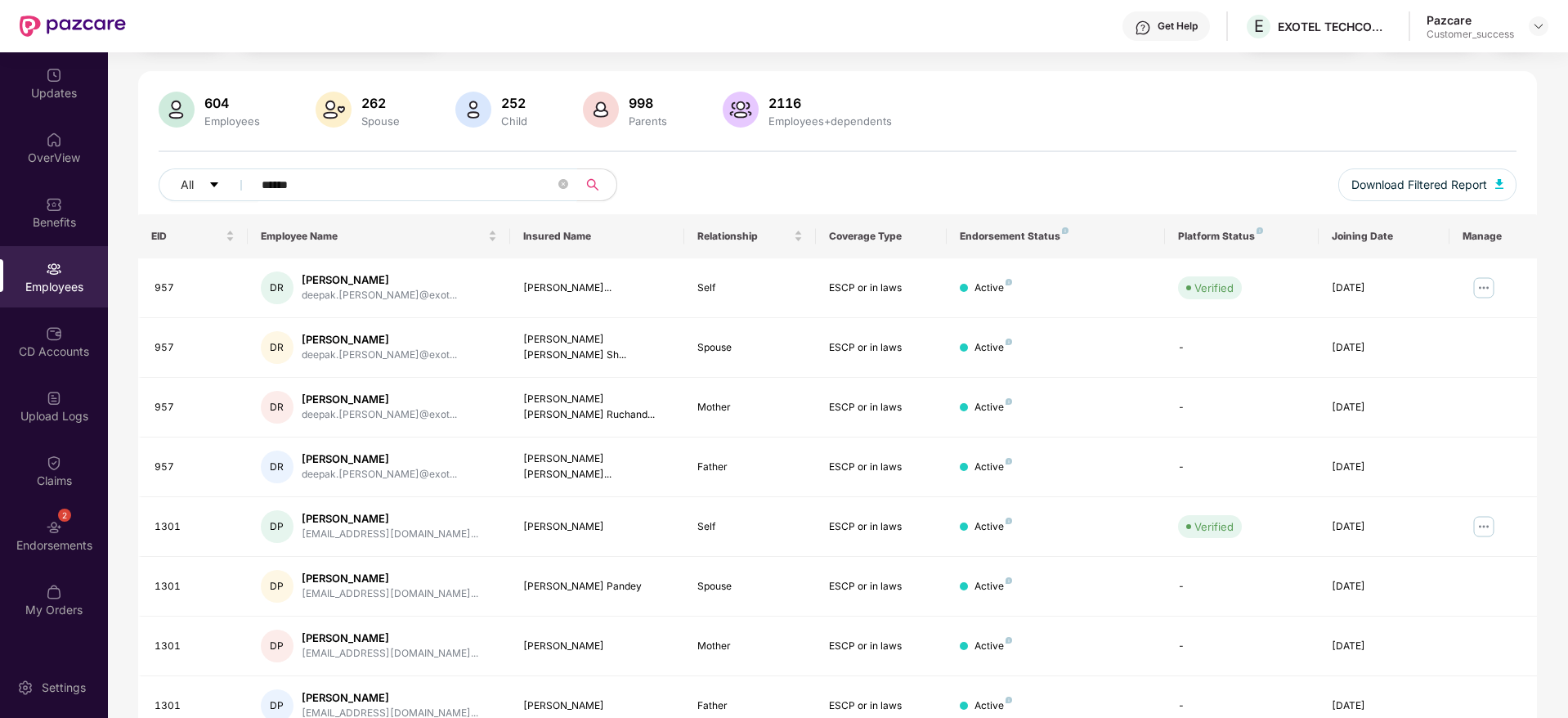
click at [362, 200] on span "******" at bounding box center [409, 185] width 335 height 32
type input "*"
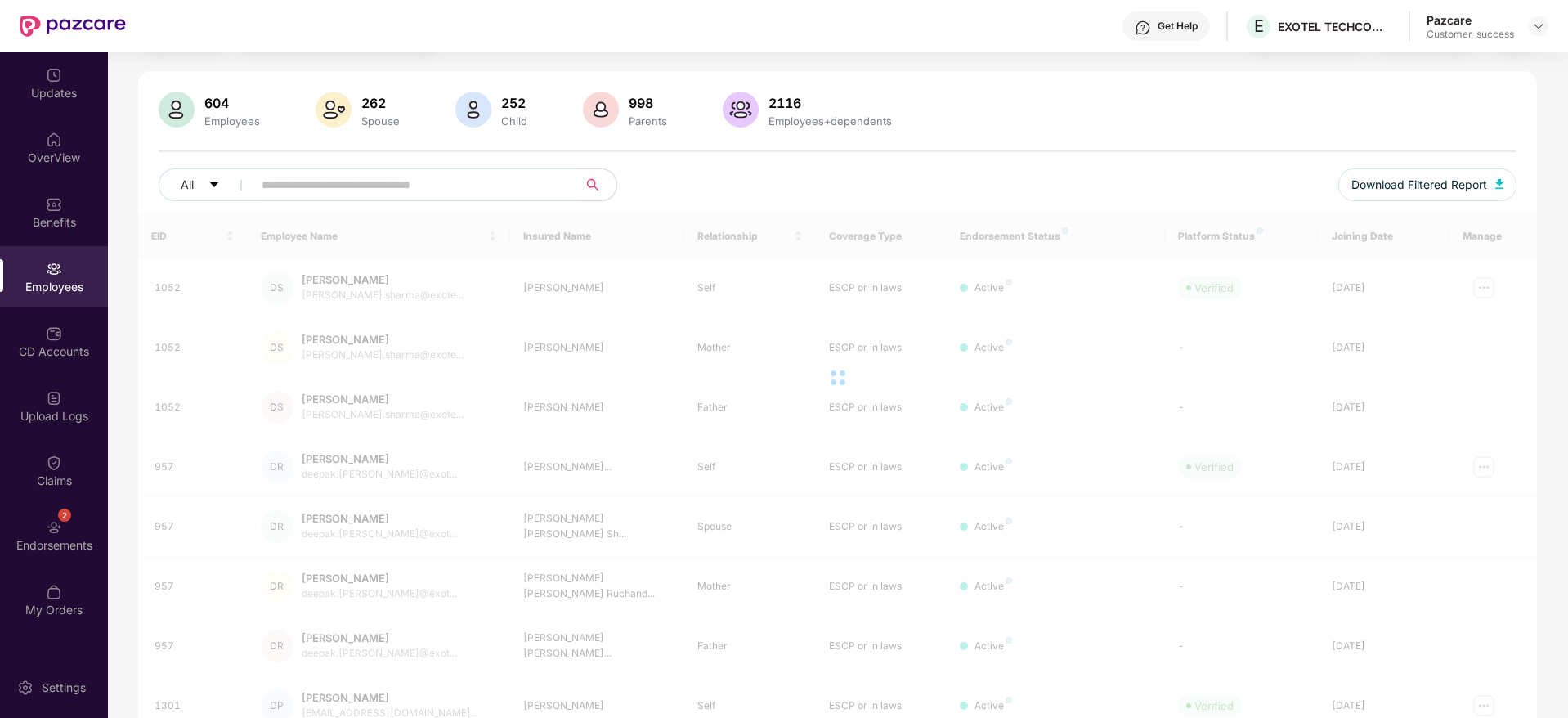
paste input "**********"
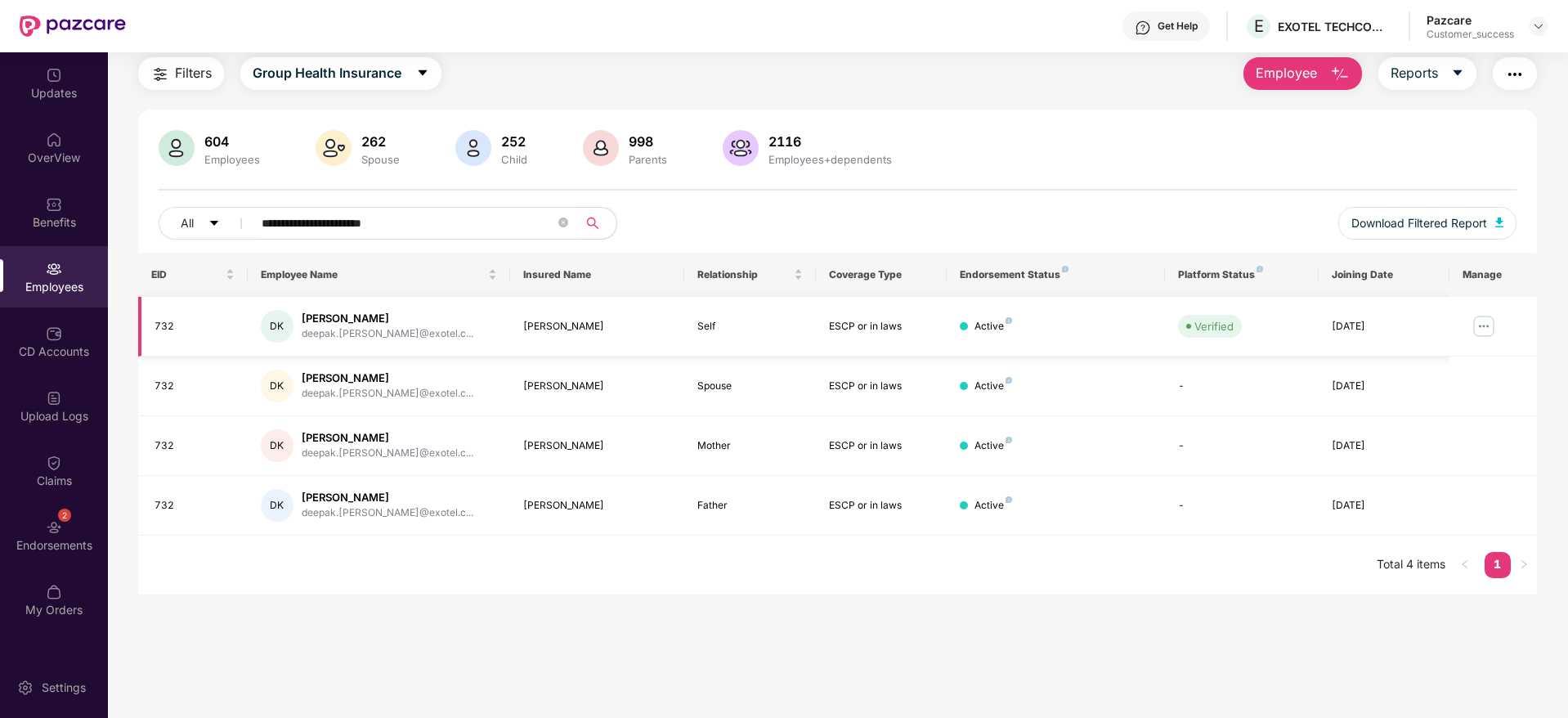
type input "**********"
click at [1471, 327] on img at bounding box center [1484, 327] width 26 height 26
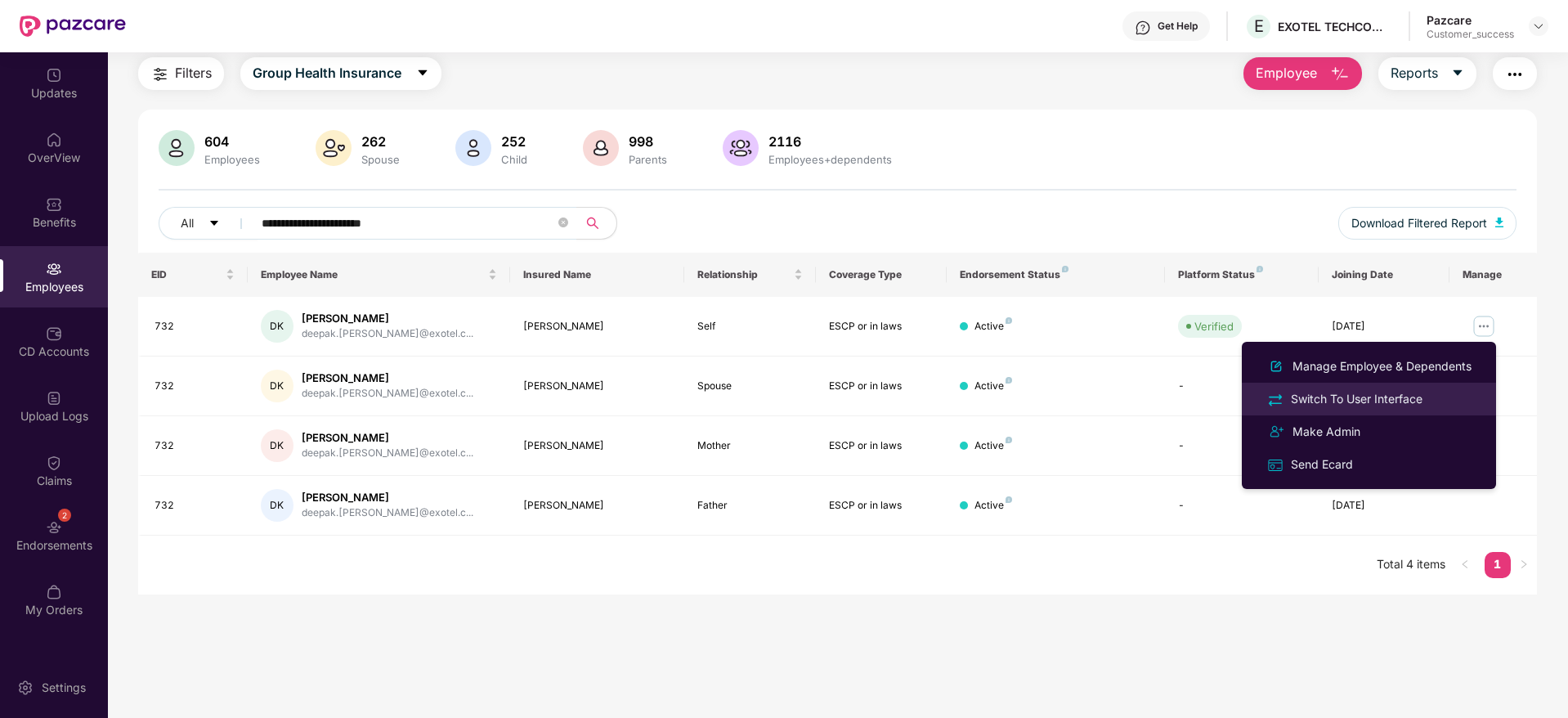
click at [1304, 400] on div "Switch To User Interface" at bounding box center [1357, 398] width 138 height 18
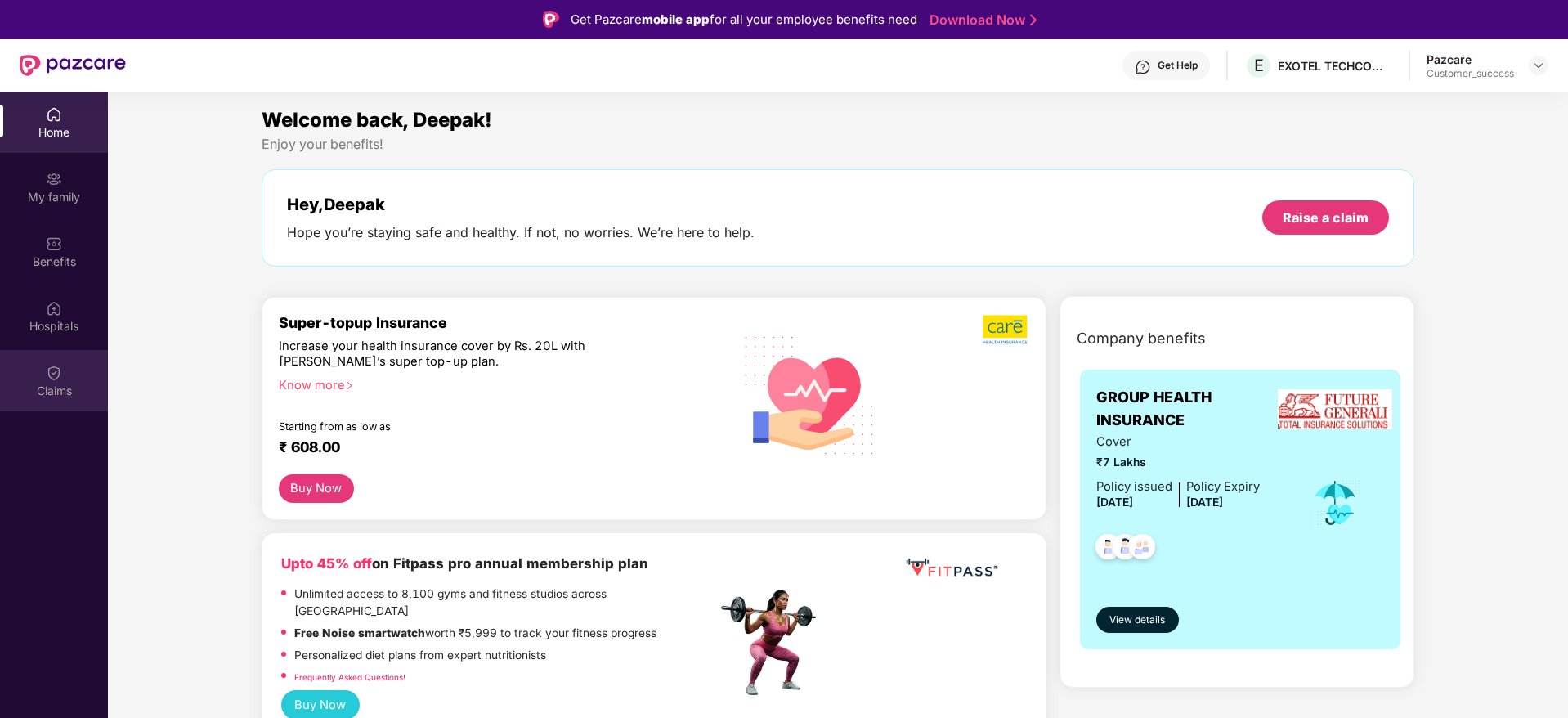
click at [57, 366] on img at bounding box center [54, 373] width 16 height 16
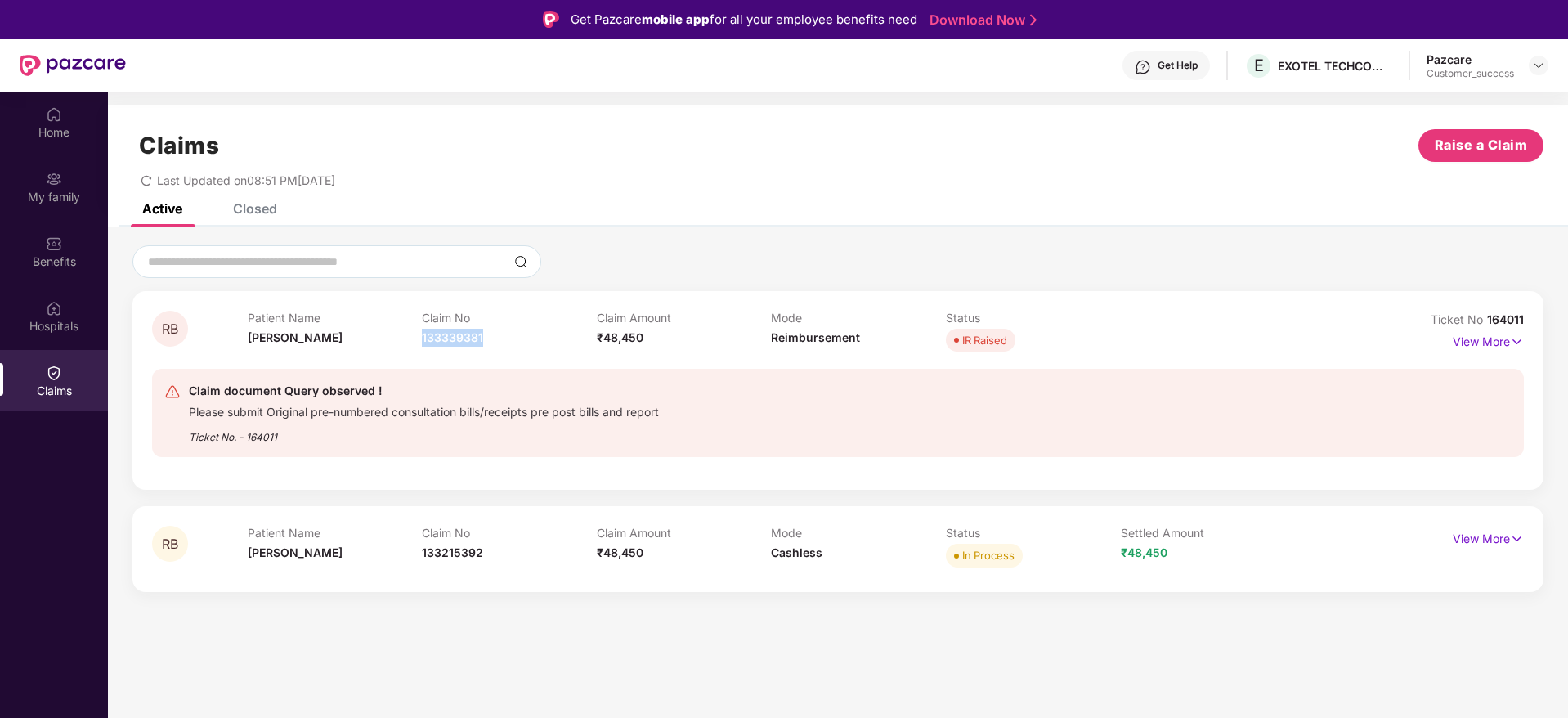
drag, startPoint x: 492, startPoint y: 333, endPoint x: 545, endPoint y: 311, distance: 57.4
click at [545, 311] on div "Claim No 133339381" at bounding box center [509, 333] width 175 height 45
copy div "133339381"
click at [1538, 66] on img at bounding box center [1538, 65] width 13 height 13
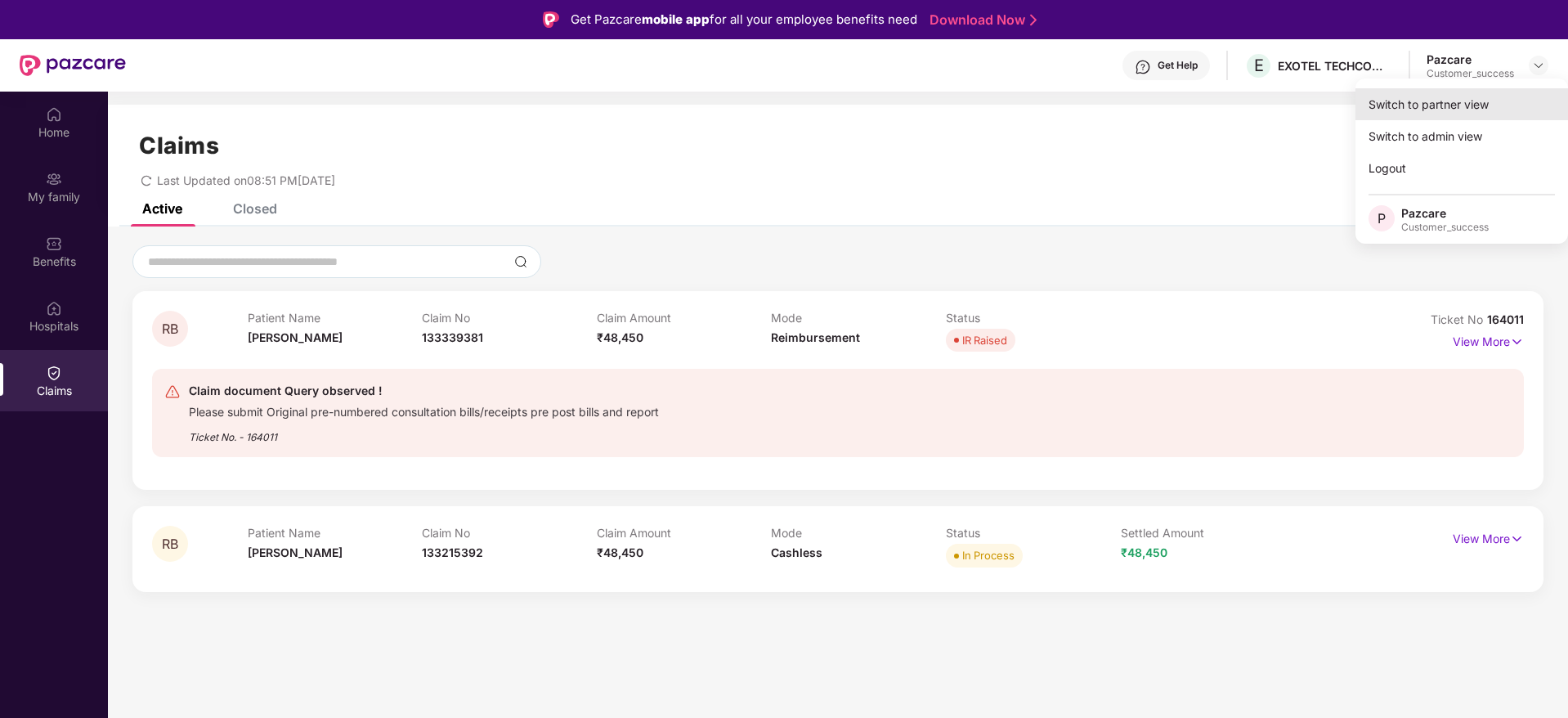
click at [1436, 111] on div "Switch to partner view" at bounding box center [1462, 103] width 213 height 32
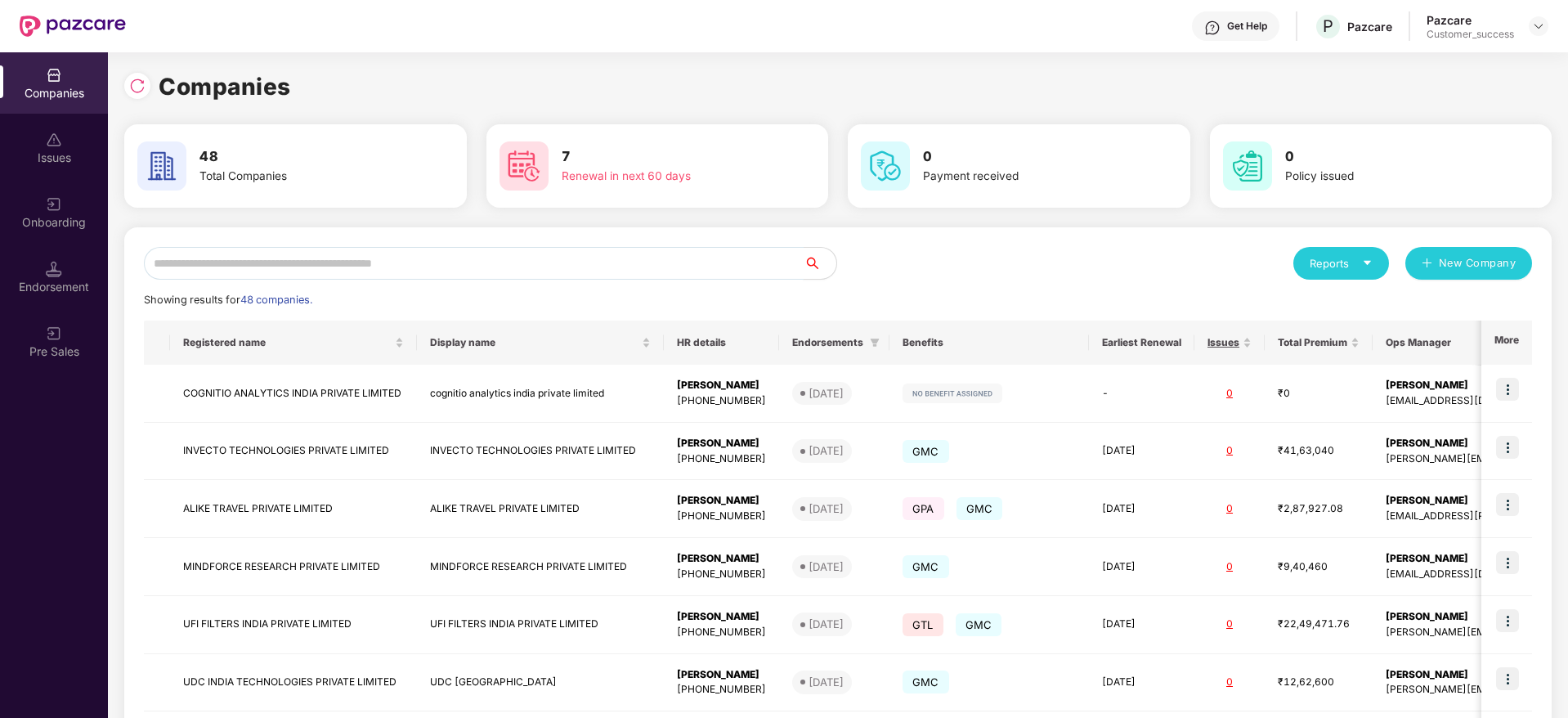
click at [520, 263] on input "text" at bounding box center [473, 263] width 660 height 32
click at [536, 273] on input "text" at bounding box center [473, 263] width 660 height 32
click at [472, 279] on input "text" at bounding box center [473, 263] width 660 height 32
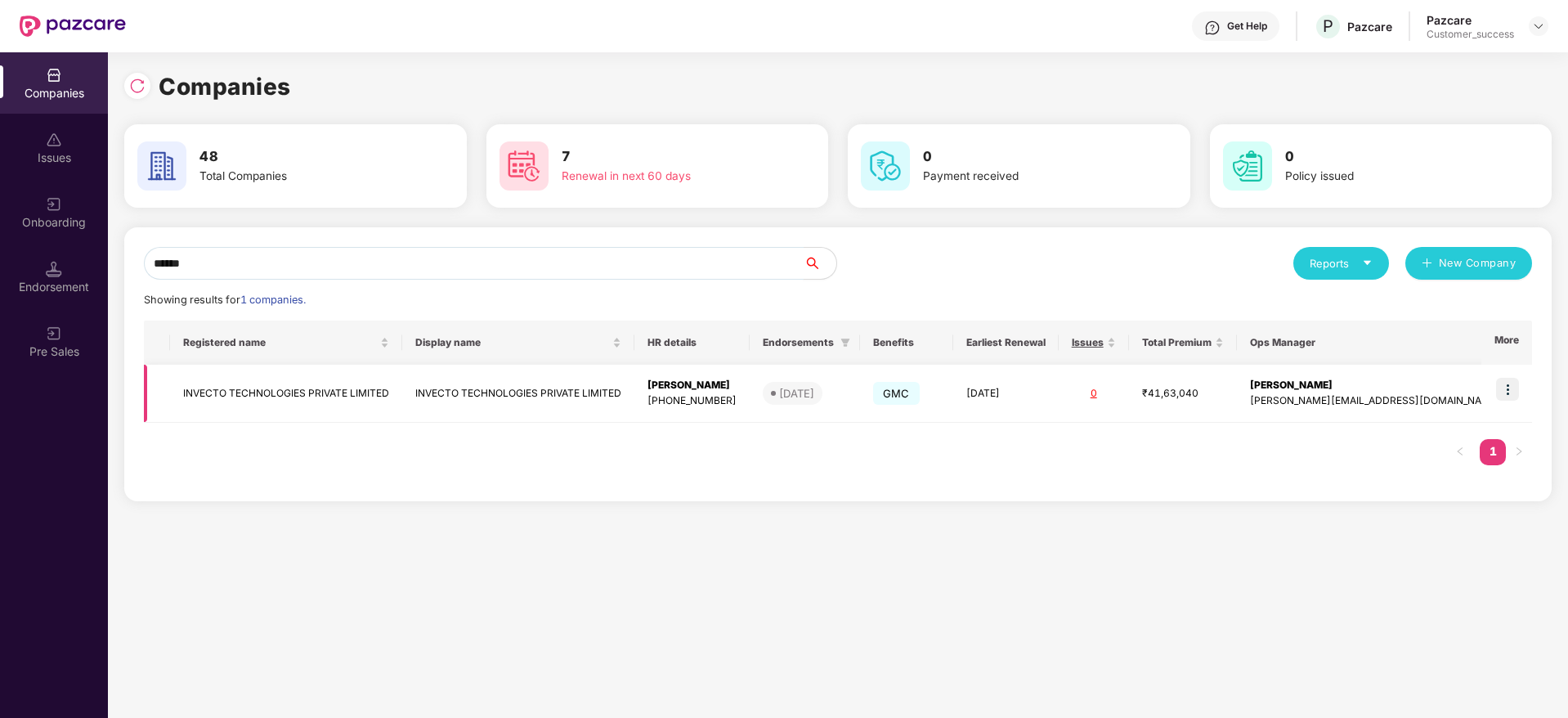
type input "******"
click at [1513, 397] on img at bounding box center [1507, 389] width 23 height 23
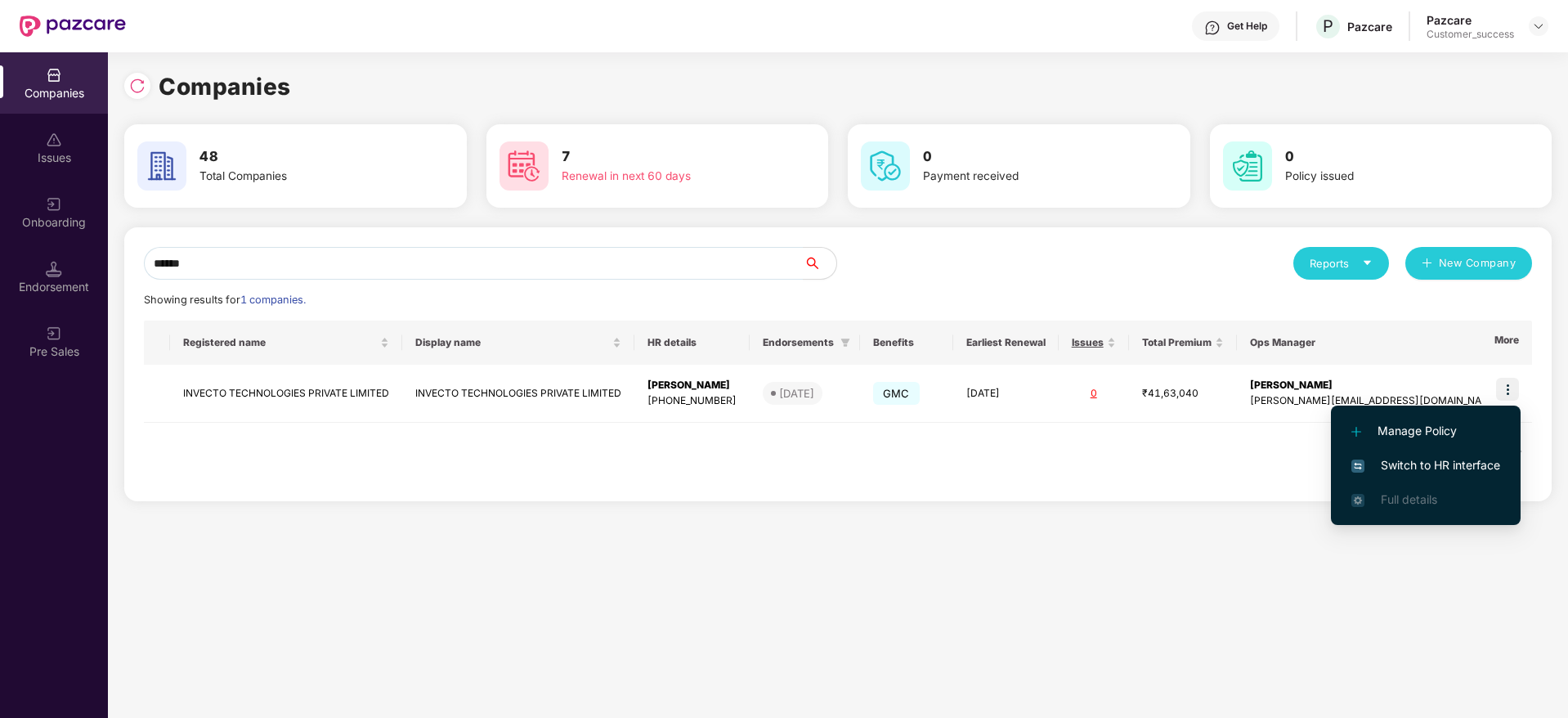
click at [1427, 469] on span "Switch to HR interface" at bounding box center [1426, 465] width 149 height 18
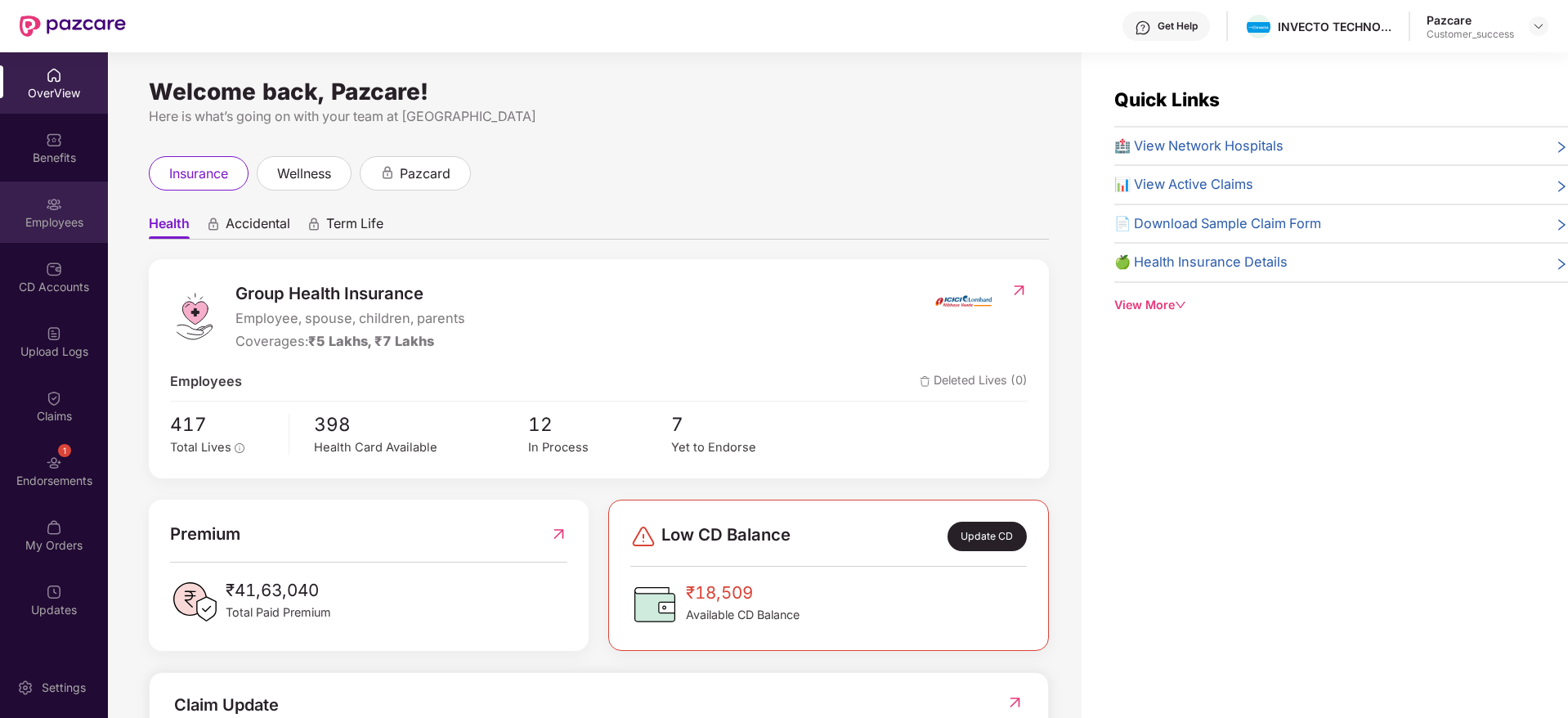
click at [71, 223] on div "Employees" at bounding box center [54, 222] width 108 height 16
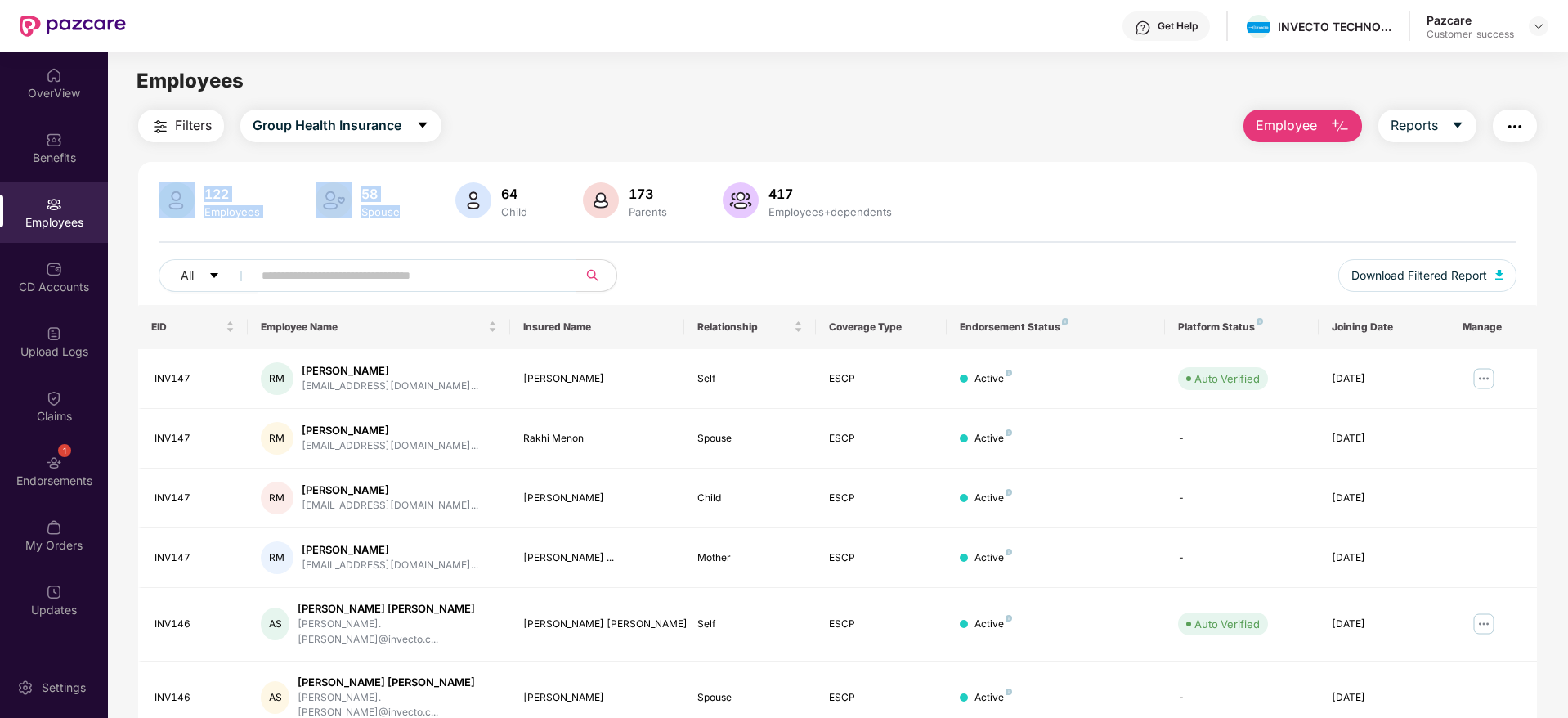
drag, startPoint x: 408, startPoint y: 205, endPoint x: 182, endPoint y: 199, distance: 226.1
click at [182, 199] on div "122 Employees 58 Spouse 64 Child 173 Parents 417 Employees+dependents" at bounding box center [838, 202] width 1359 height 39
drag, startPoint x: 145, startPoint y: 195, endPoint x: 946, endPoint y: 211, distance: 801.2
click at [946, 211] on div "122 Employees 58 Spouse 64 Child 173 Parents 417 Employees+dependents All Downl…" at bounding box center [837, 244] width 1399 height 123
click at [518, 137] on div "Filters Group Health Insurance Employee Reports" at bounding box center [837, 126] width 1399 height 32
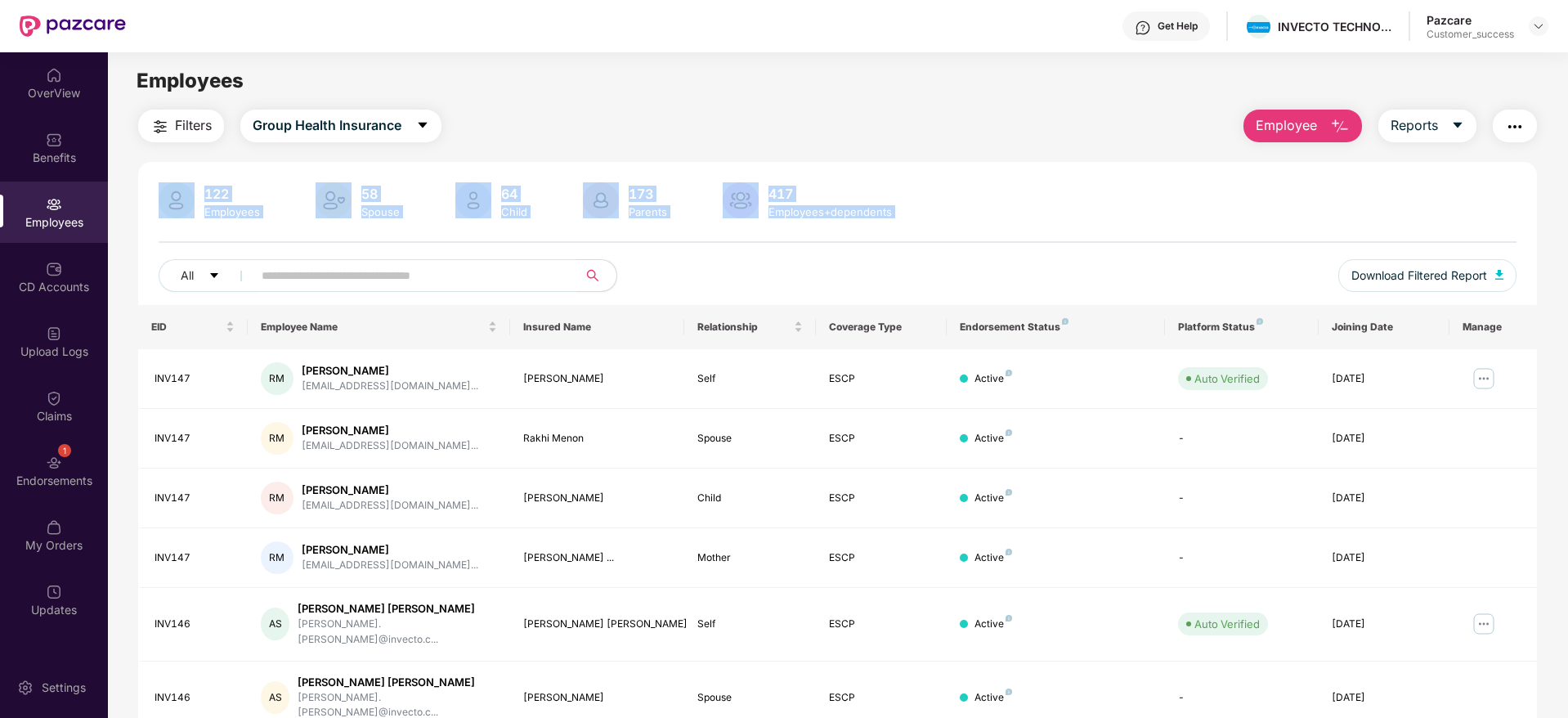
drag, startPoint x: 142, startPoint y: 202, endPoint x: 890, endPoint y: 243, distance: 749.1
click at [890, 243] on div "122 Employees 58 Spouse 64 Child 173 Parents 417 Employees+dependents All Downl…" at bounding box center [837, 244] width 1399 height 123
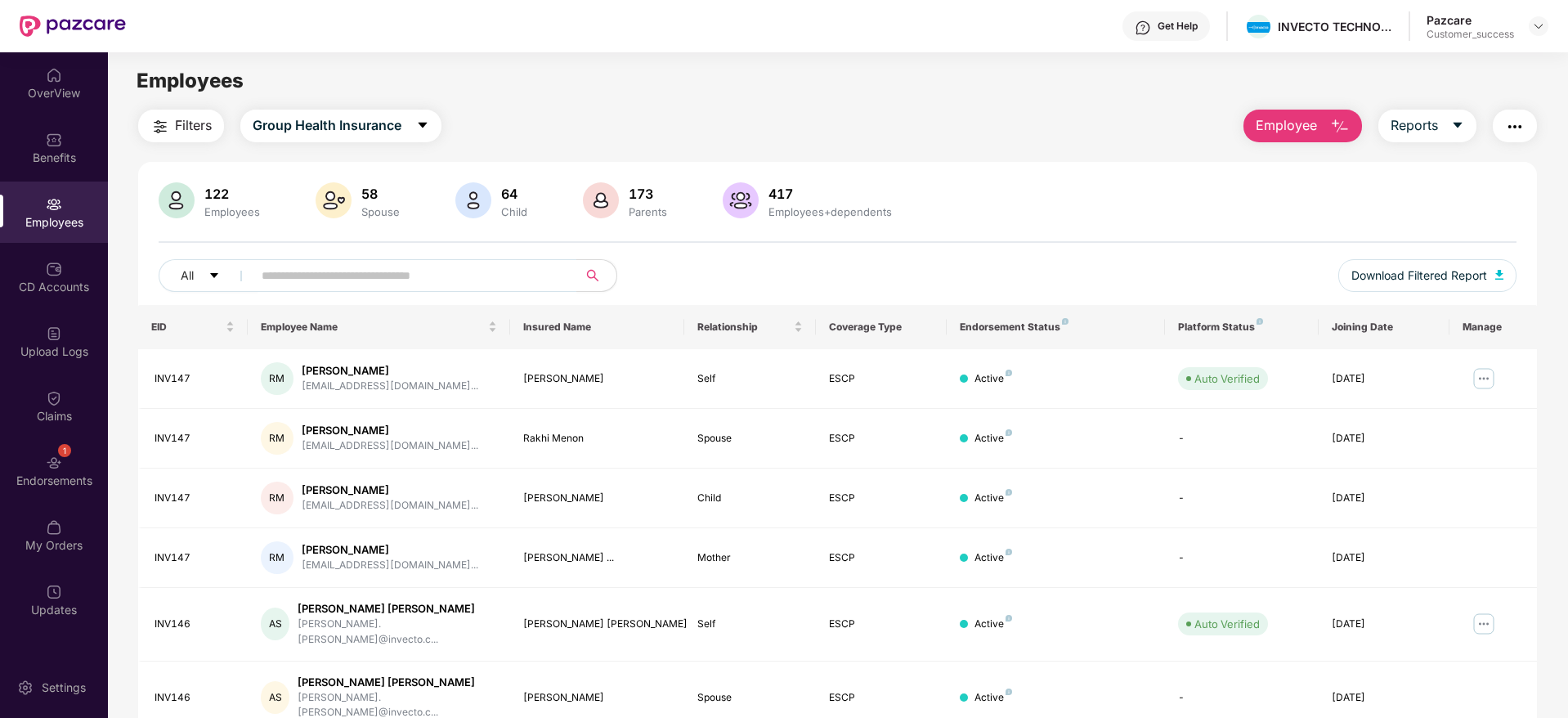
click at [752, 122] on div "Filters Group Health Insurance Employee Reports" at bounding box center [837, 126] width 1399 height 32
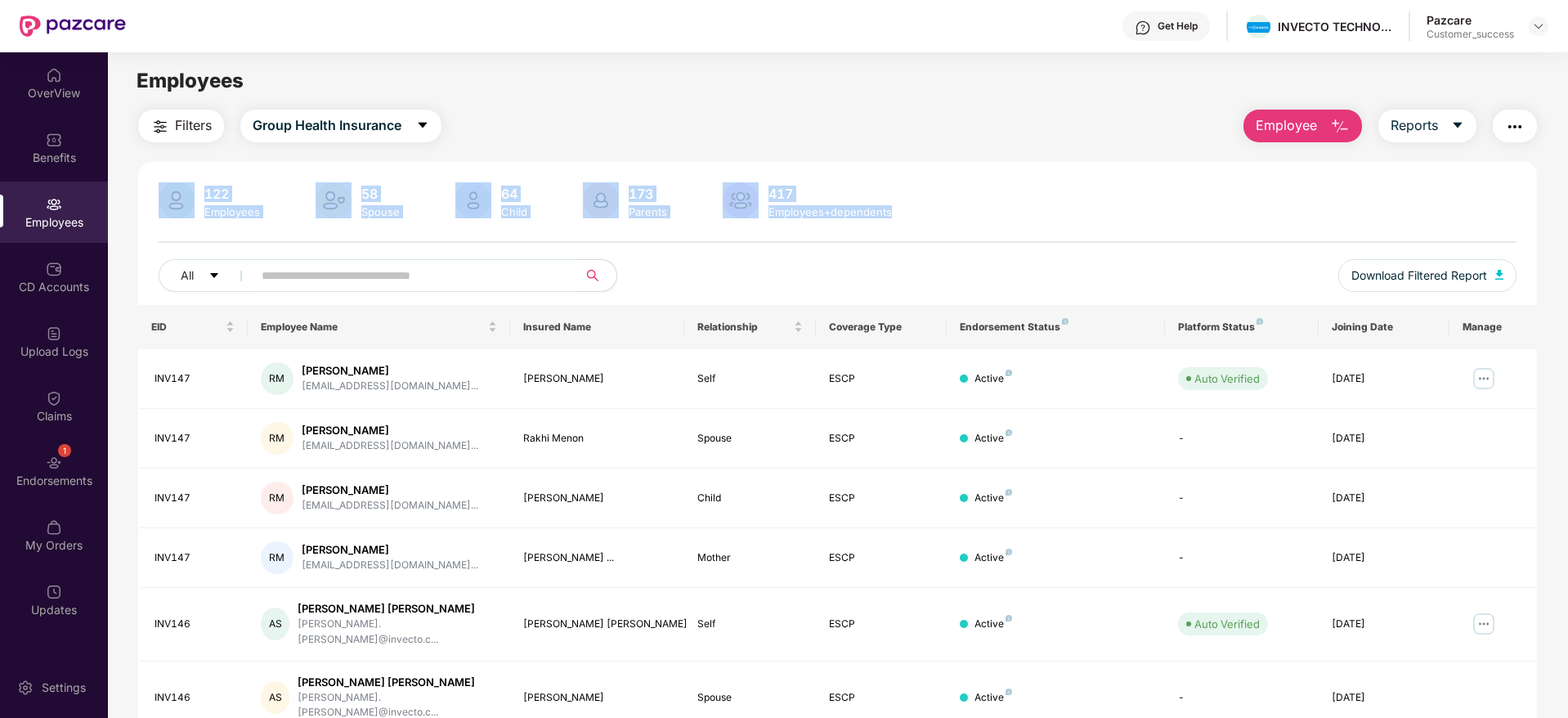
drag, startPoint x: 139, startPoint y: 187, endPoint x: 1060, endPoint y: 241, distance: 922.6
click at [1060, 241] on div "122 Employees 58 Spouse 64 Child 173 Parents 417 Employees+dependents All Downl…" at bounding box center [837, 244] width 1399 height 123
click at [995, 154] on div "Filters Group Health Insurance Employee Reports 122 Employees 58 Spouse 64 Chil…" at bounding box center [837, 585] width 1399 height 950
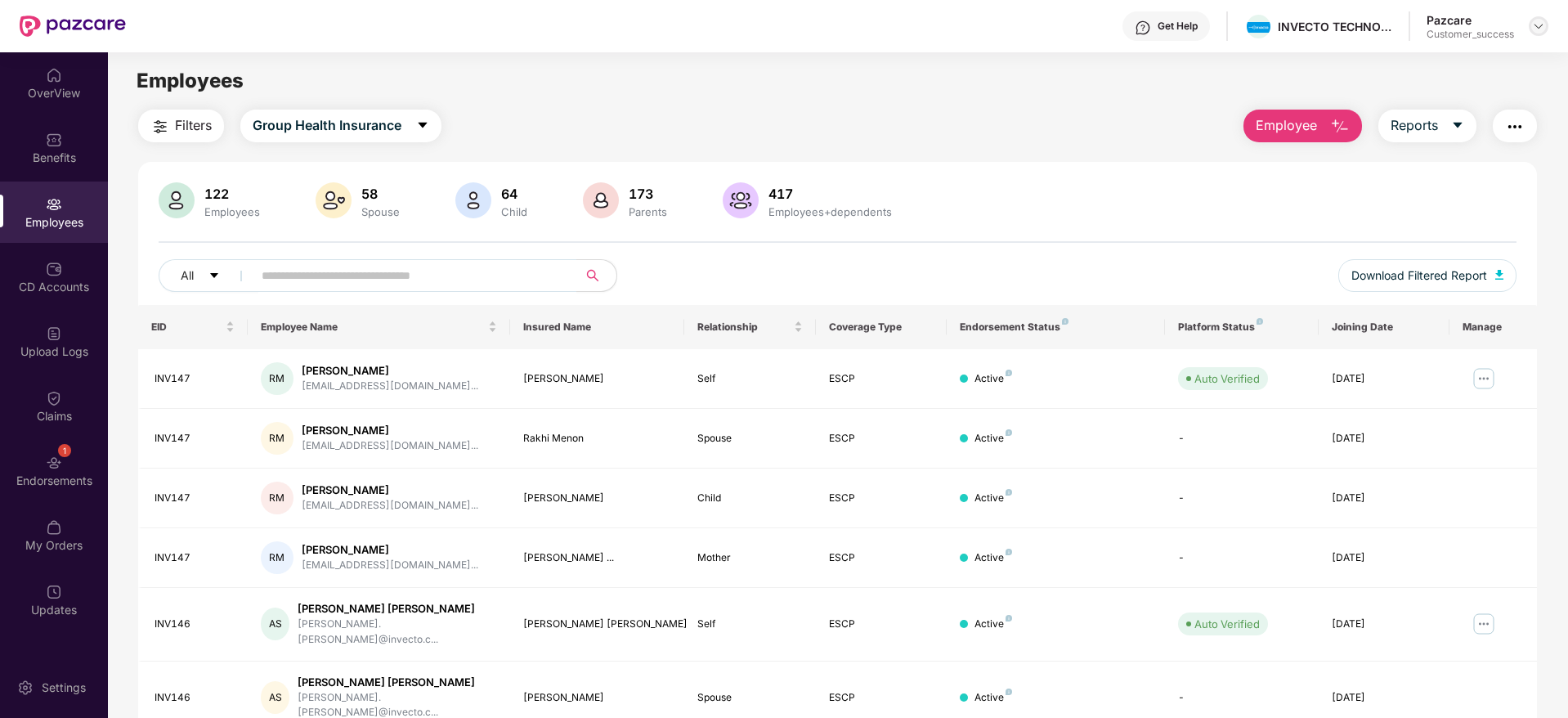
click at [1544, 28] on img at bounding box center [1538, 26] width 13 height 13
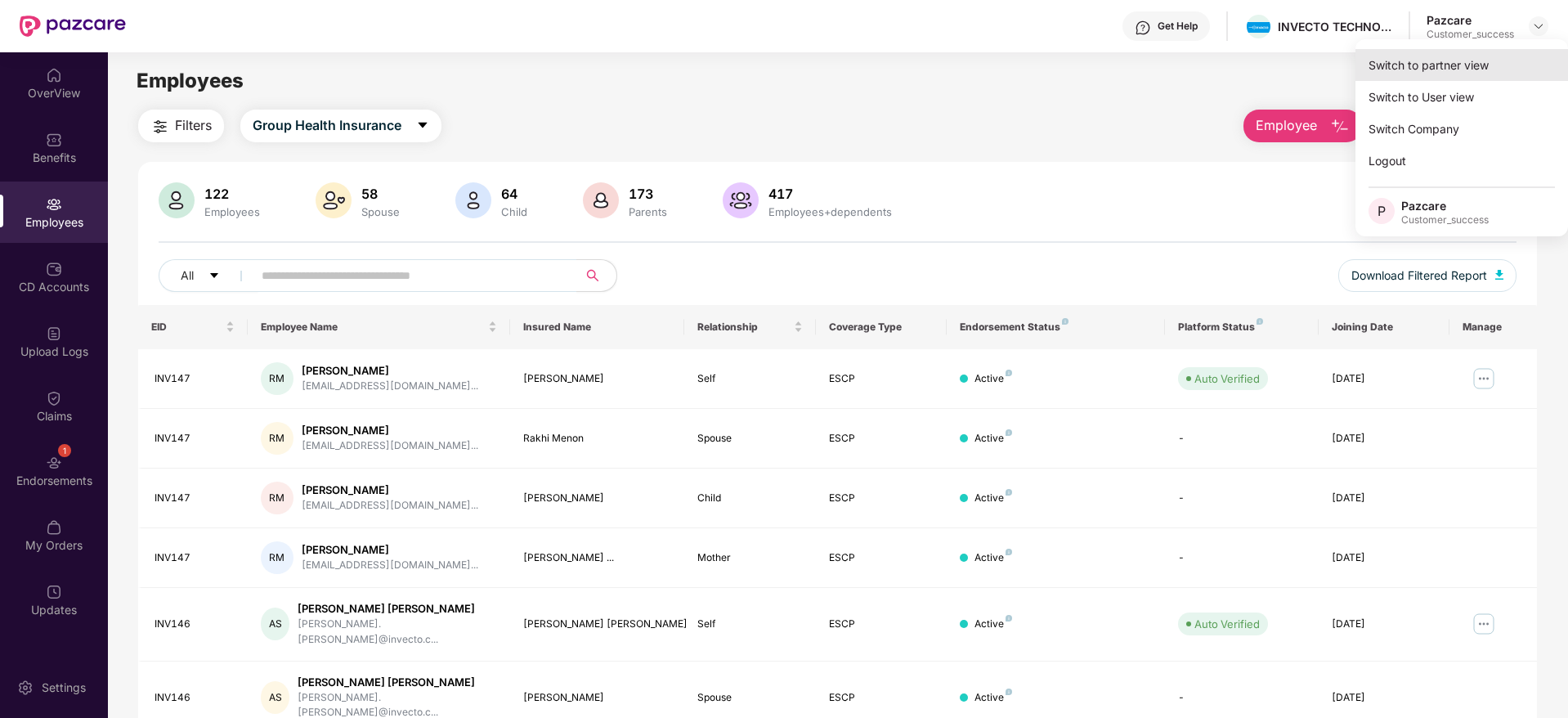
click at [1412, 68] on div "Switch to partner view" at bounding box center [1462, 64] width 213 height 32
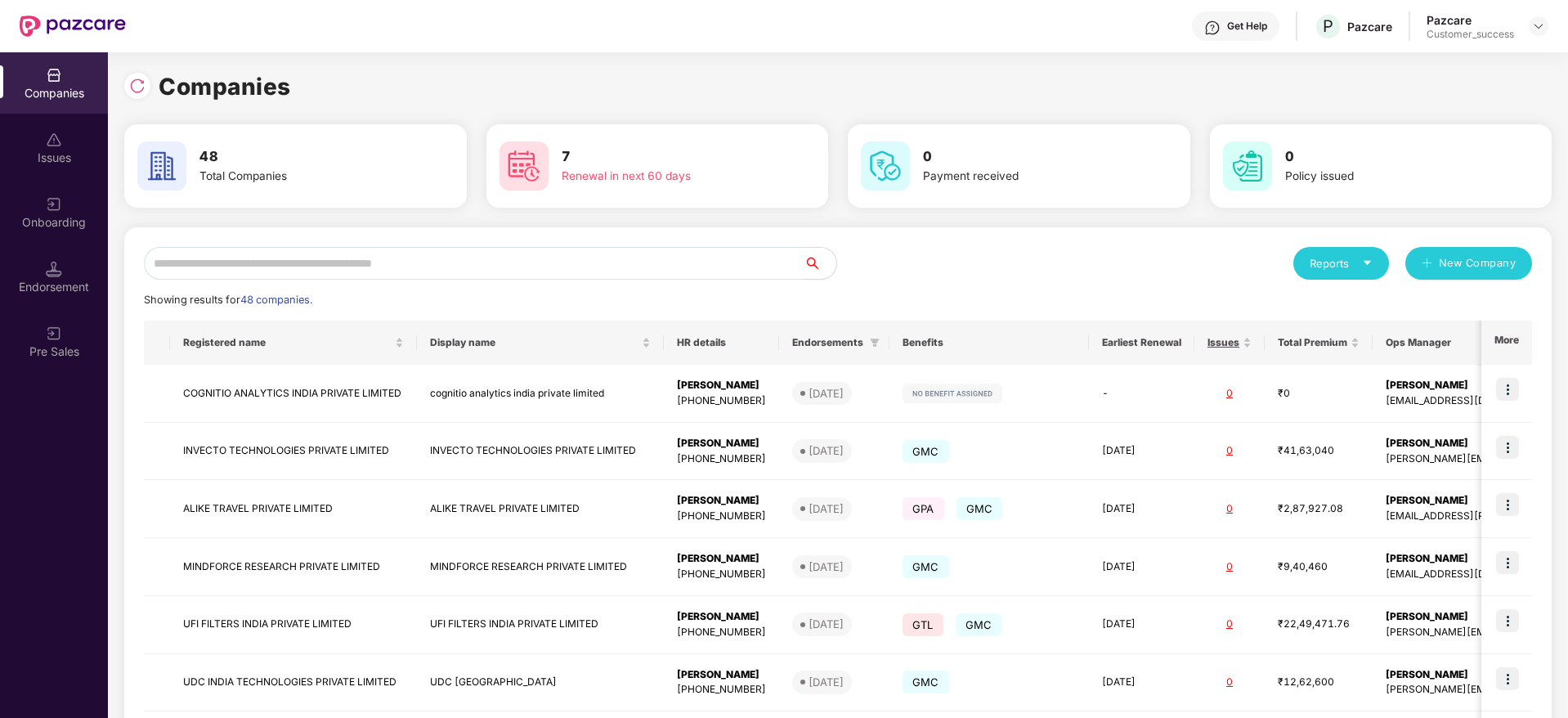
click at [307, 268] on input "text" at bounding box center [473, 263] width 660 height 32
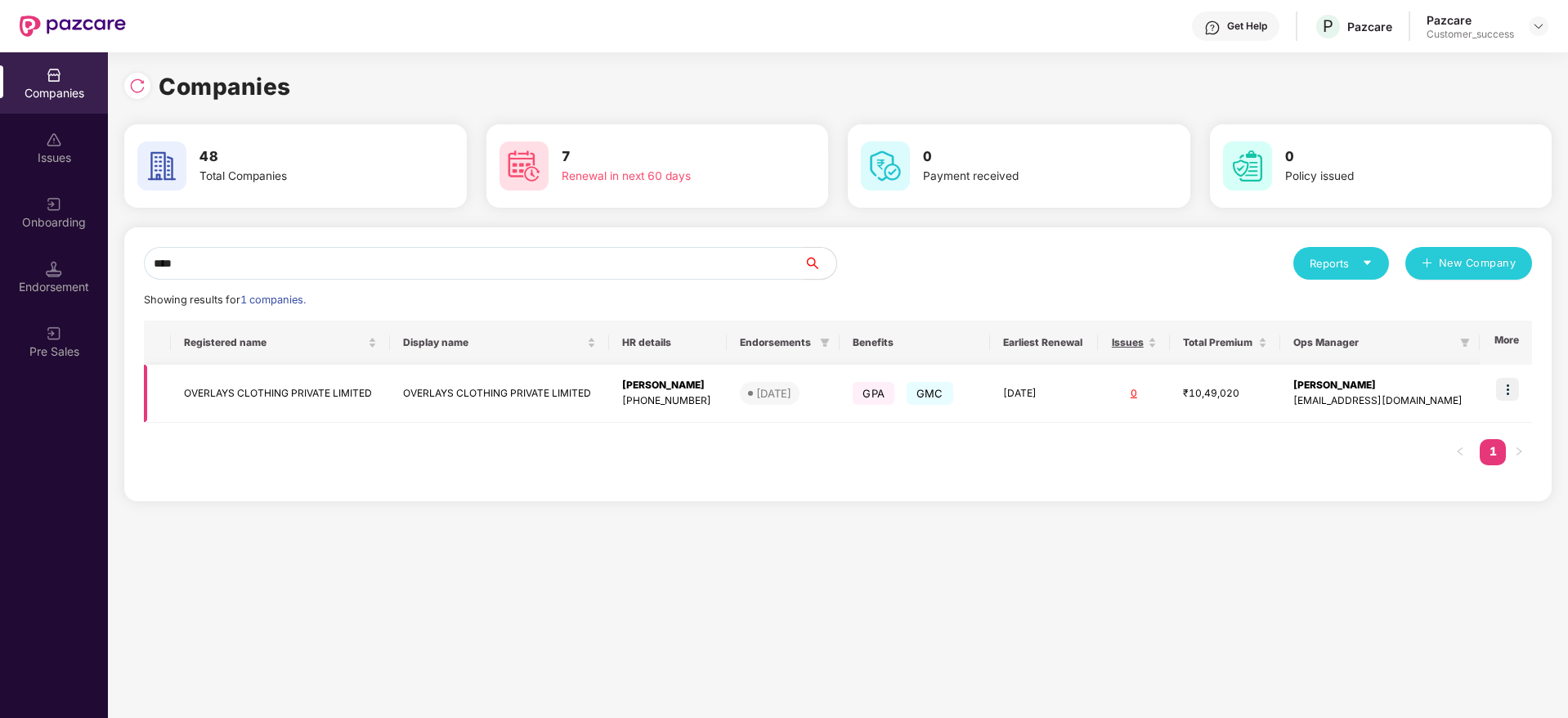
type input "****"
click at [1512, 392] on img at bounding box center [1507, 389] width 23 height 23
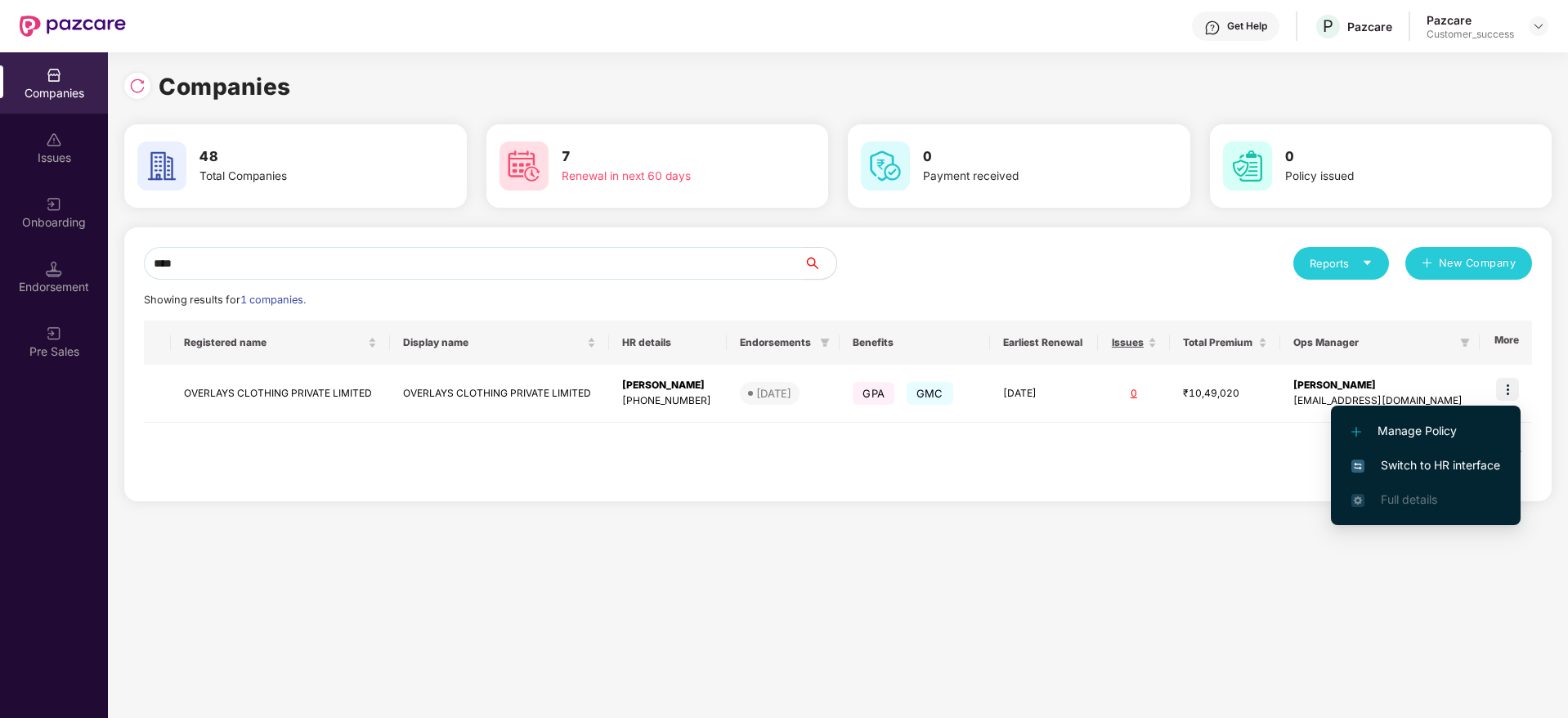
click at [1412, 466] on span "Switch to HR interface" at bounding box center [1426, 465] width 149 height 18
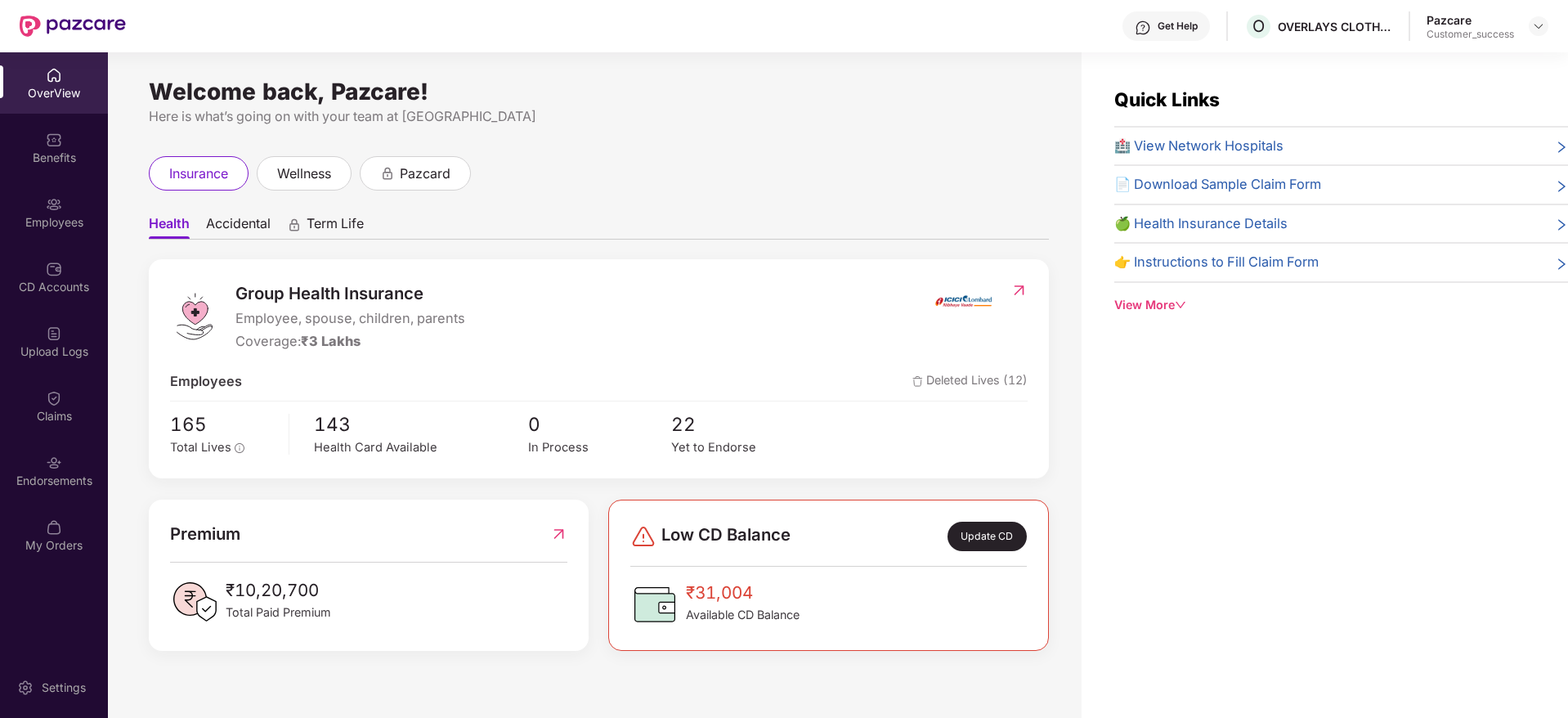
click at [48, 205] on img at bounding box center [54, 204] width 16 height 16
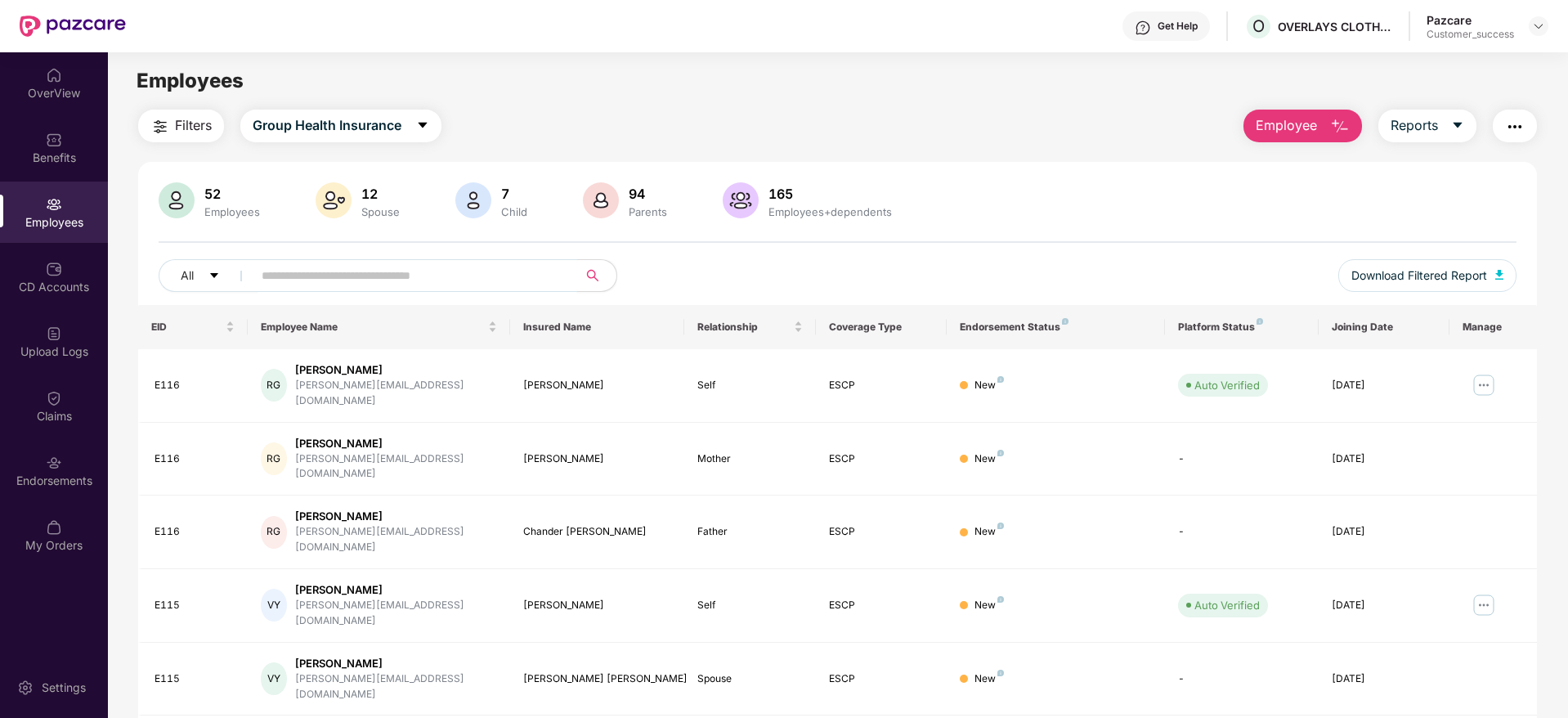
click at [379, 266] on input "text" at bounding box center [408, 275] width 294 height 25
click at [38, 162] on div "Benefits" at bounding box center [54, 157] width 108 height 16
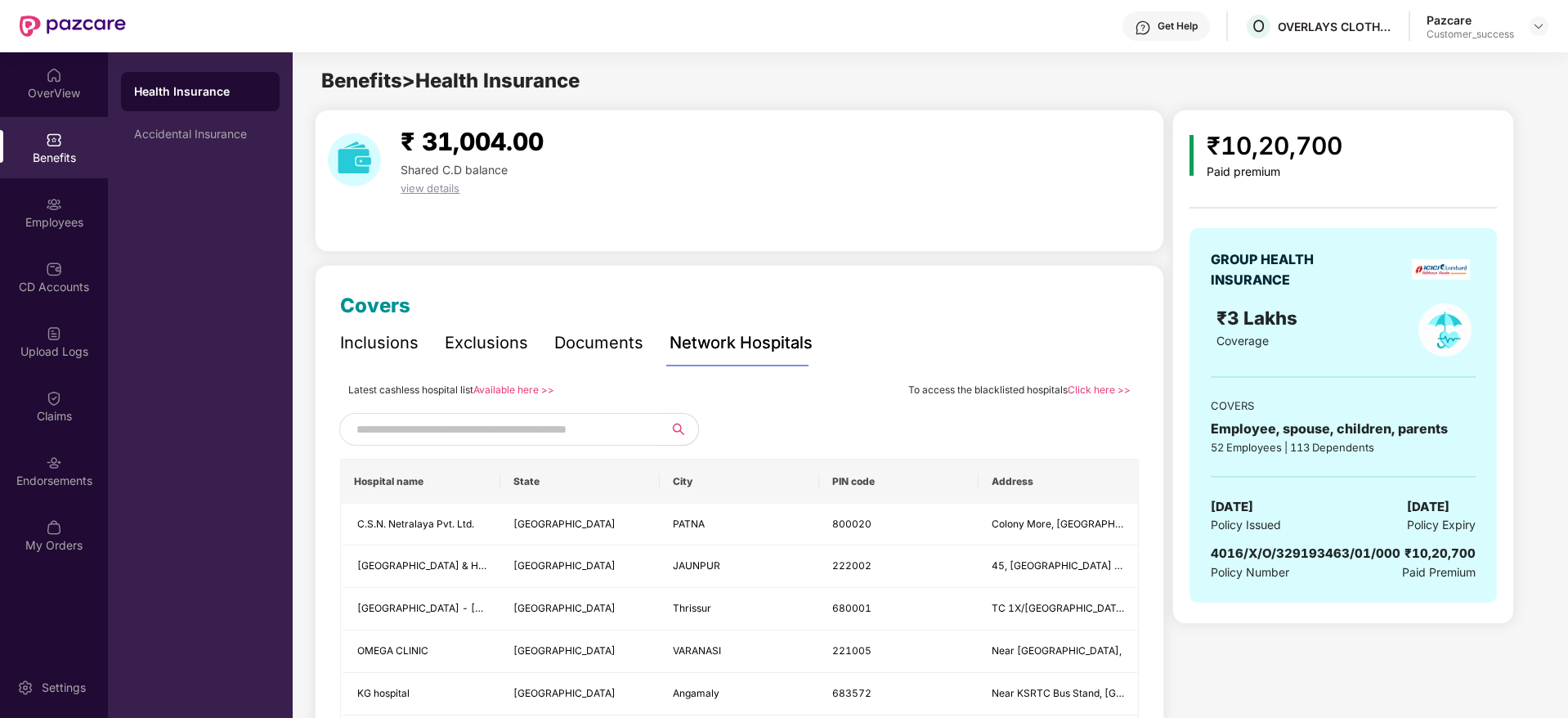
click at [408, 340] on div "Inclusions" at bounding box center [379, 344] width 79 height 26
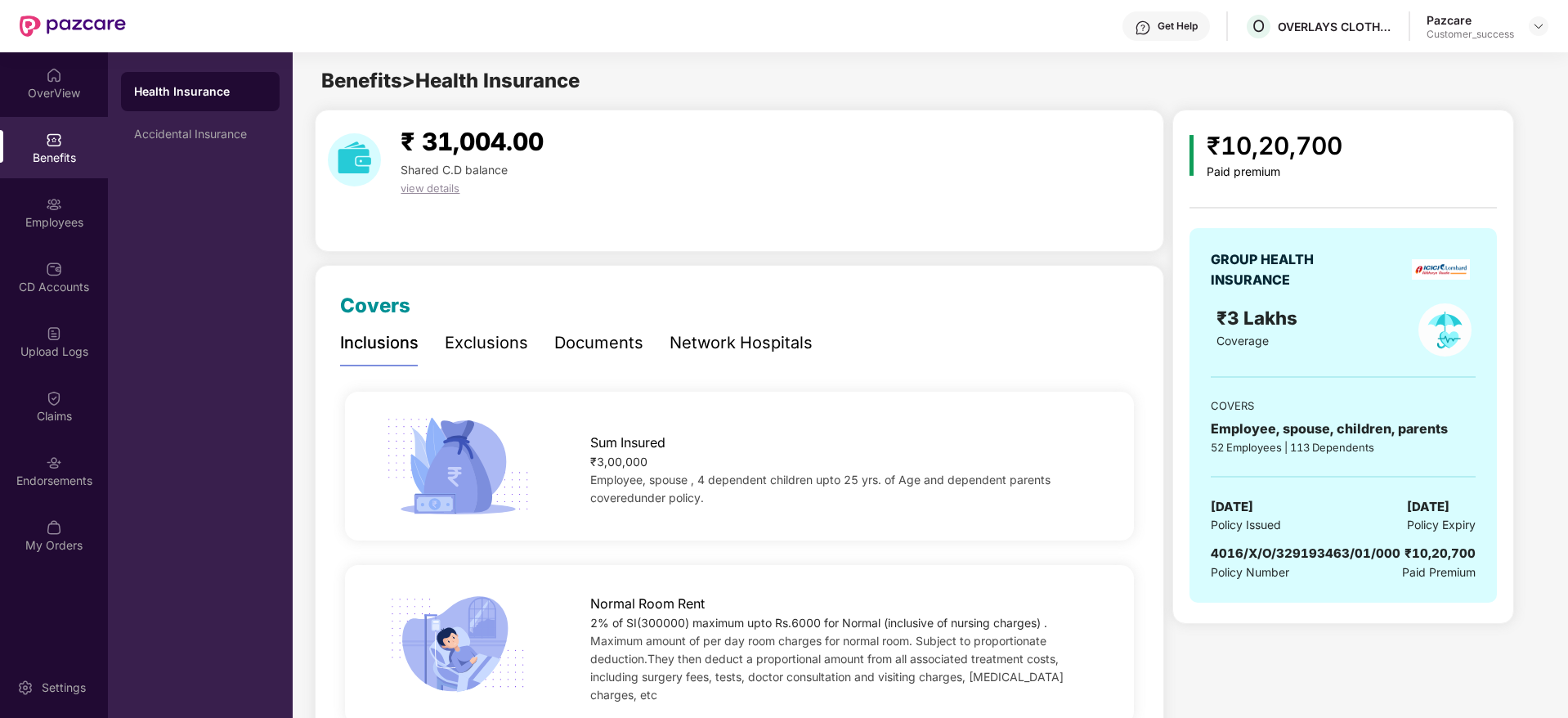
click at [716, 227] on div "₹ 31,004.00 Shared C.D balance view details" at bounding box center [739, 180] width 849 height 143
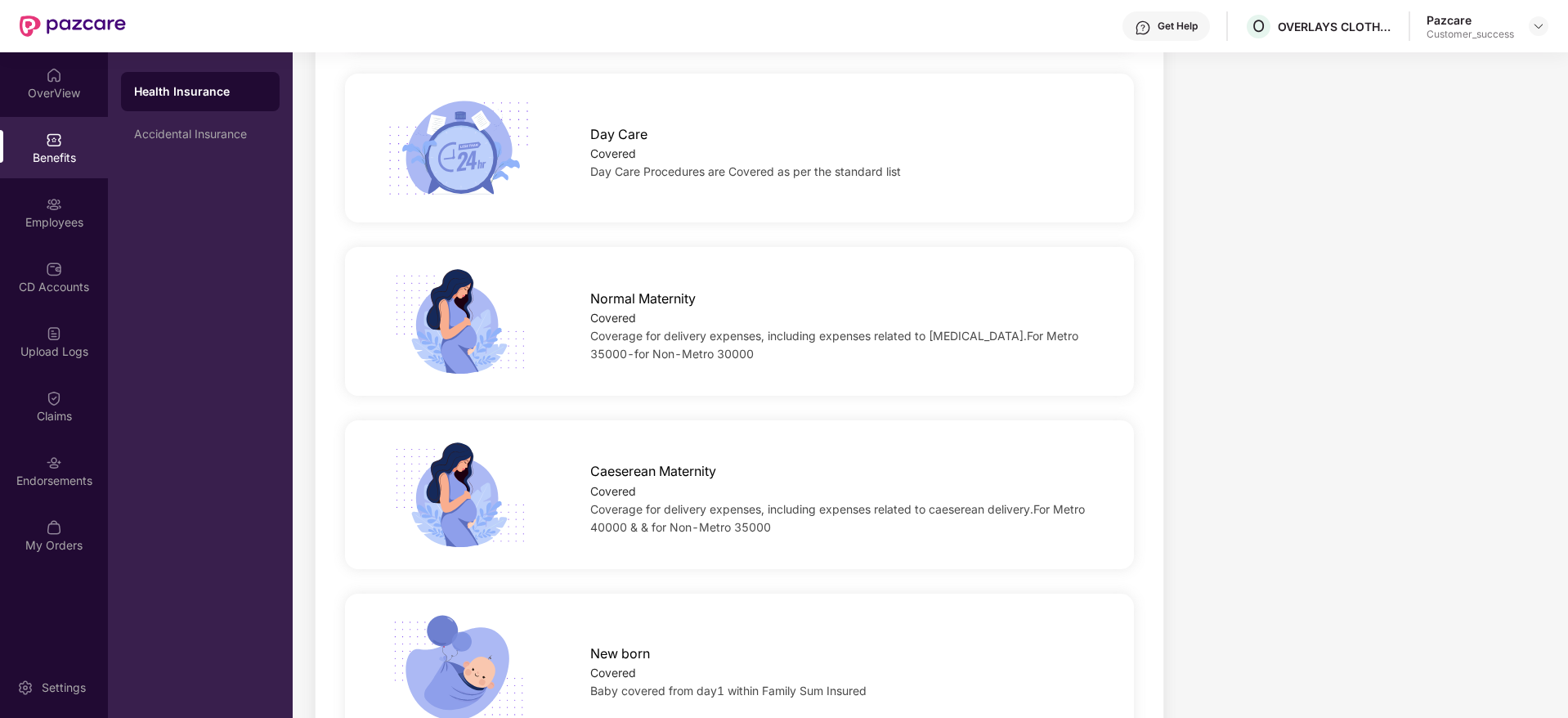
scroll to position [1620, 0]
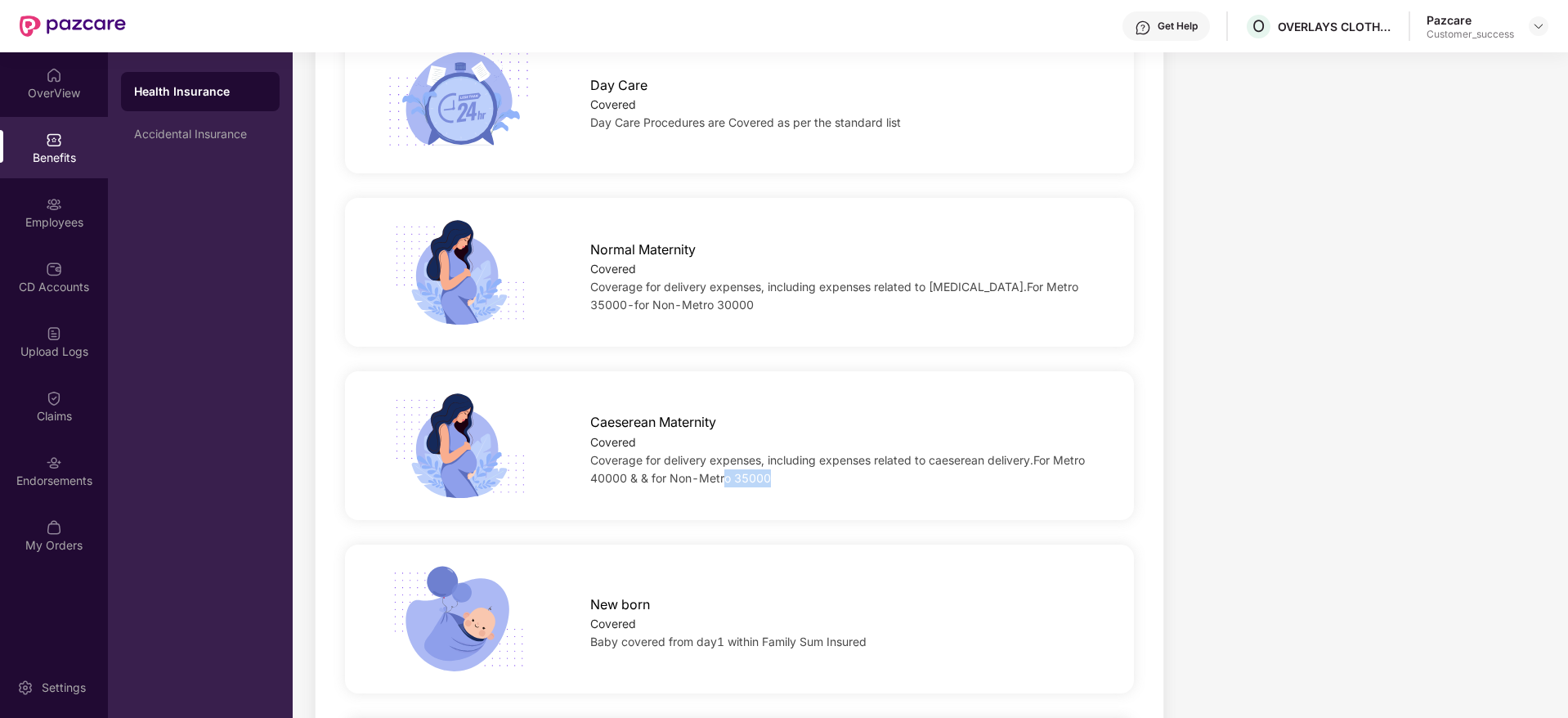
drag, startPoint x: 784, startPoint y: 440, endPoint x: 728, endPoint y: 441, distance: 56.0
click at [728, 451] on div "Coverage for delivery expenses, including expenses related to caeserean deliver…" at bounding box center [844, 469] width 508 height 36
click at [549, 391] on div at bounding box center [459, 445] width 210 height 108
click at [185, 226] on div "Health Insurance Accidental Insurance" at bounding box center [200, 385] width 185 height 666
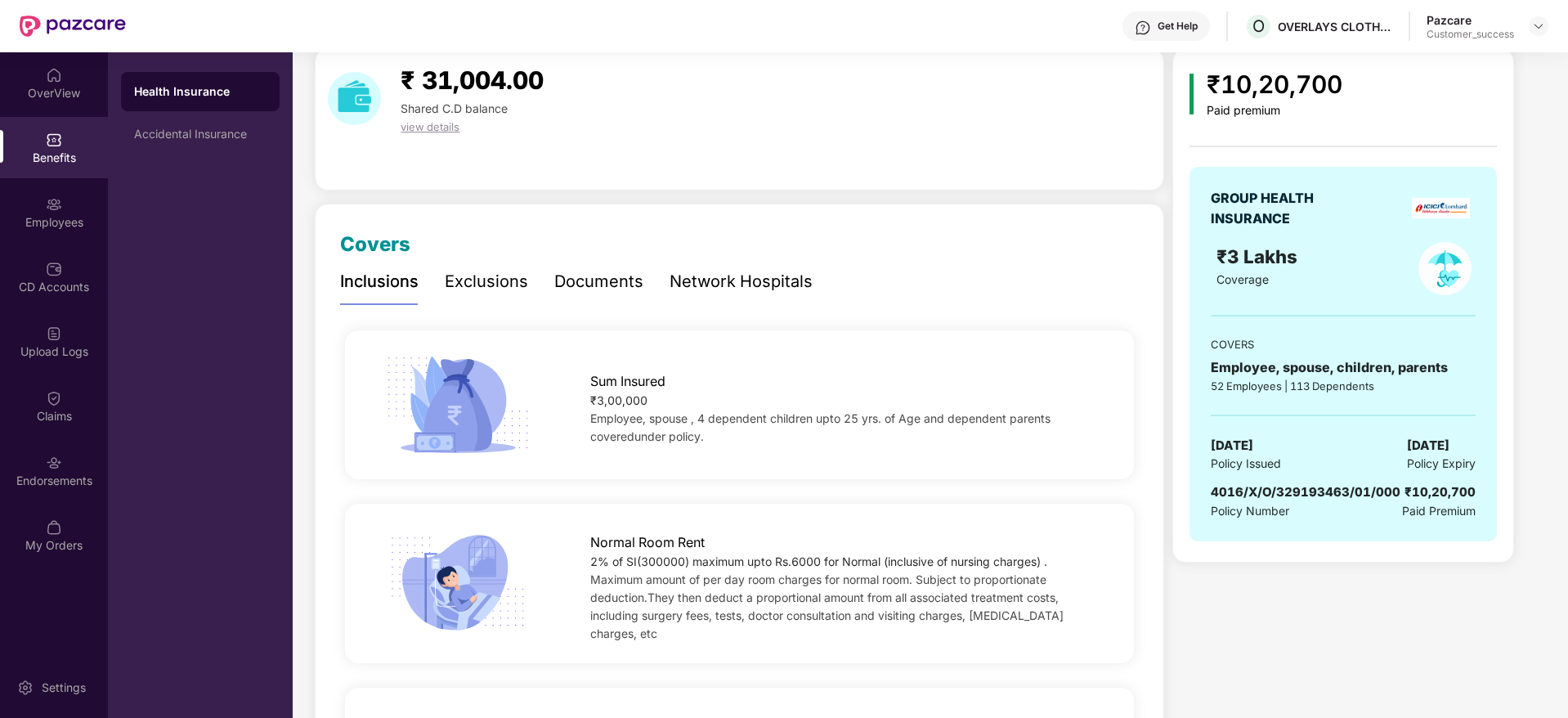
scroll to position [0, 0]
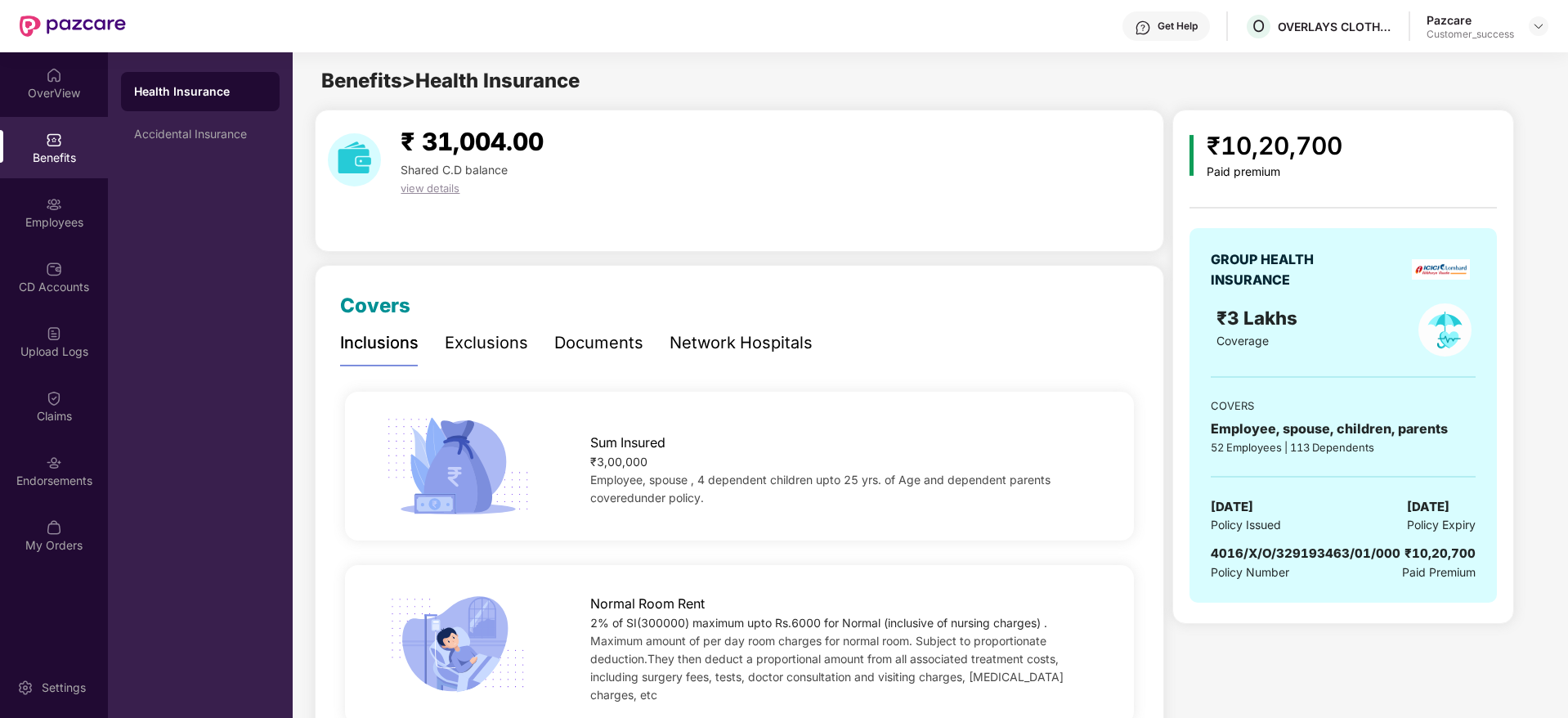
click at [879, 362] on div "Inclusions Exclusions Documents Network Hospitals" at bounding box center [739, 343] width 799 height 45
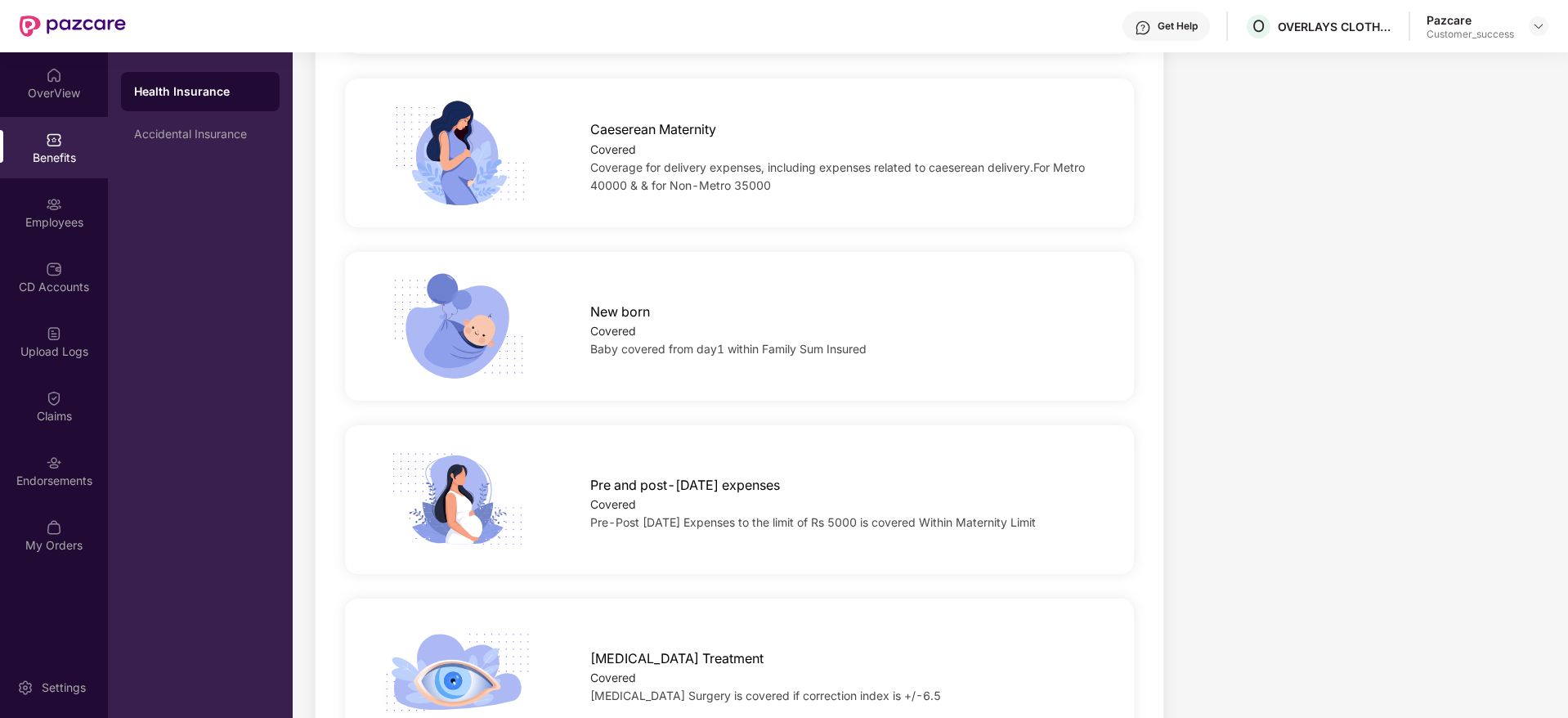
scroll to position [1914, 0]
click at [1150, 284] on div "New born Covered Baby covered from day1 within Family Sum Insured" at bounding box center [739, 325] width 842 height 108
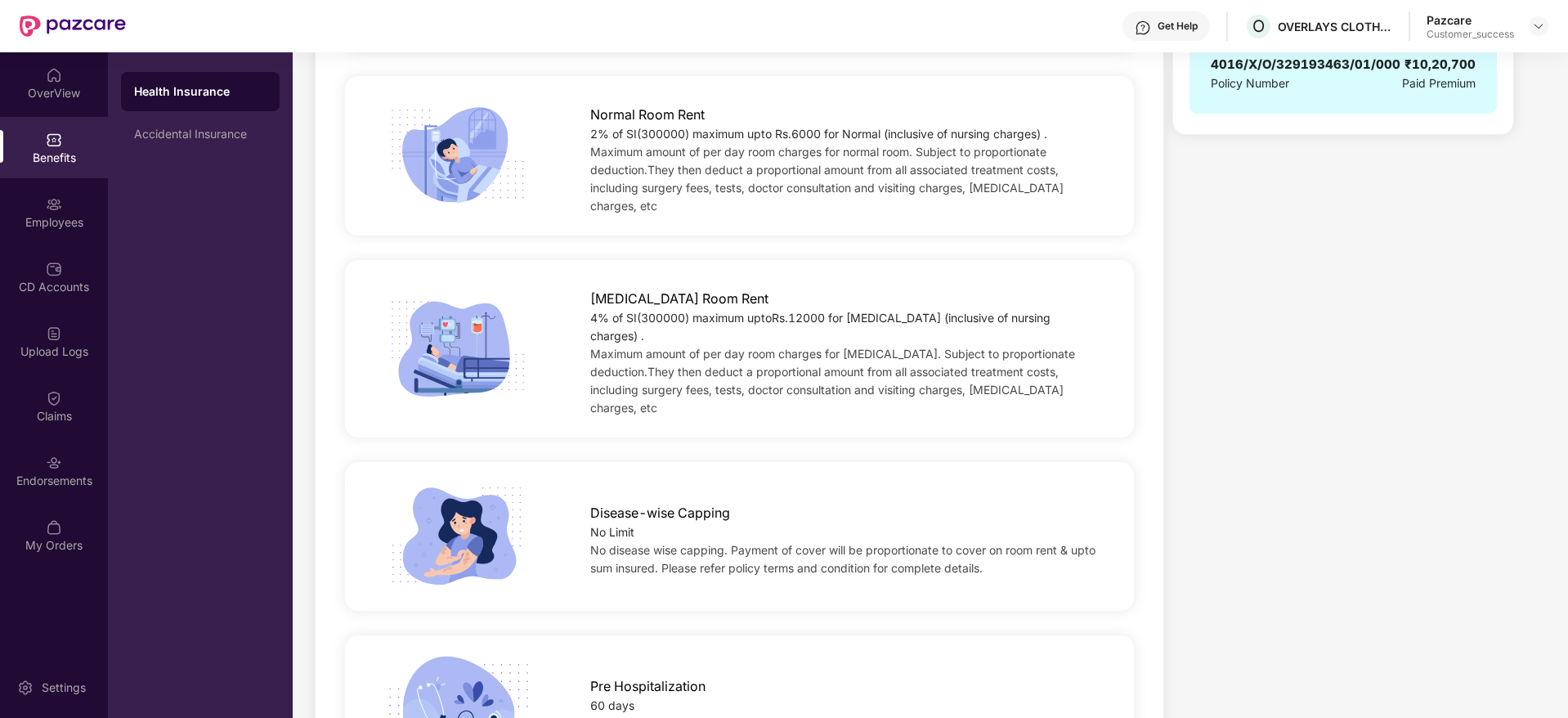
scroll to position [491, 0]
drag, startPoint x: 820, startPoint y: 139, endPoint x: 787, endPoint y: 137, distance: 33.1
click at [787, 137] on div "2% of SI(300000) maximum upto Rs.6000 for Normal (inclusive of nursing charges)…" at bounding box center [844, 132] width 508 height 18
click at [596, 287] on span "[MEDICAL_DATA] Room Rent" at bounding box center [679, 297] width 179 height 21
drag, startPoint x: 827, startPoint y: 300, endPoint x: 792, endPoint y: 312, distance: 37.0
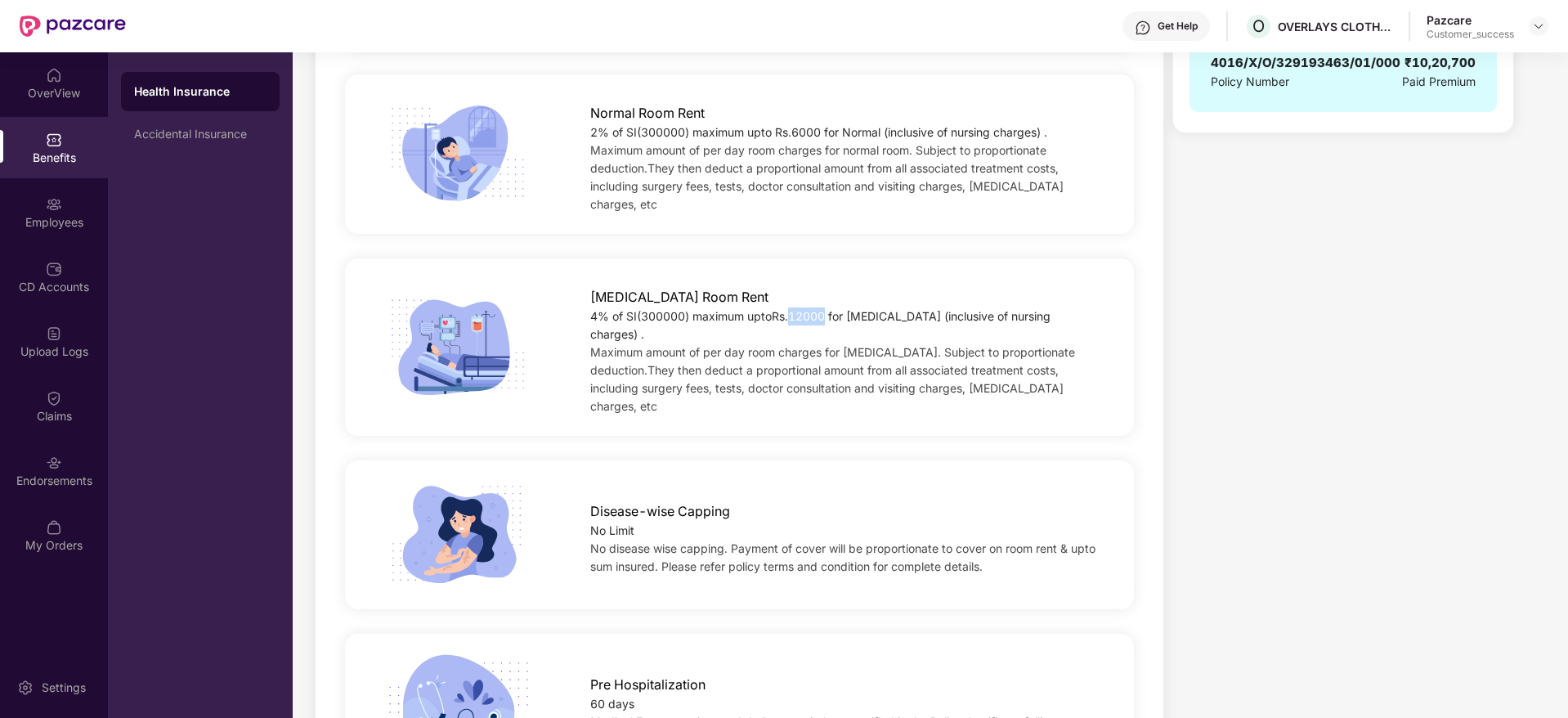
click at [792, 312] on div "4% of SI(300000) maximum uptoRs.12000 for [MEDICAL_DATA] (inclusive of nursing …" at bounding box center [844, 326] width 508 height 36
drag, startPoint x: 824, startPoint y: 133, endPoint x: 778, endPoint y: 131, distance: 46.0
click at [778, 131] on div "2% of SI(300000) maximum upto Rs.6000 for Normal (inclusive of nursing charges)…" at bounding box center [844, 132] width 508 height 18
click at [838, 308] on div "4% of SI(300000) maximum uptoRs.12000 for [MEDICAL_DATA] (inclusive of nursing …" at bounding box center [844, 326] width 508 height 36
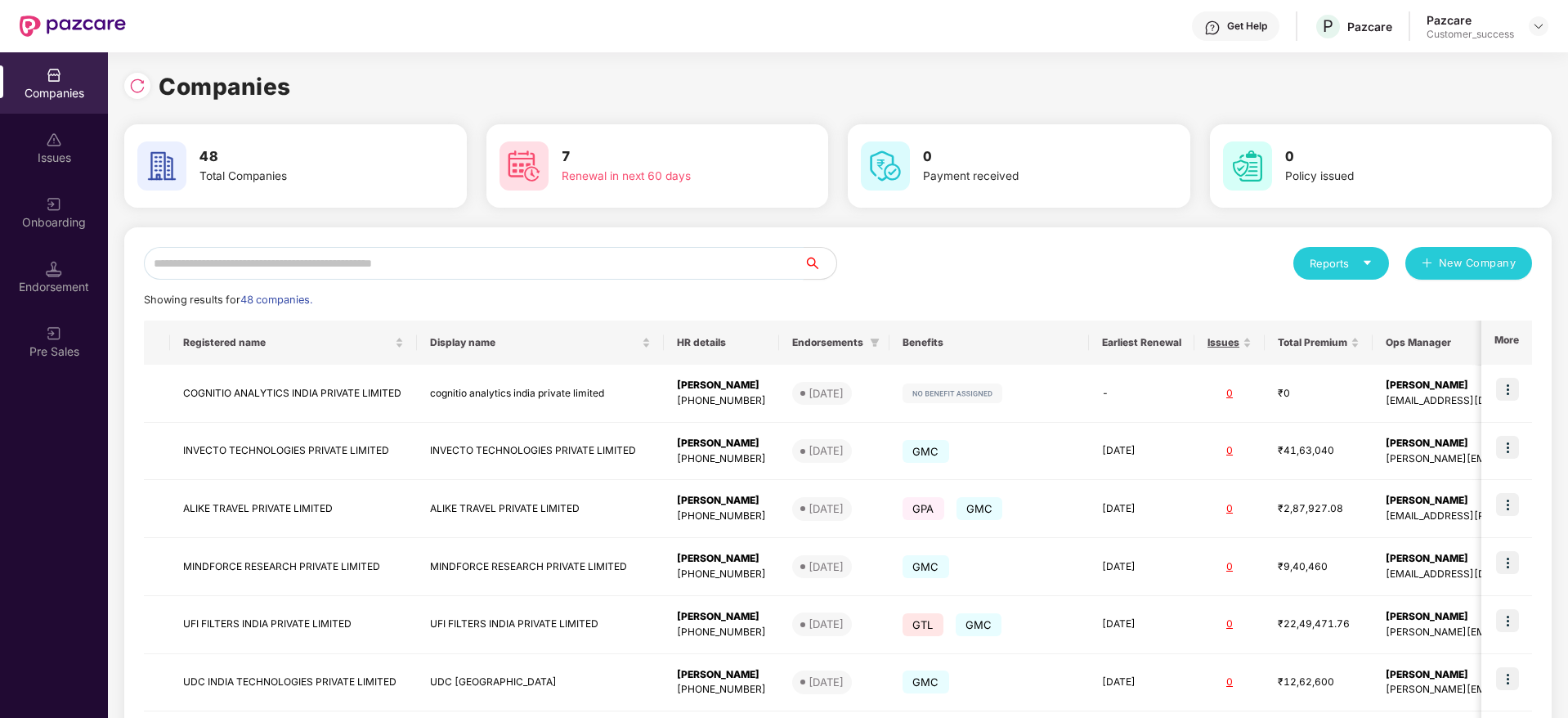
click at [691, 264] on input "text" at bounding box center [473, 263] width 660 height 32
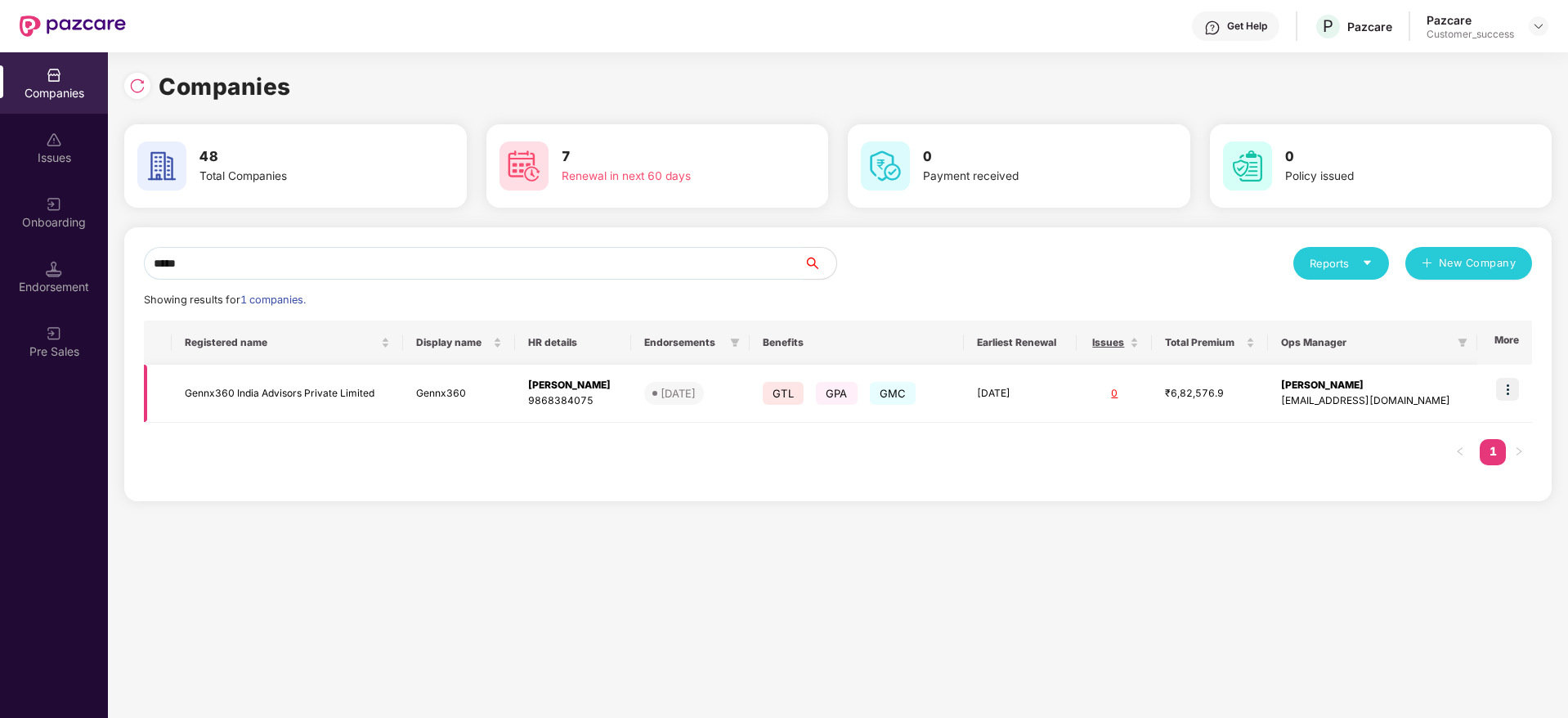
type input "*****"
click at [355, 397] on td "Gennx360 India Advisors Private Limited" at bounding box center [287, 394] width 232 height 58
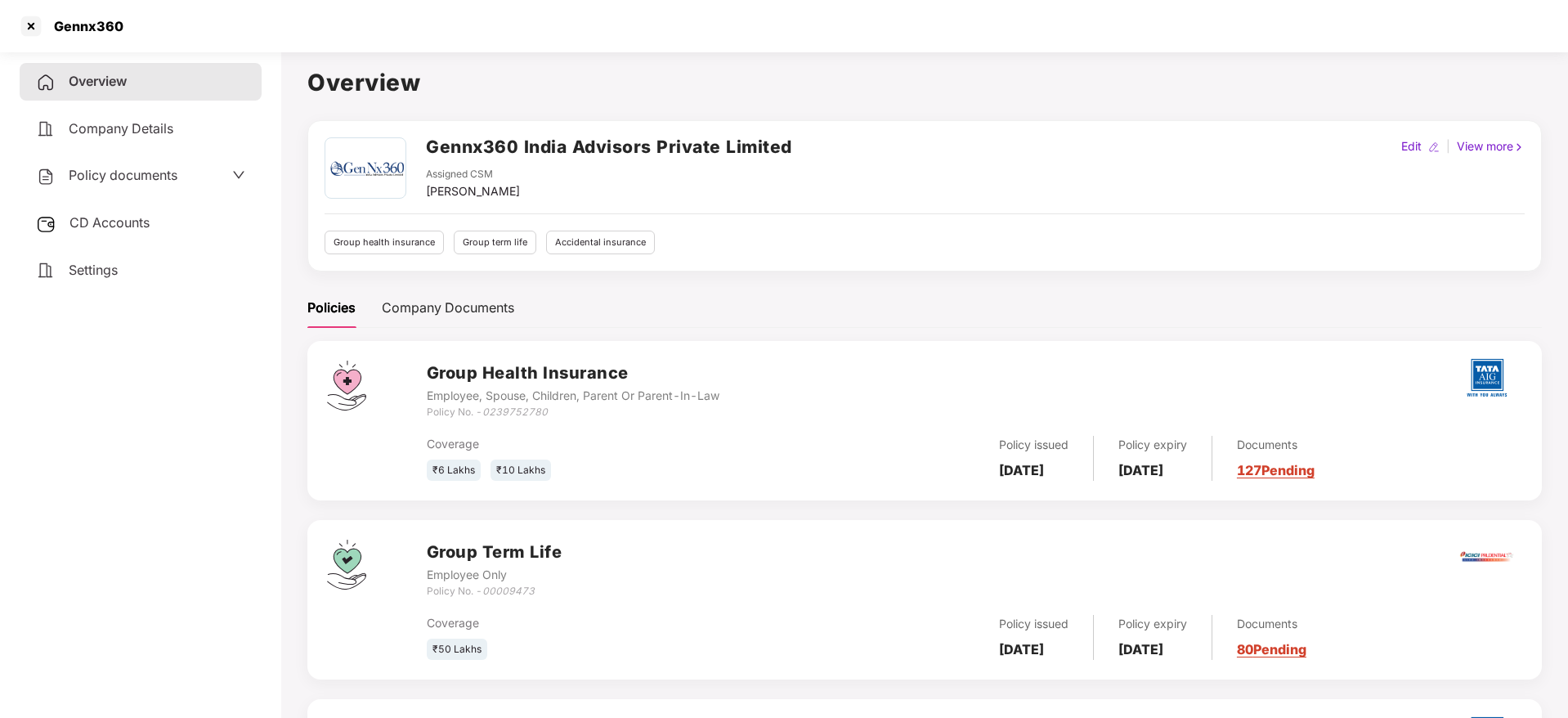
click at [945, 302] on div "Policies Company Documents" at bounding box center [925, 308] width 1235 height 40
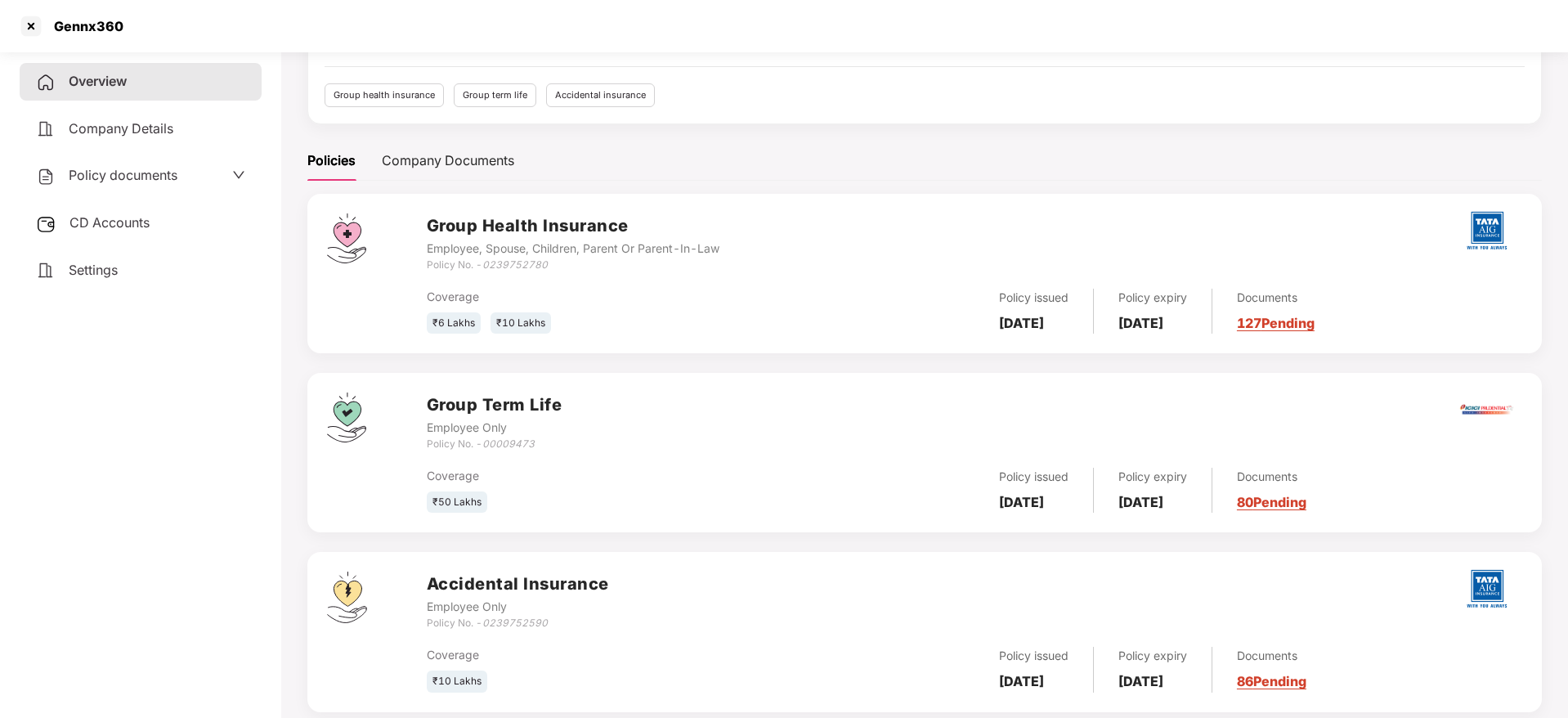
scroll to position [180, 0]
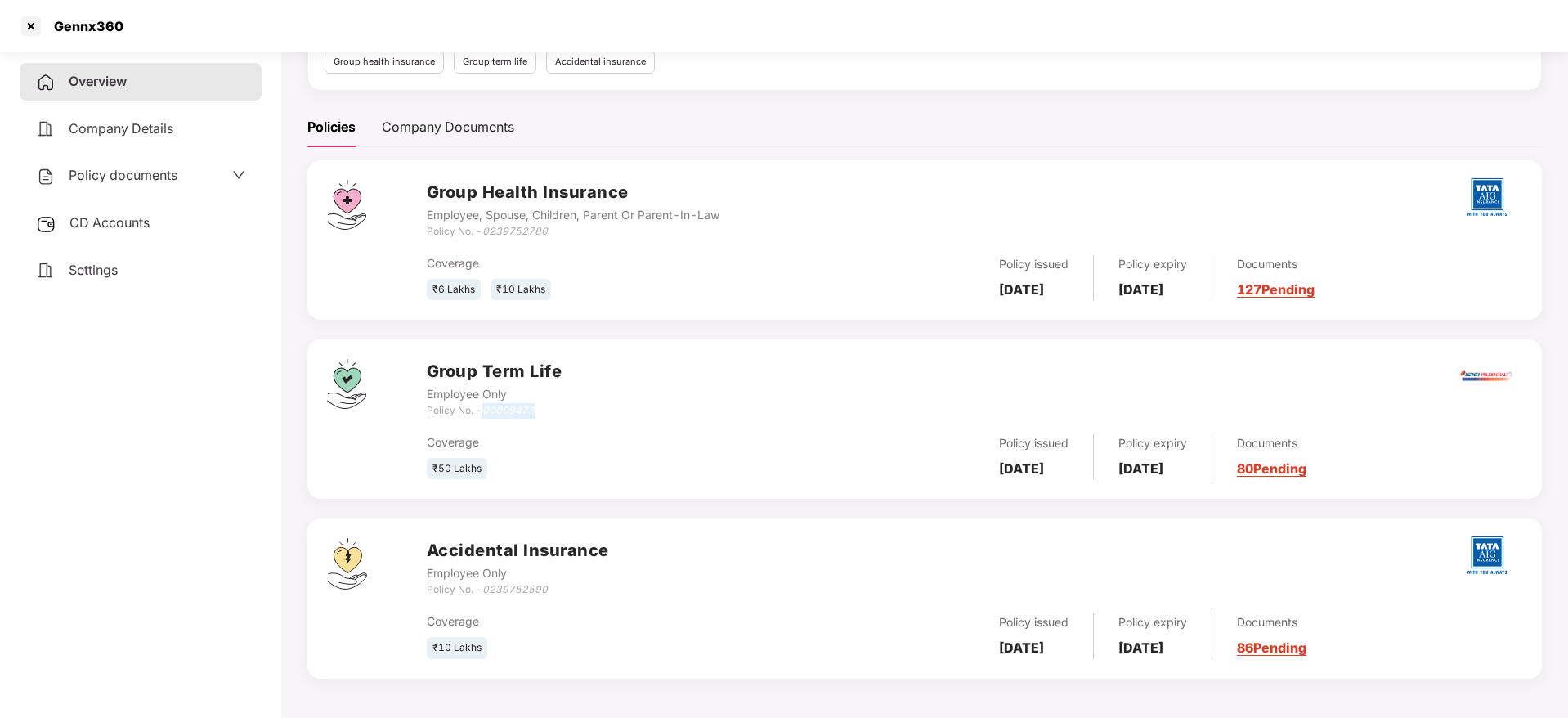
drag, startPoint x: 554, startPoint y: 409, endPoint x: 487, endPoint y: 405, distance: 67.1
click at [487, 405] on div "Policy No. - 00009473" at bounding box center [495, 411] width 136 height 15
copy icon "00009473"
click at [520, 231] on icon "0239752780" at bounding box center [515, 231] width 66 height 12
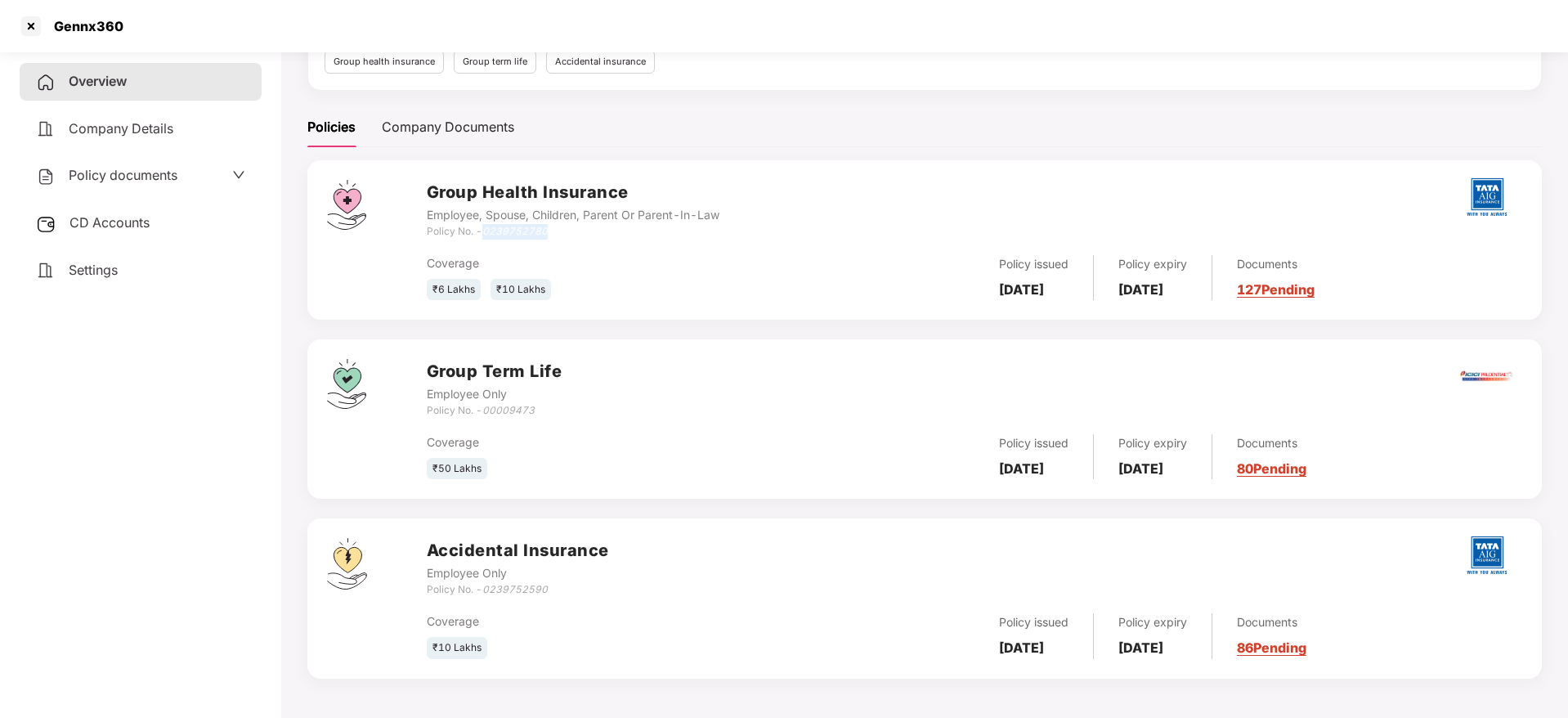
copy icon "0239752780"
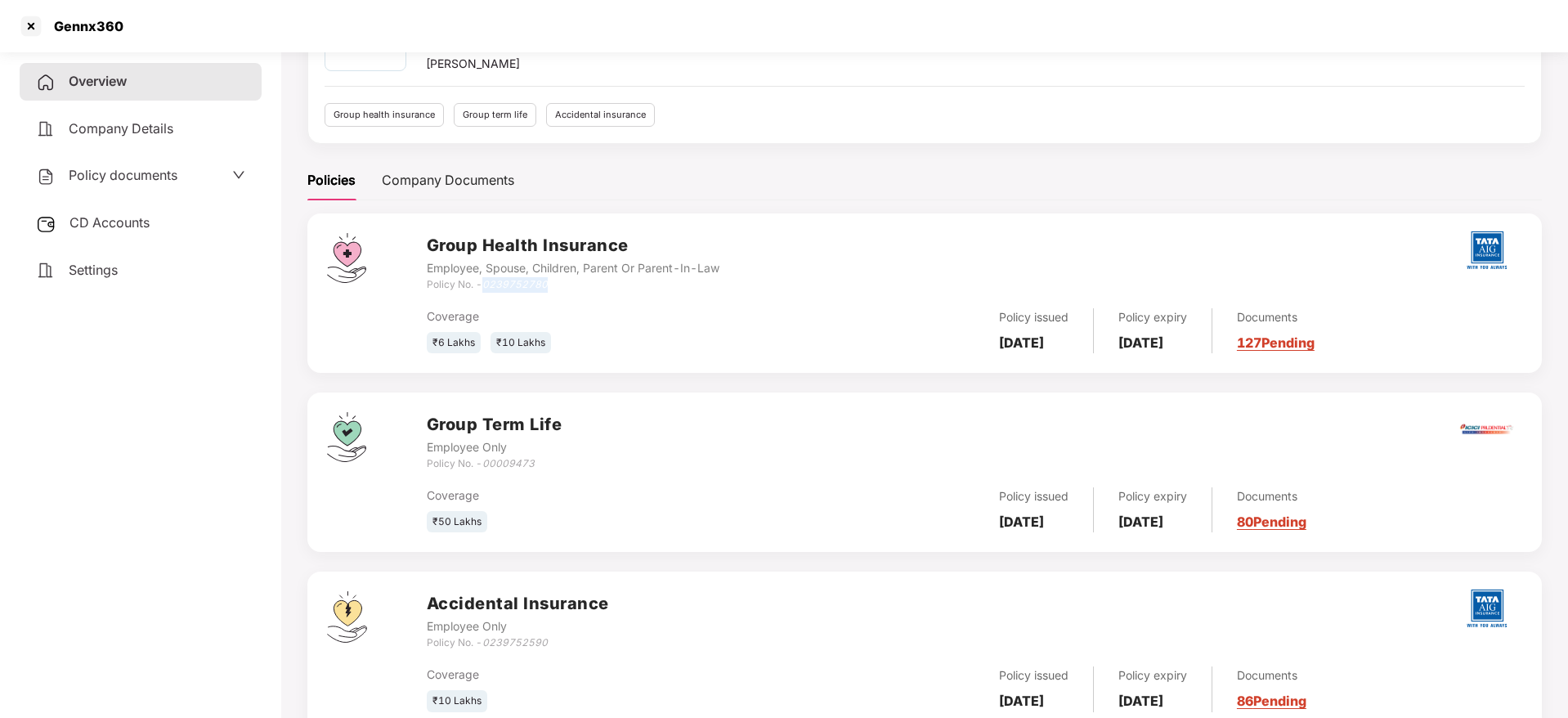
scroll to position [0, 0]
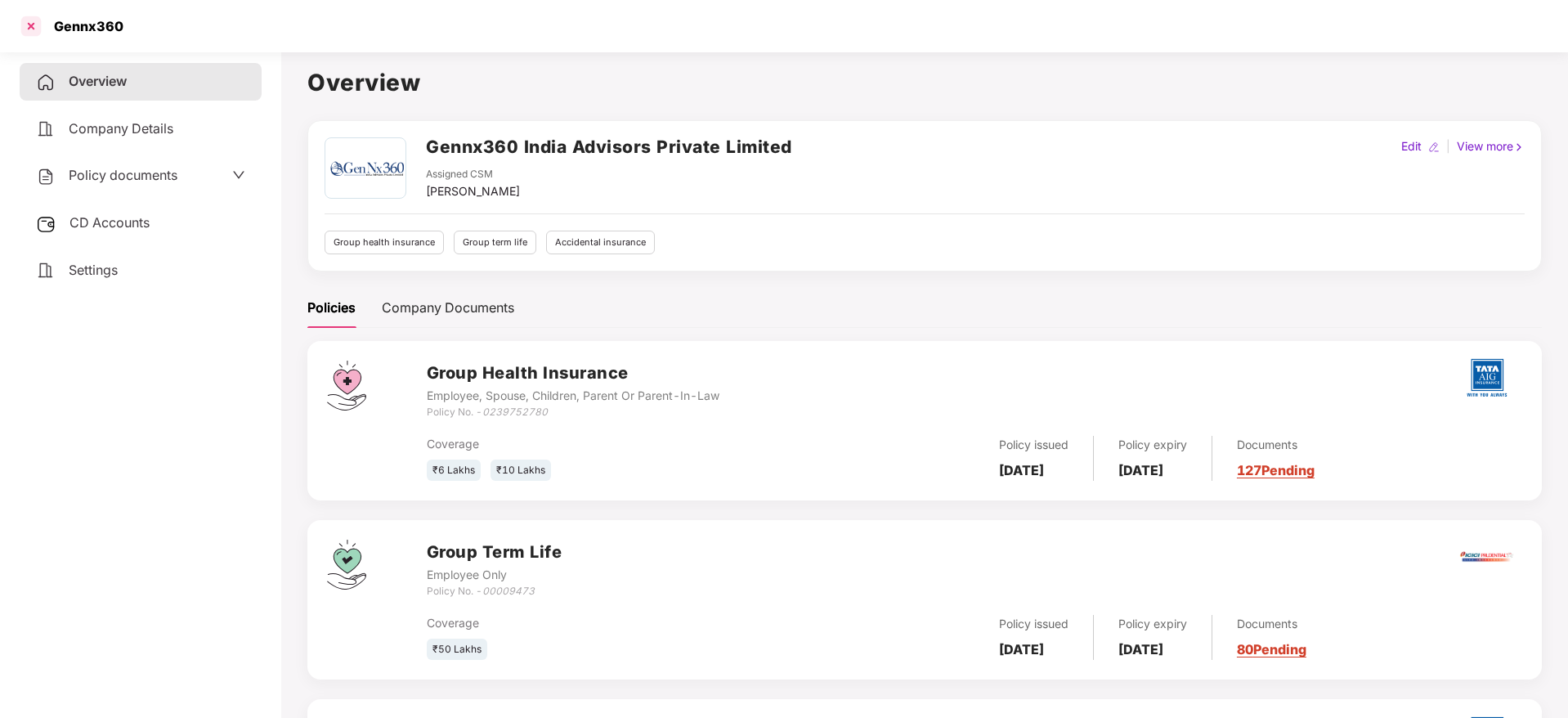
click at [28, 25] on div at bounding box center [31, 26] width 26 height 26
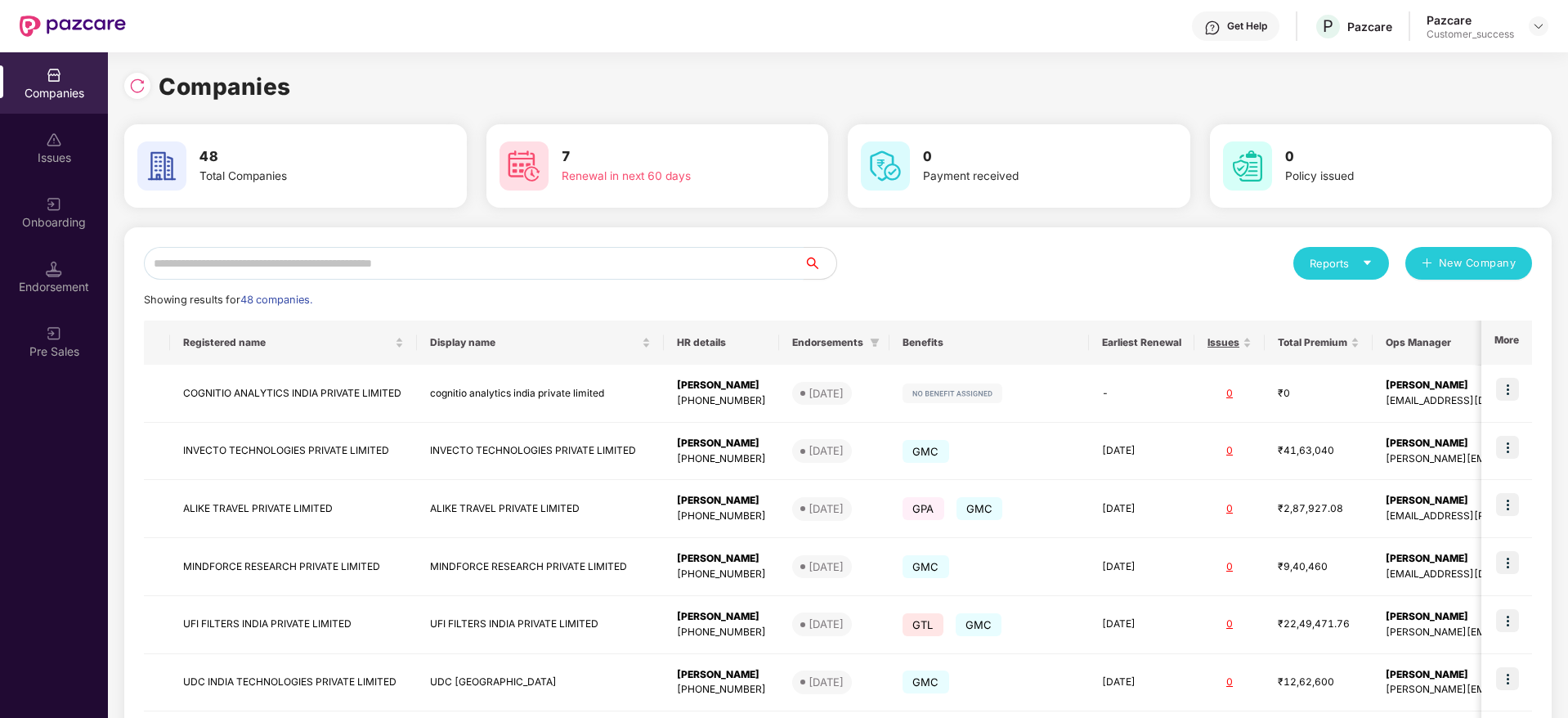
click at [409, 262] on input "text" at bounding box center [473, 263] width 660 height 32
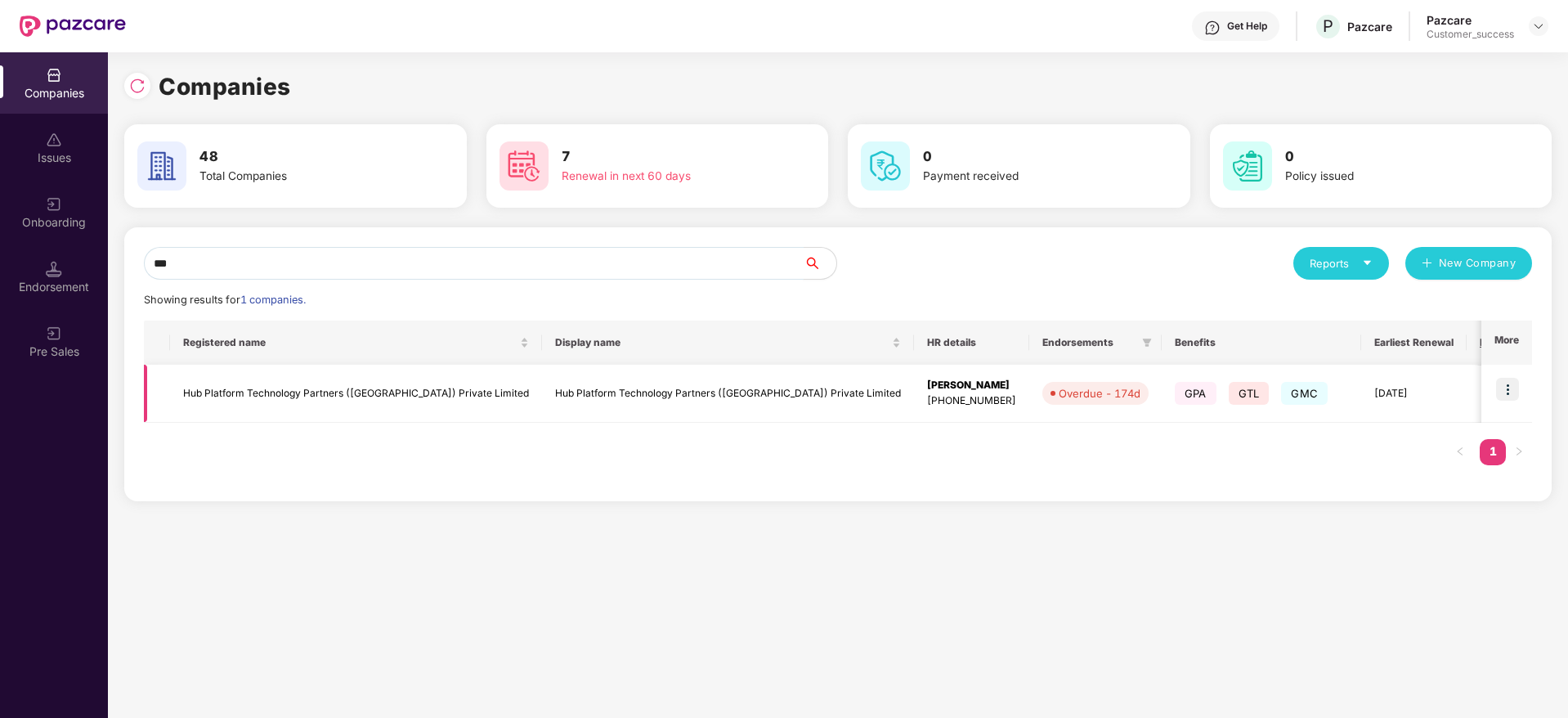
type input "***"
click at [368, 389] on td "Hub Platform Technology Partners ([GEOGRAPHIC_DATA]) Private Limited" at bounding box center [355, 394] width 372 height 58
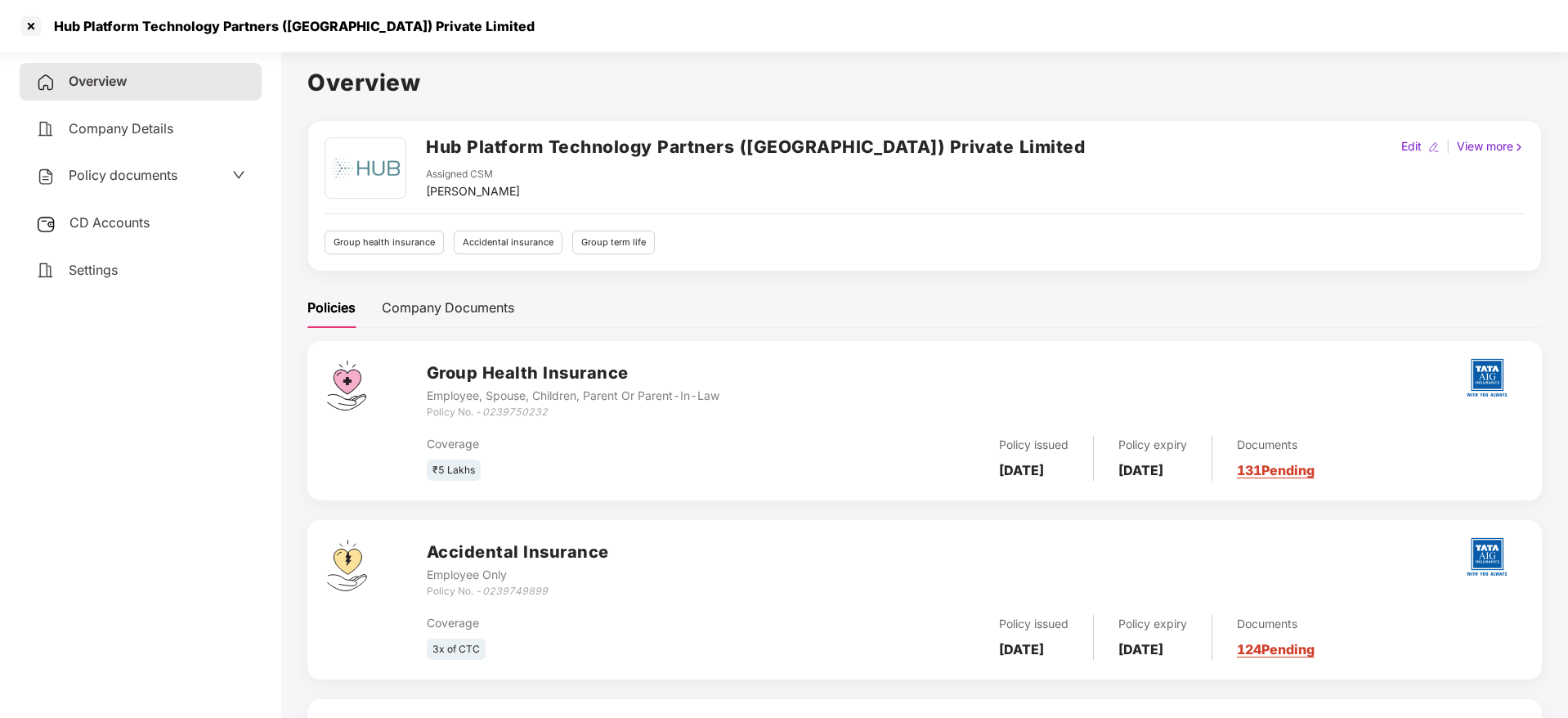
click at [530, 410] on icon "0239750232" at bounding box center [515, 412] width 66 height 12
click at [524, 582] on div "Employee Only" at bounding box center [518, 574] width 182 height 18
click at [523, 589] on icon "0239749899" at bounding box center [515, 591] width 66 height 12
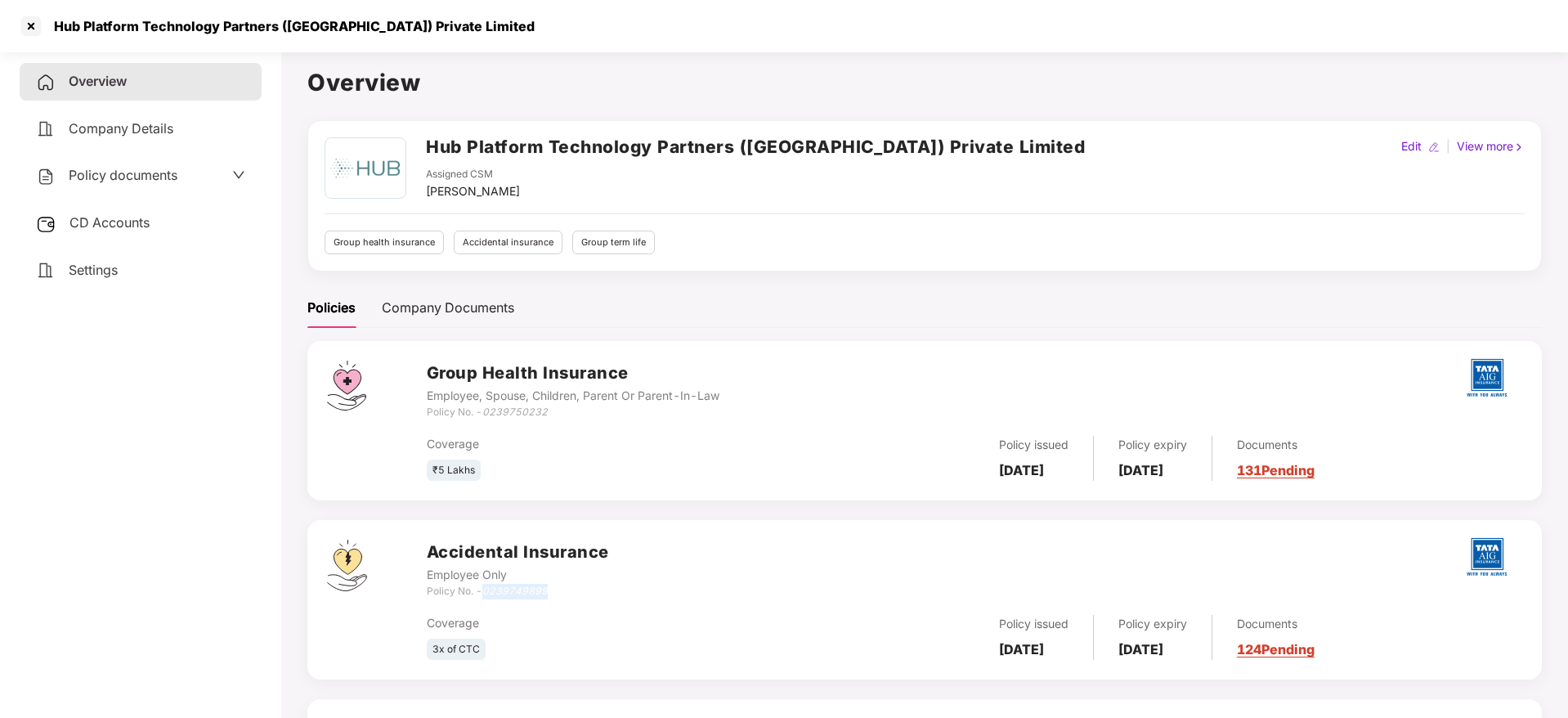
click at [523, 589] on icon "0239749899" at bounding box center [515, 591] width 66 height 12
copy icon "0239749899"
click at [538, 416] on icon "0239750232" at bounding box center [515, 412] width 66 height 12
copy icon "0239750232"
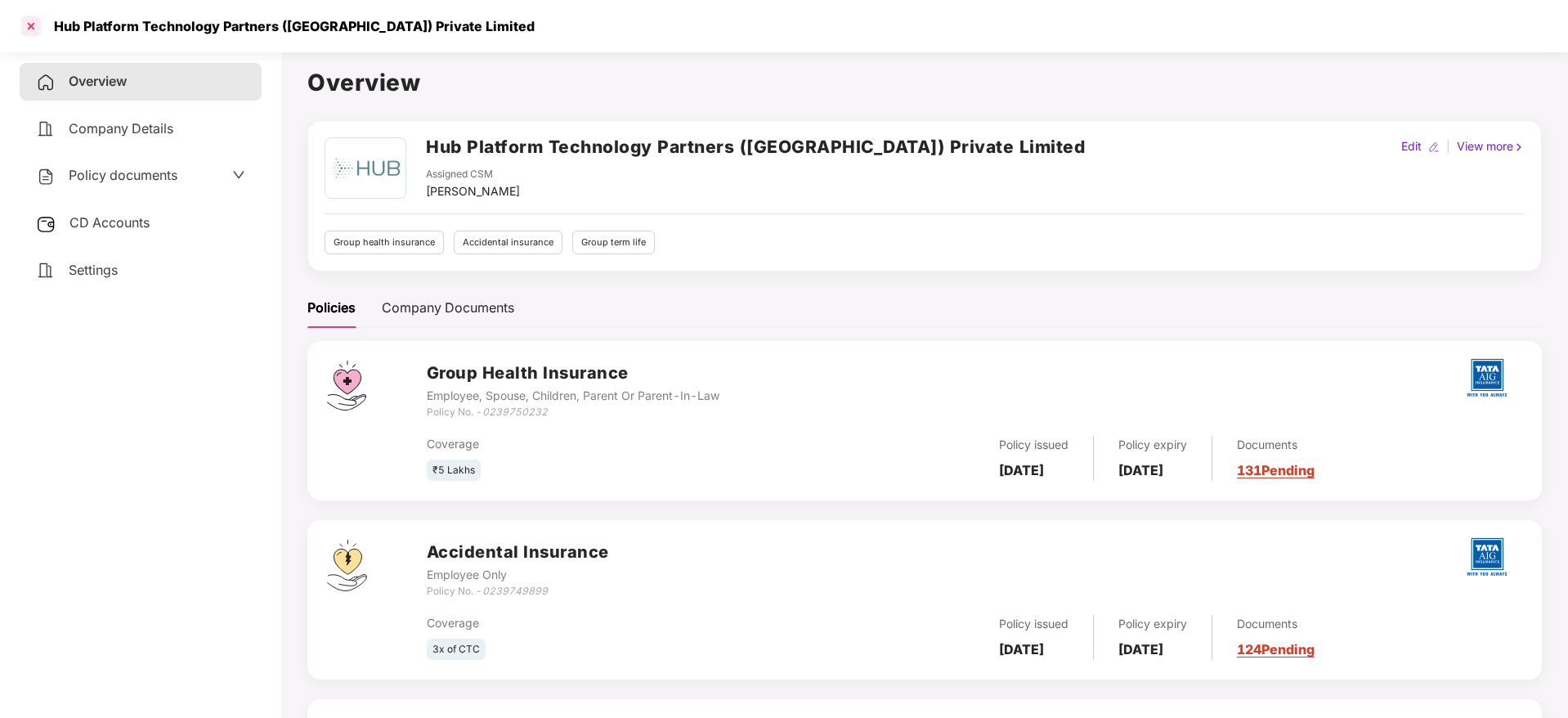
click at [33, 21] on div at bounding box center [31, 26] width 26 height 26
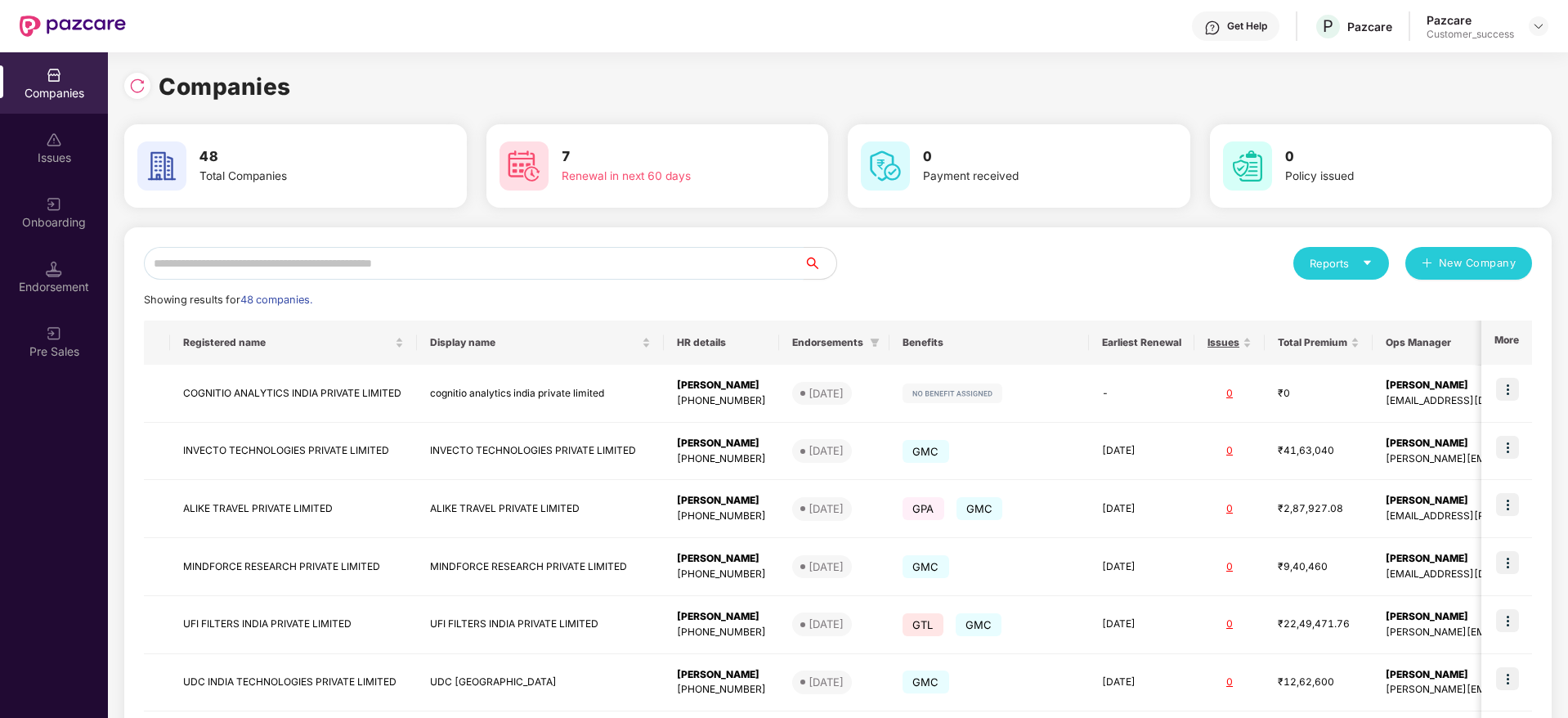
click at [385, 262] on input "text" at bounding box center [473, 263] width 660 height 32
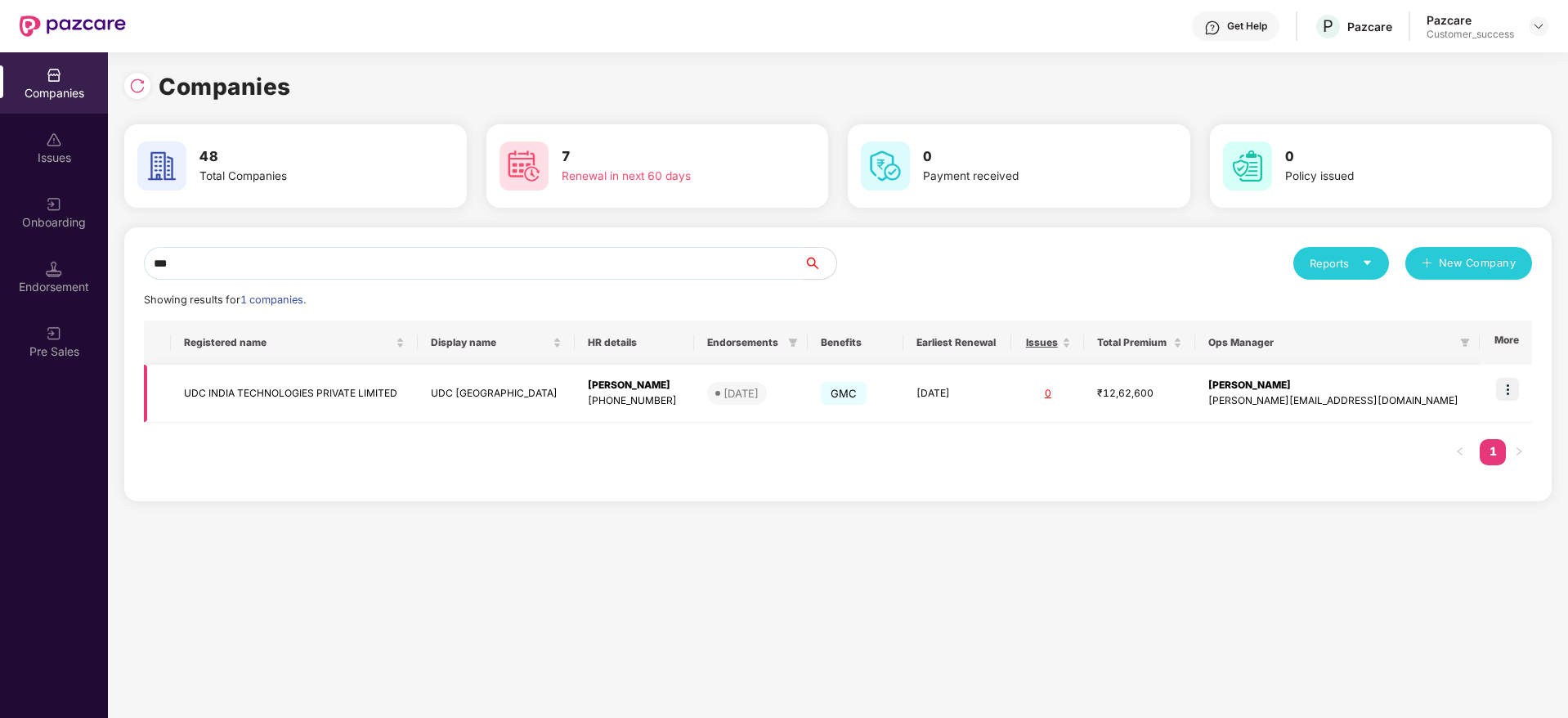
type input "***"
click at [1502, 390] on img at bounding box center [1507, 389] width 23 height 23
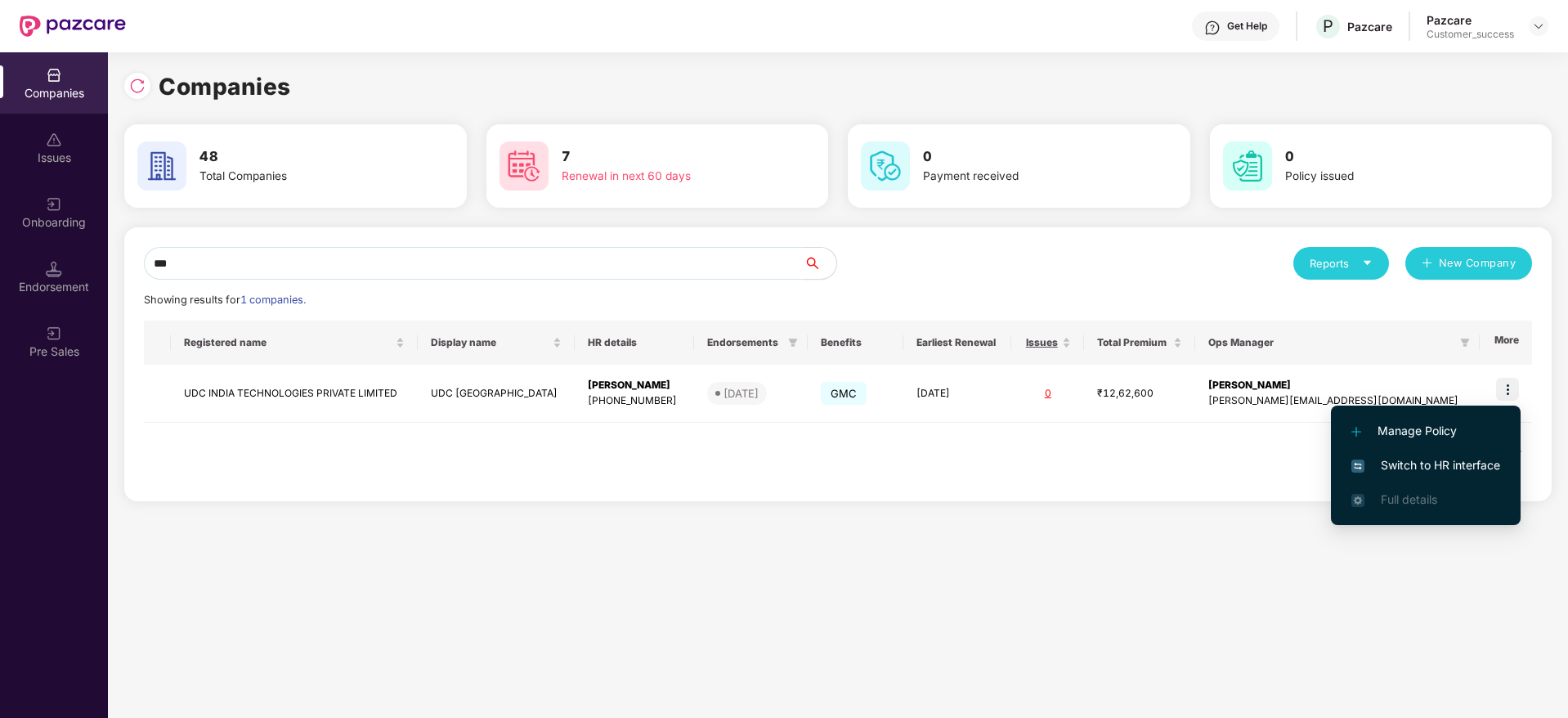
click at [1450, 472] on span "Switch to HR interface" at bounding box center [1426, 465] width 149 height 18
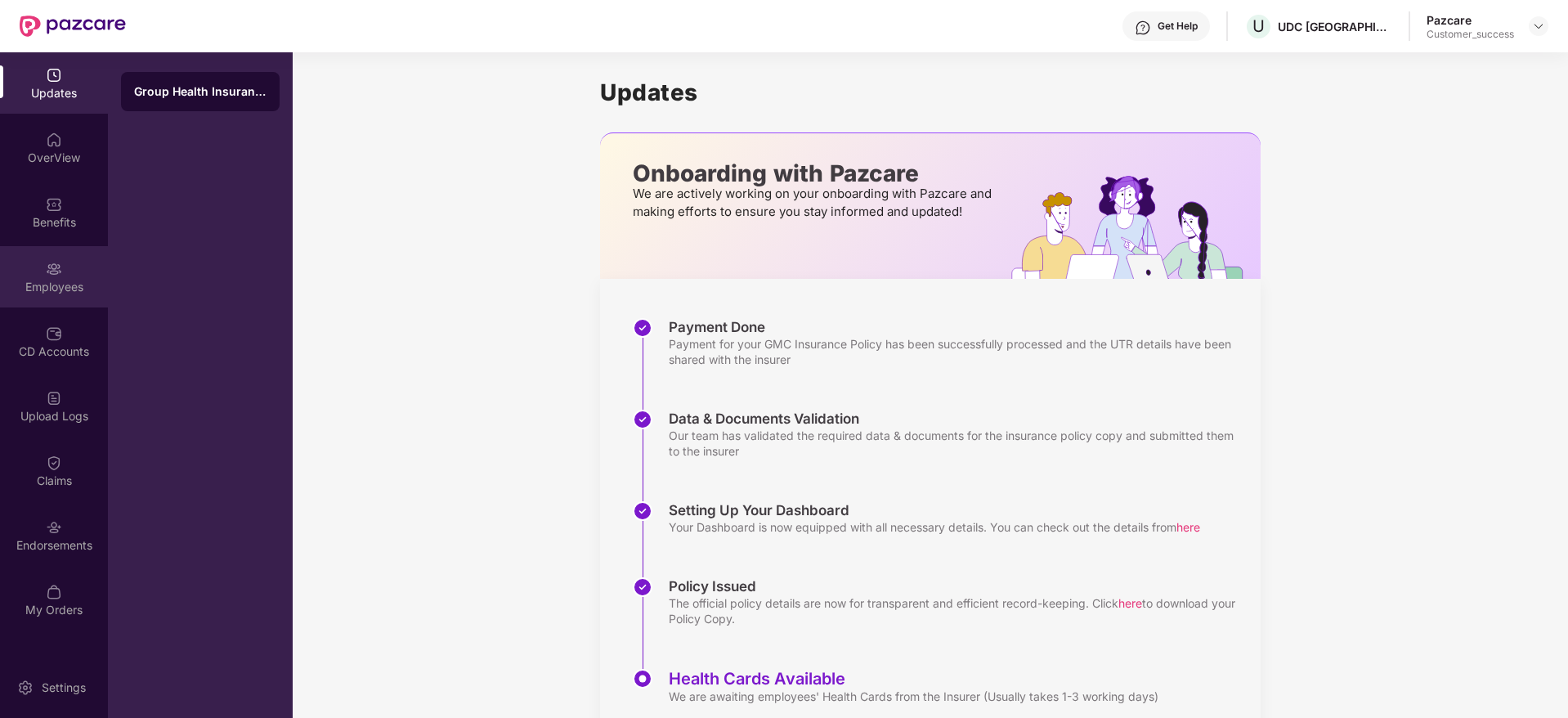
click at [74, 293] on div "Employees" at bounding box center [54, 286] width 108 height 16
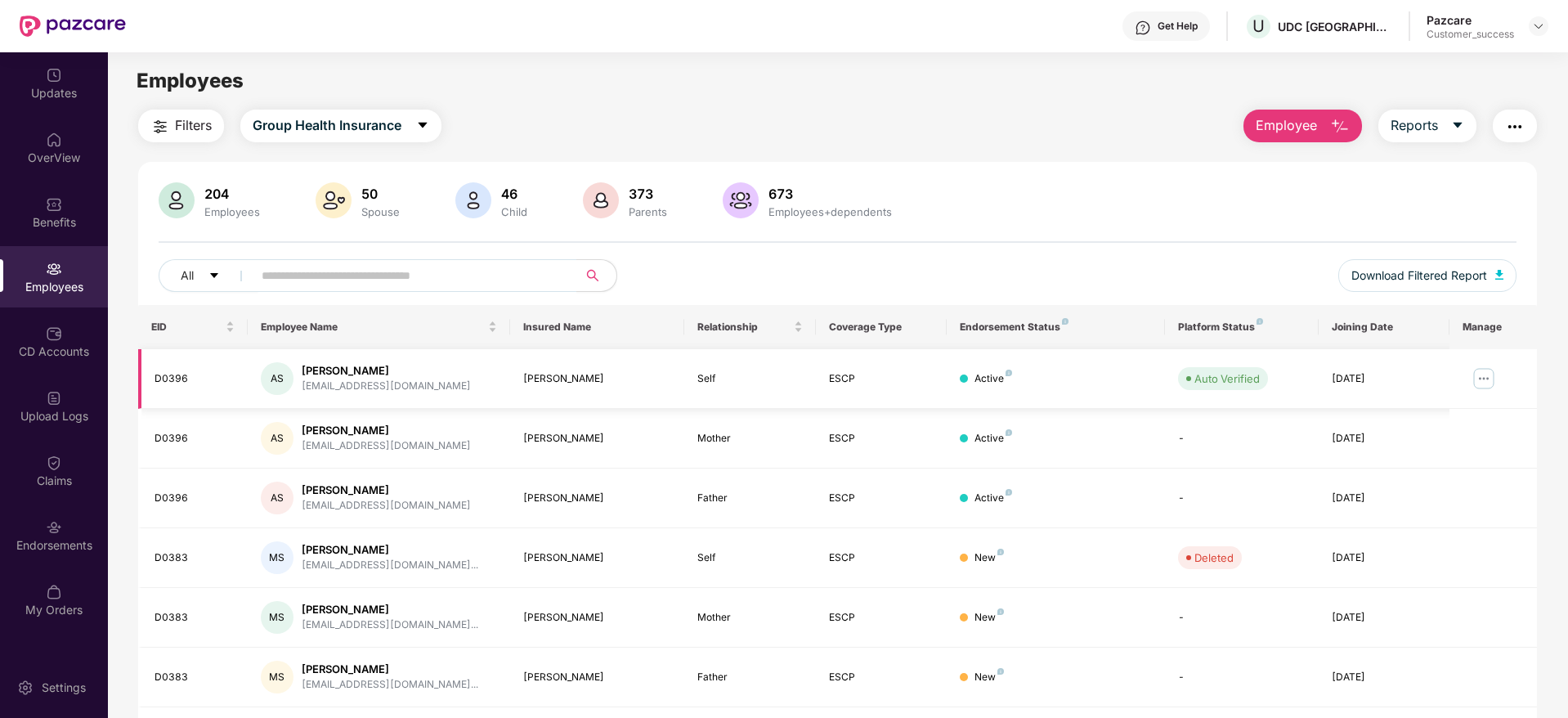
click at [1477, 372] on img at bounding box center [1484, 379] width 26 height 26
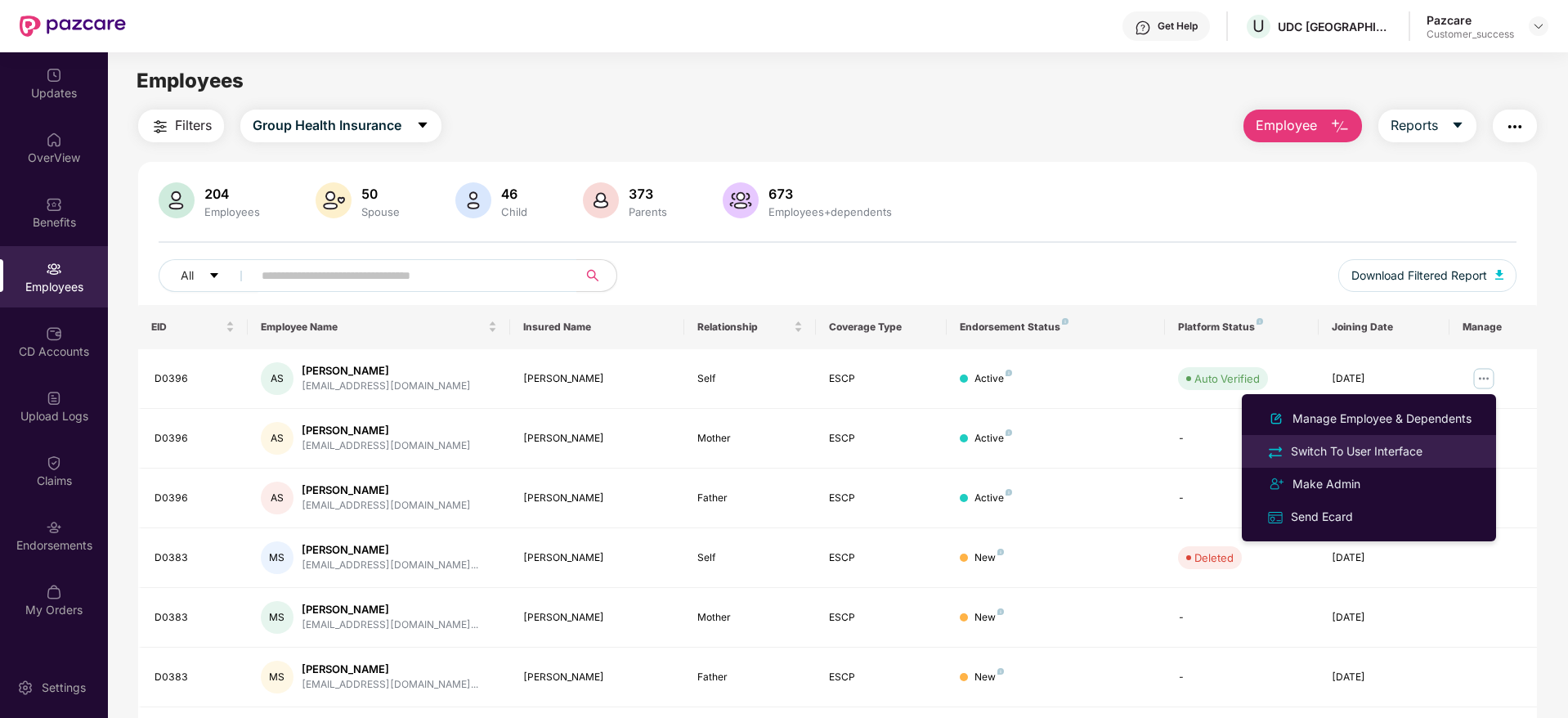
click at [1311, 449] on div "Switch To User Interface" at bounding box center [1357, 451] width 138 height 18
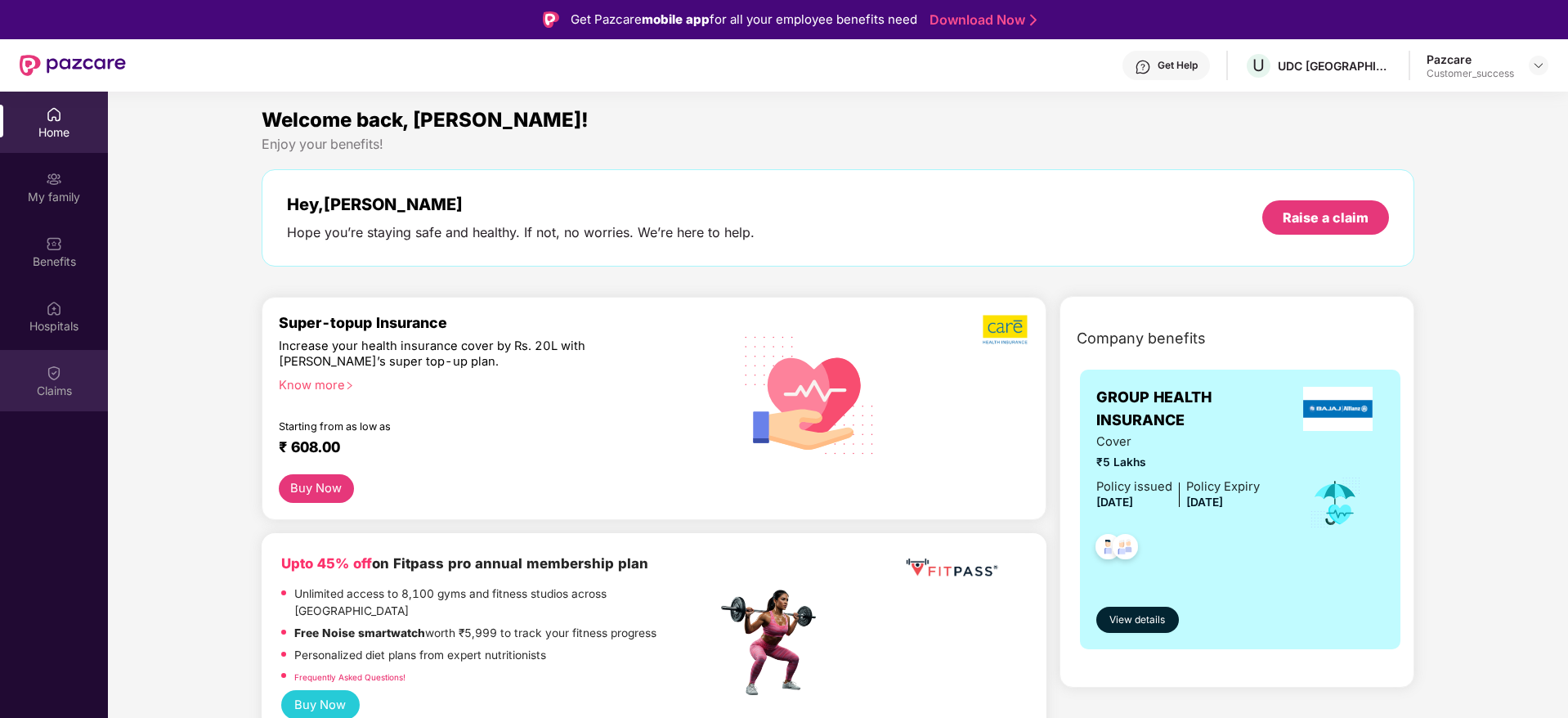
click at [46, 366] on img at bounding box center [54, 373] width 16 height 16
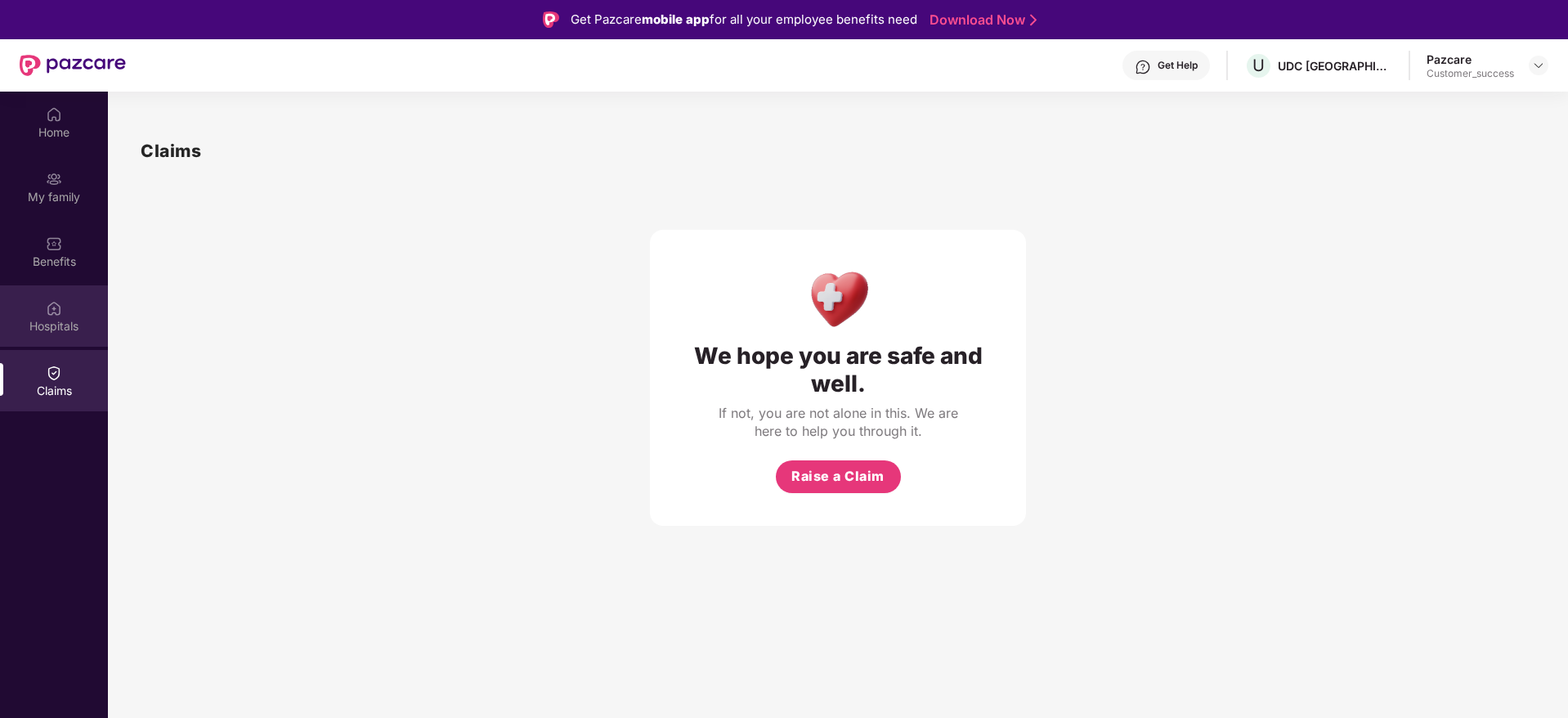
click at [48, 300] on img at bounding box center [54, 308] width 16 height 16
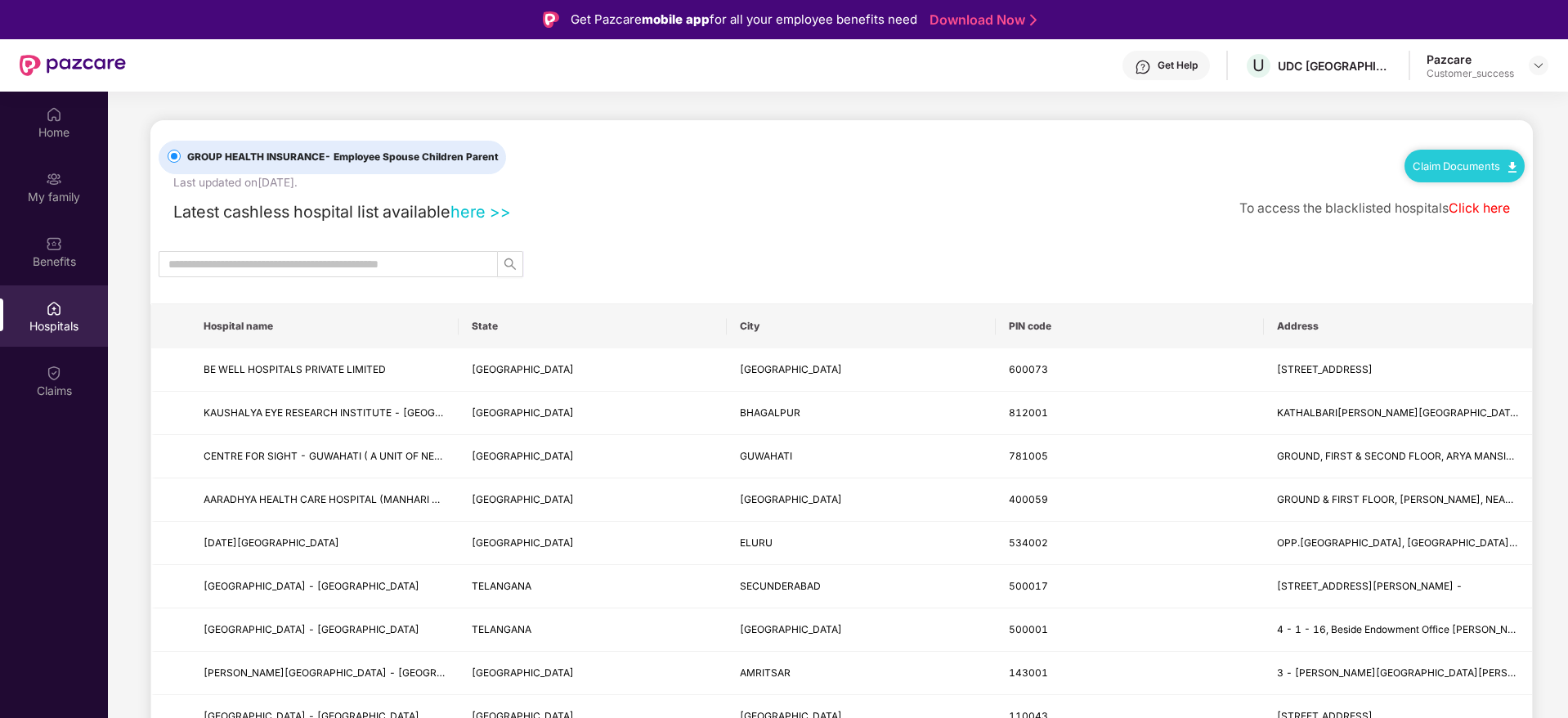
click at [495, 211] on link "here >>" at bounding box center [480, 211] width 61 height 20
click at [1534, 64] on img at bounding box center [1538, 65] width 13 height 13
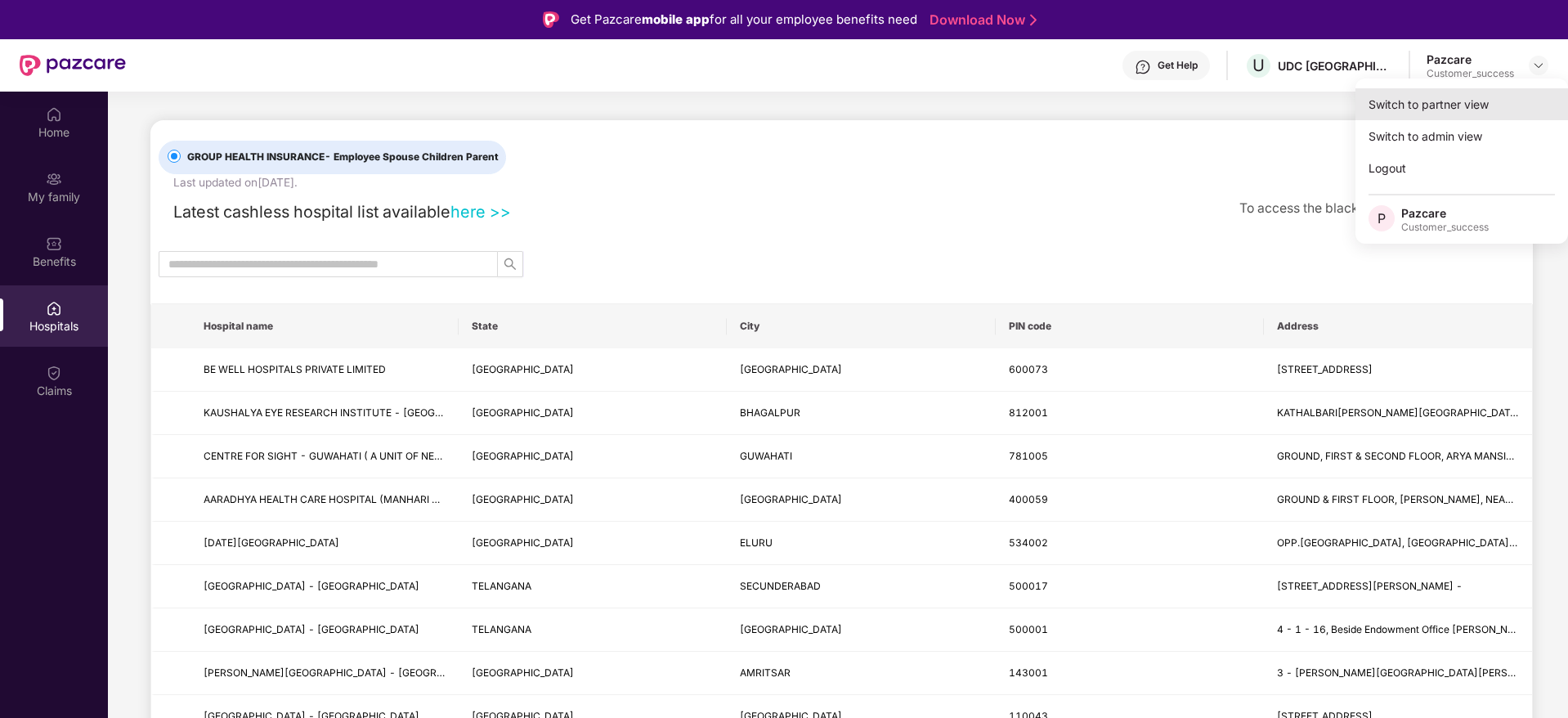
click at [1443, 104] on div "Switch to partner view" at bounding box center [1462, 103] width 213 height 32
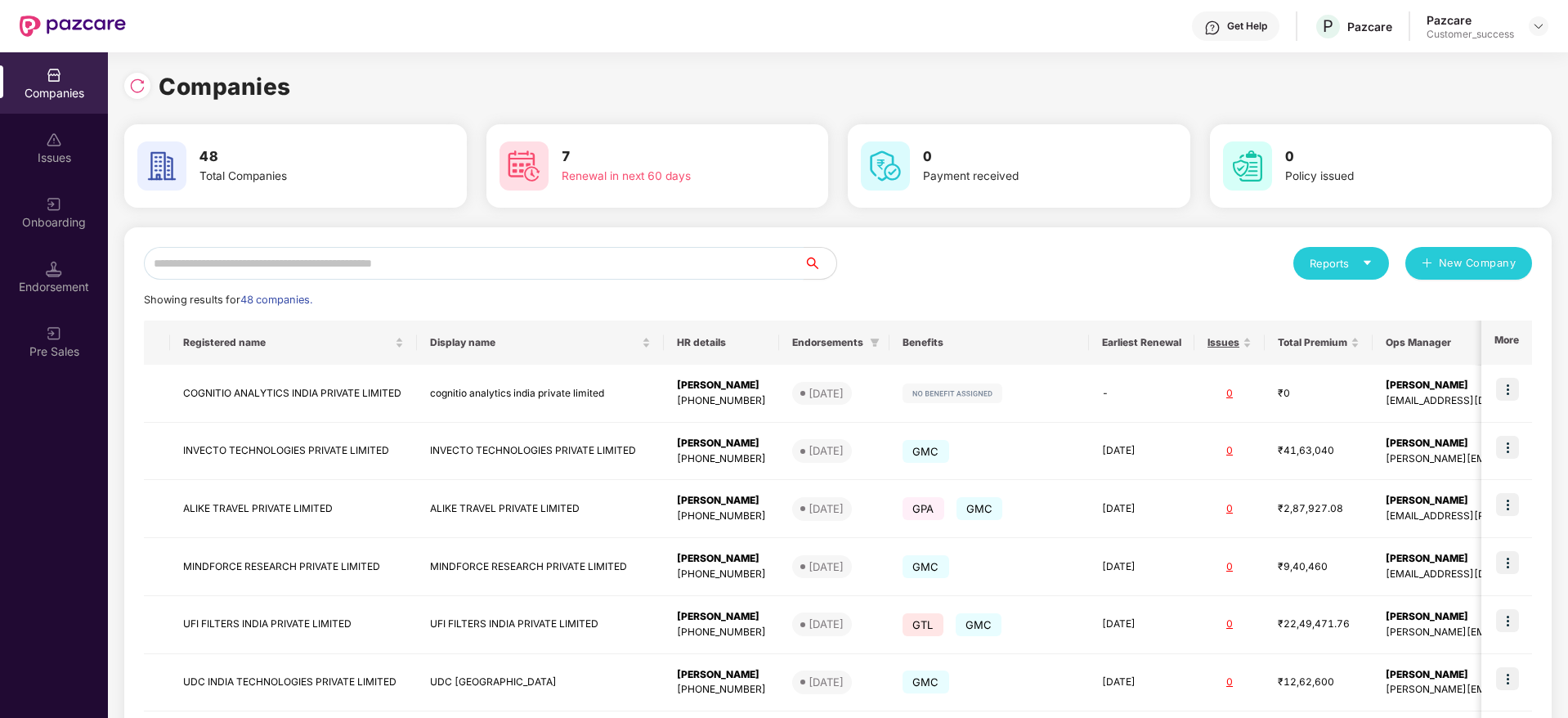
click at [400, 266] on input "text" at bounding box center [473, 263] width 660 height 32
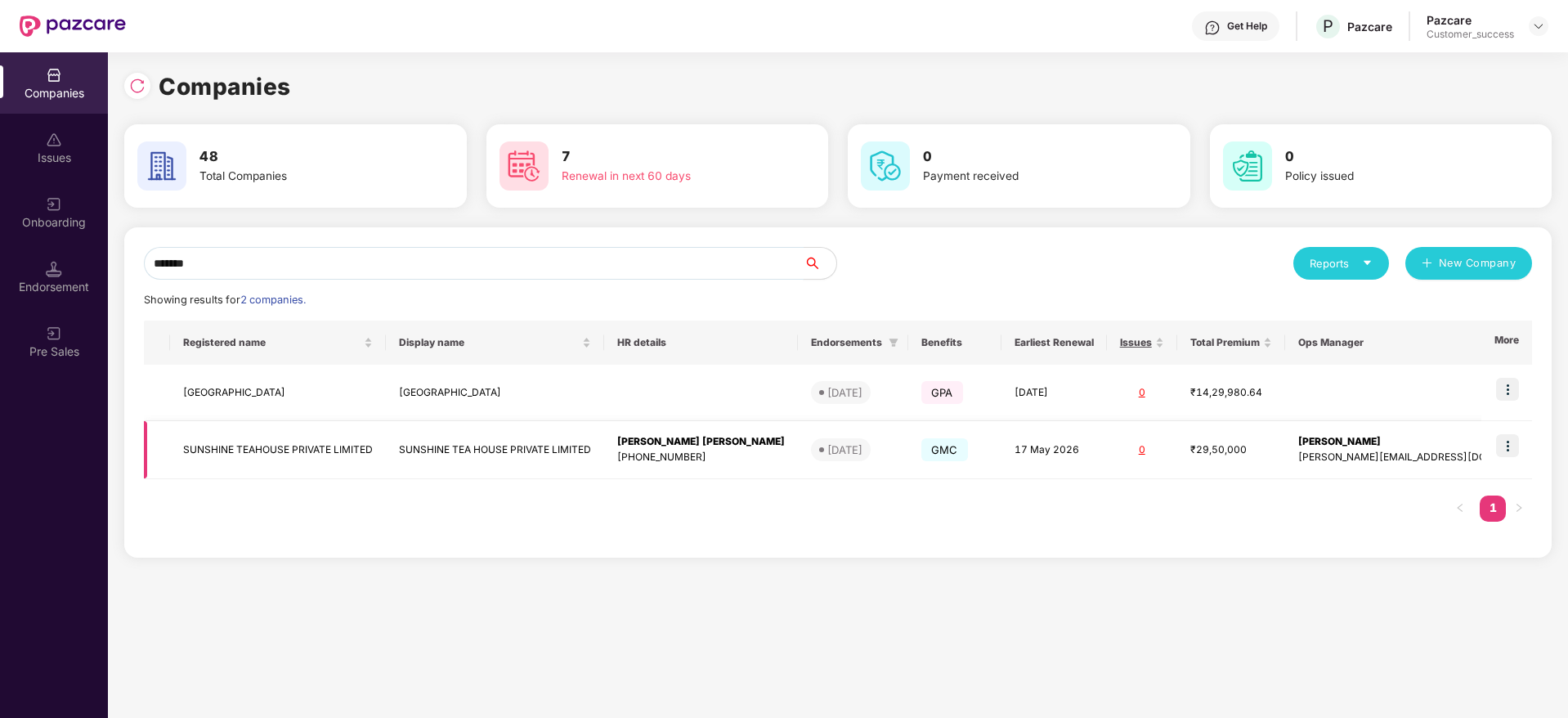
type input "*******"
click at [256, 458] on td "SUNSHINE TEAHOUSE PRIVATE LIMITED" at bounding box center [278, 450] width 216 height 58
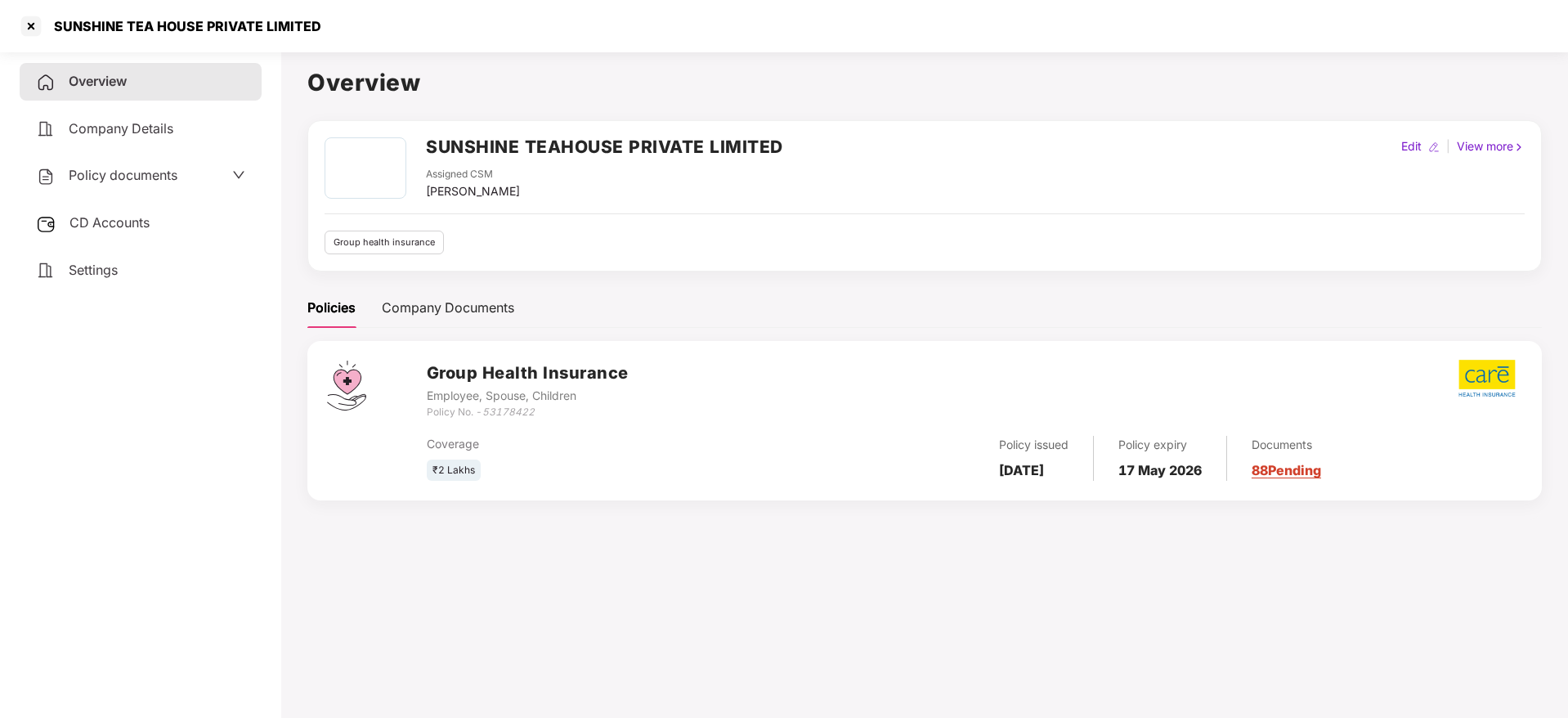
click at [635, 313] on div "Policies Company Documents" at bounding box center [925, 308] width 1235 height 40
click at [73, 276] on span "Settings" at bounding box center [92, 269] width 49 height 16
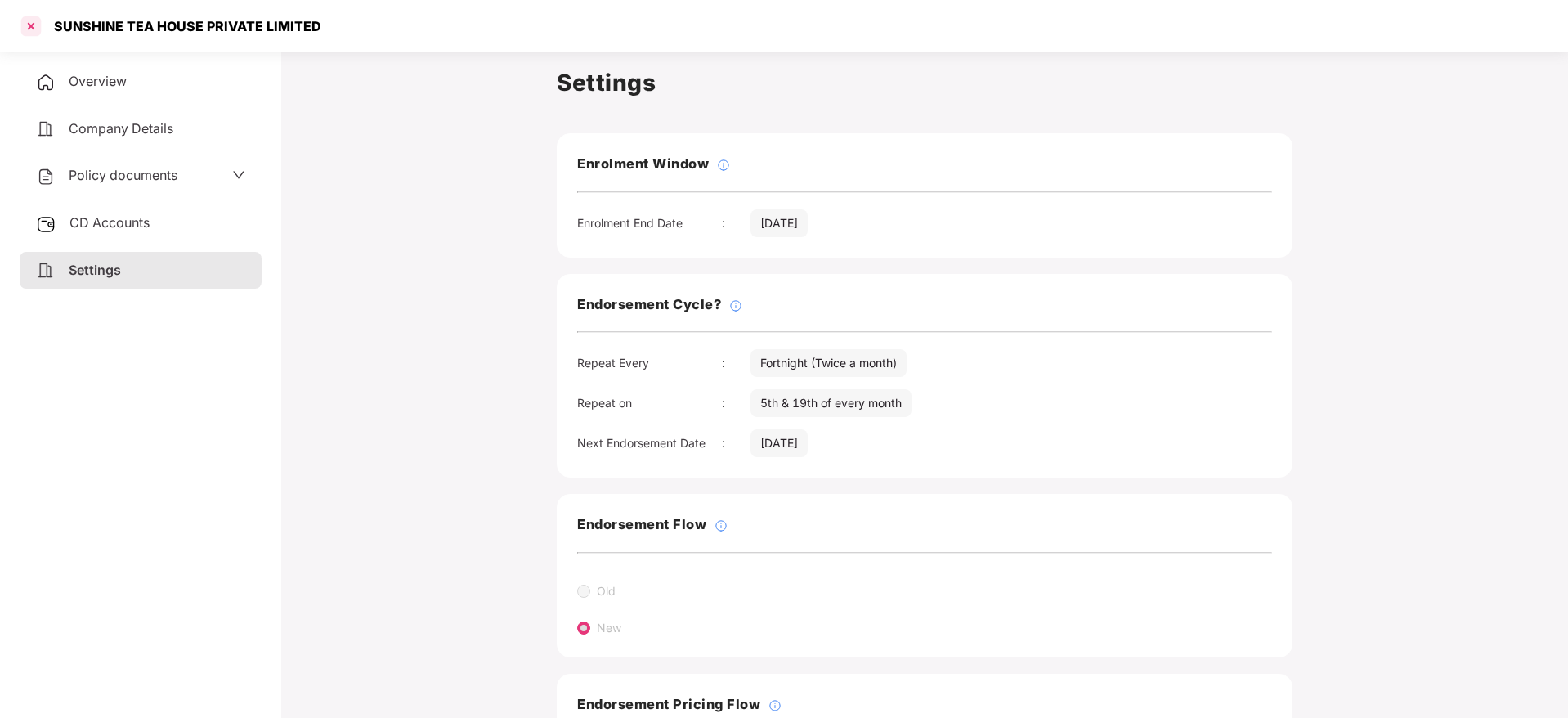
click at [41, 29] on div at bounding box center [31, 26] width 26 height 26
